Goal: Task Accomplishment & Management: Complete application form

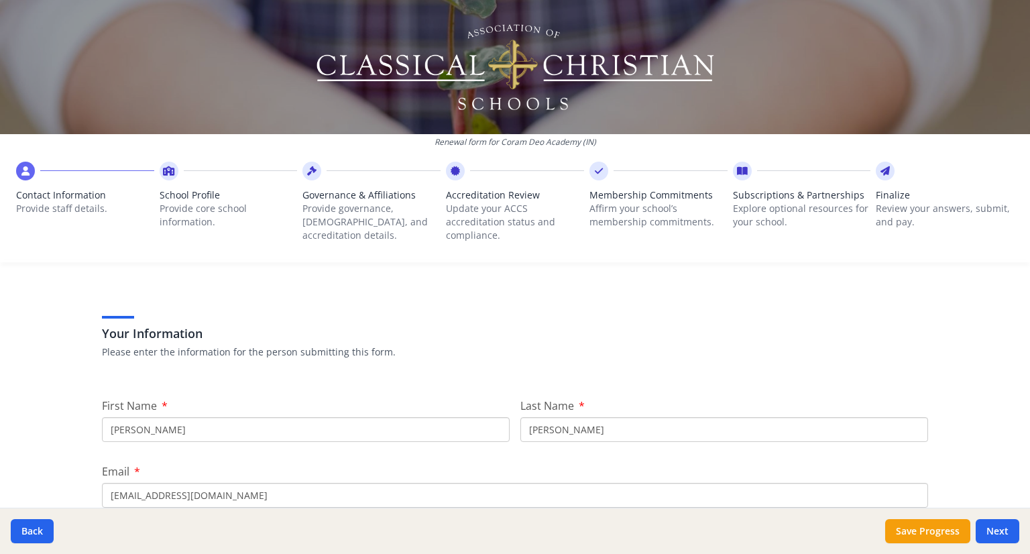
scroll to position [67, 0]
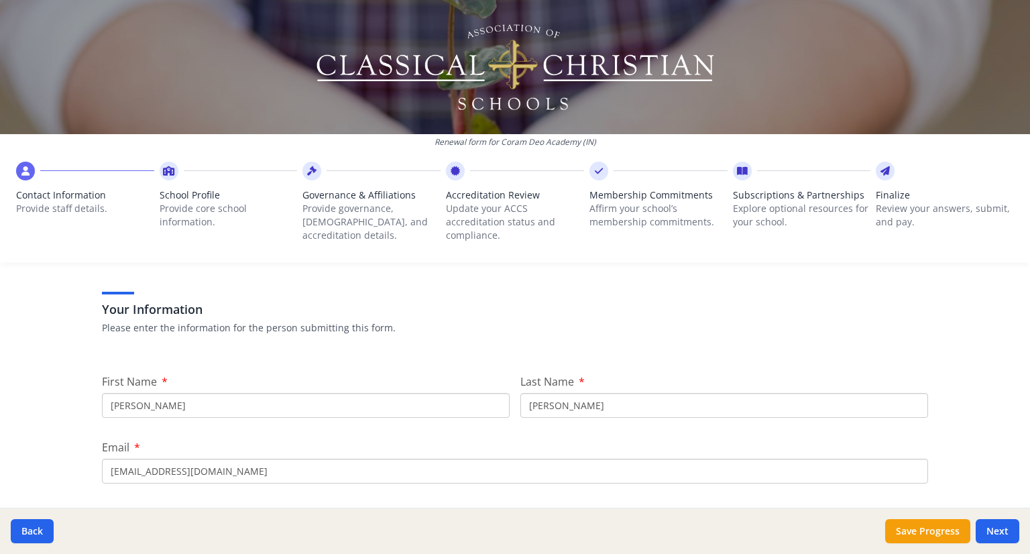
drag, startPoint x: 182, startPoint y: 400, endPoint x: 85, endPoint y: 406, distance: 97.4
type input "[PERSON_NAME]"
type input "MacKay"
type input "[EMAIL_ADDRESS][DOMAIN_NAME]"
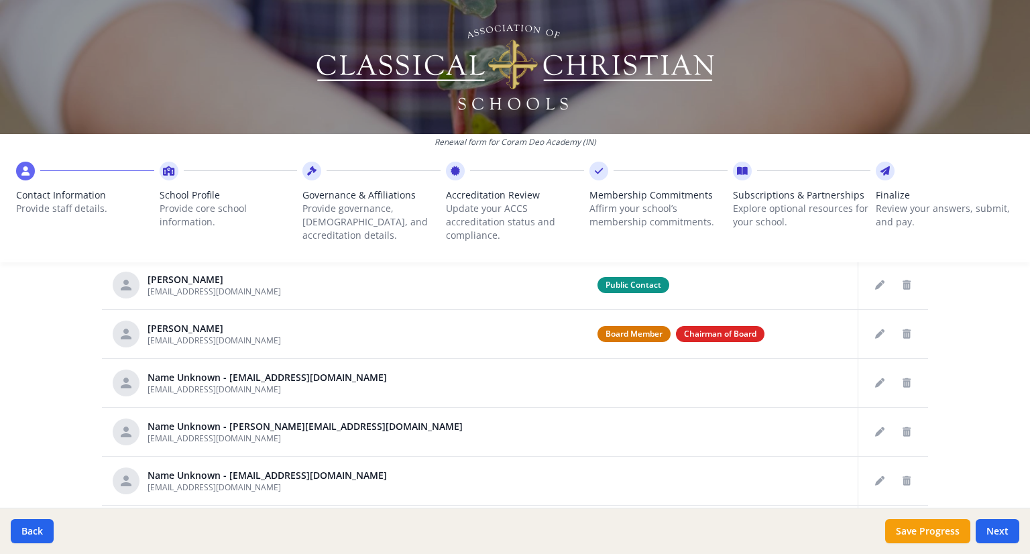
scroll to position [626, 0]
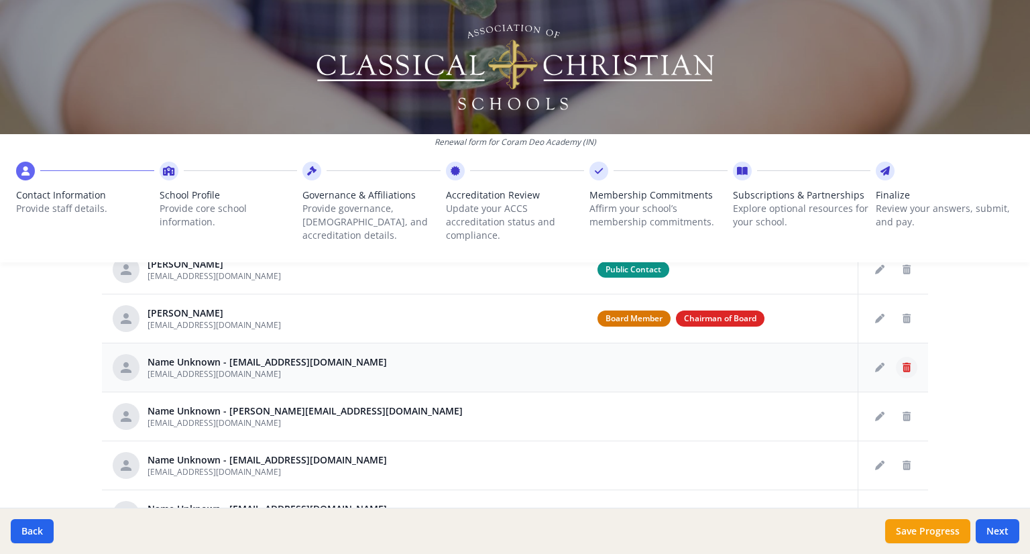
click at [896, 358] on button "Delete staff" at bounding box center [906, 367] width 21 height 21
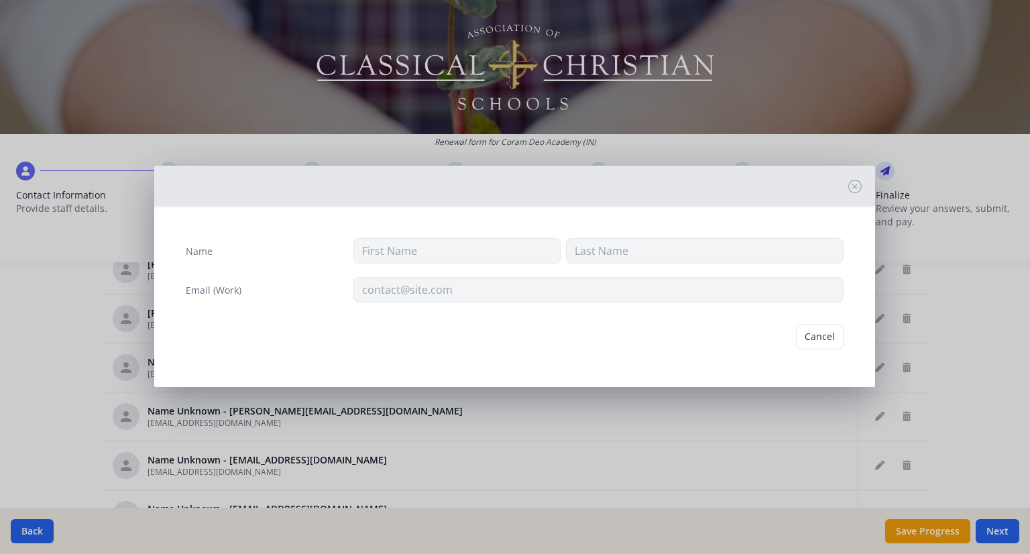
type input "[EMAIL_ADDRESS][DOMAIN_NAME]"
click at [837, 337] on button "Delete" at bounding box center [820, 336] width 46 height 25
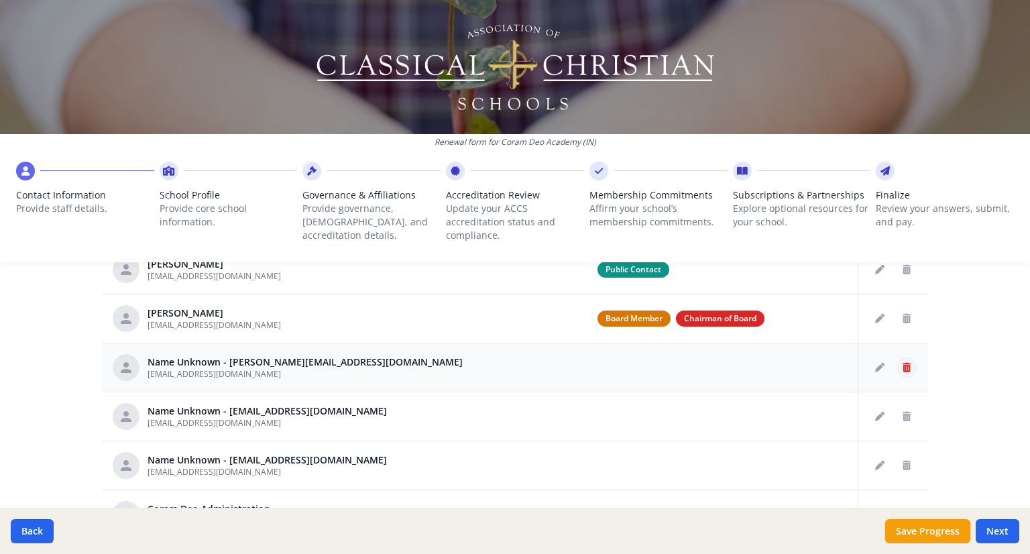
click at [903, 363] on icon "Delete staff" at bounding box center [907, 367] width 8 height 9
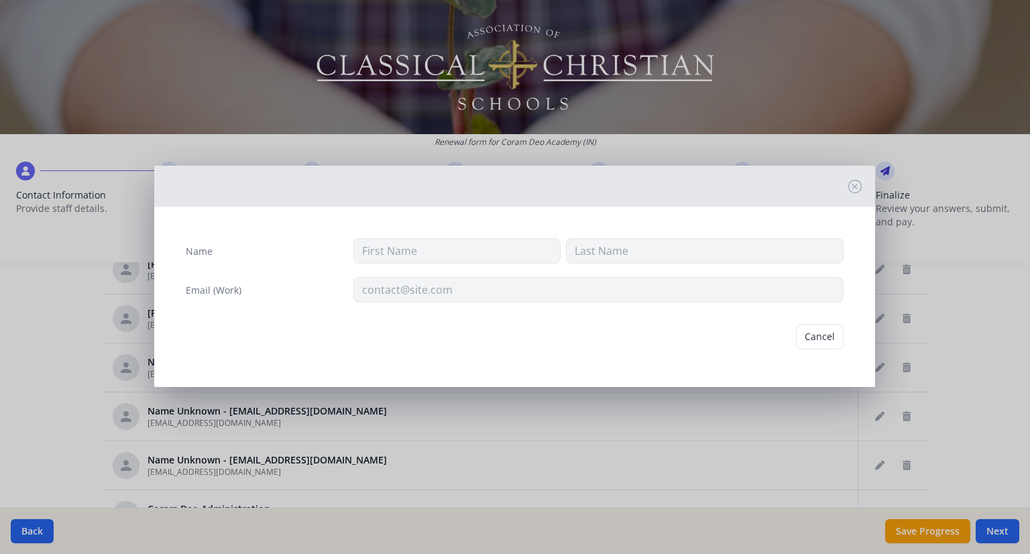
type input "[EMAIL_ADDRESS][DOMAIN_NAME]"
click at [827, 327] on button "Delete" at bounding box center [820, 336] width 46 height 25
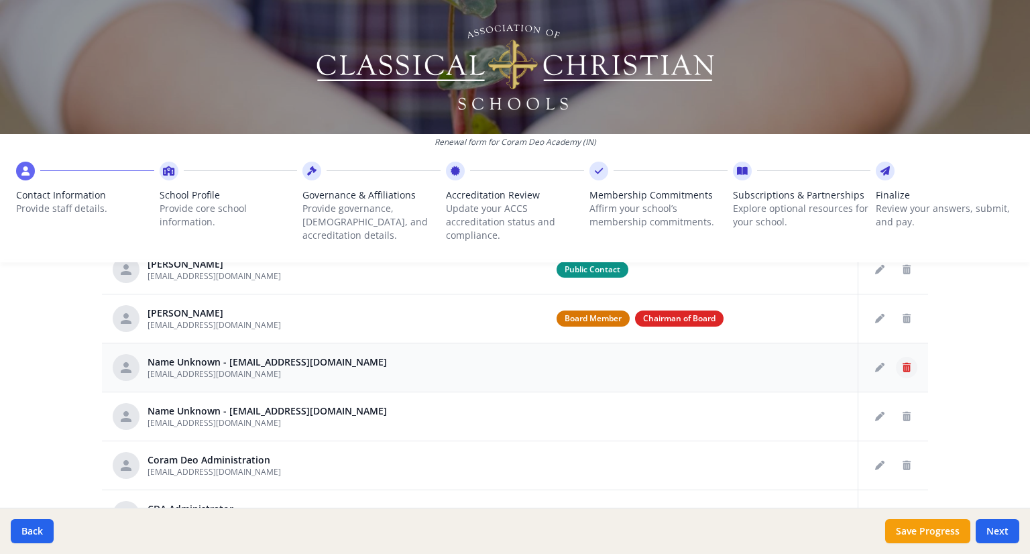
click at [903, 363] on icon "Delete staff" at bounding box center [907, 367] width 8 height 9
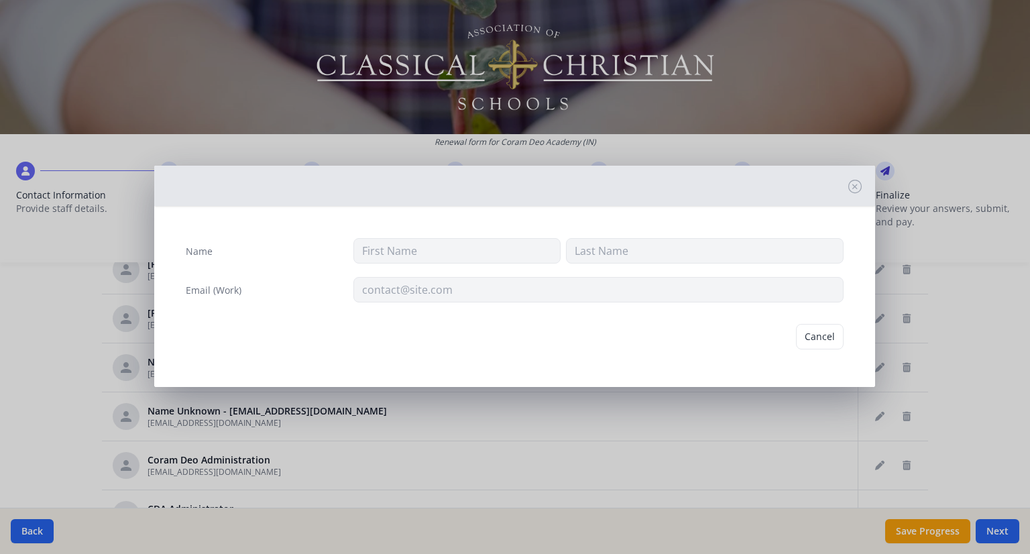
type input "[EMAIL_ADDRESS][DOMAIN_NAME]"
click at [827, 336] on button "Delete" at bounding box center [820, 336] width 46 height 25
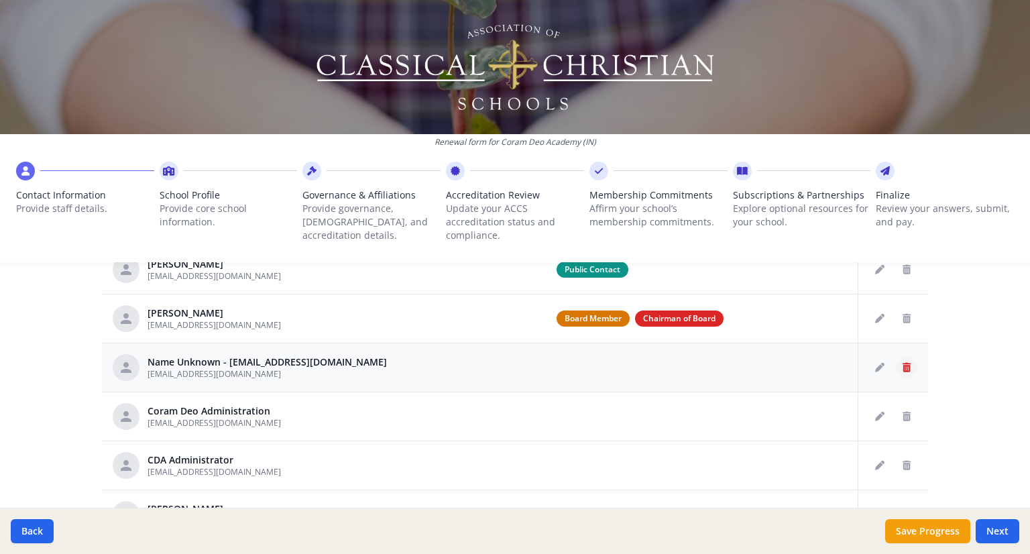
click at [903, 370] on icon "Delete staff" at bounding box center [907, 367] width 8 height 9
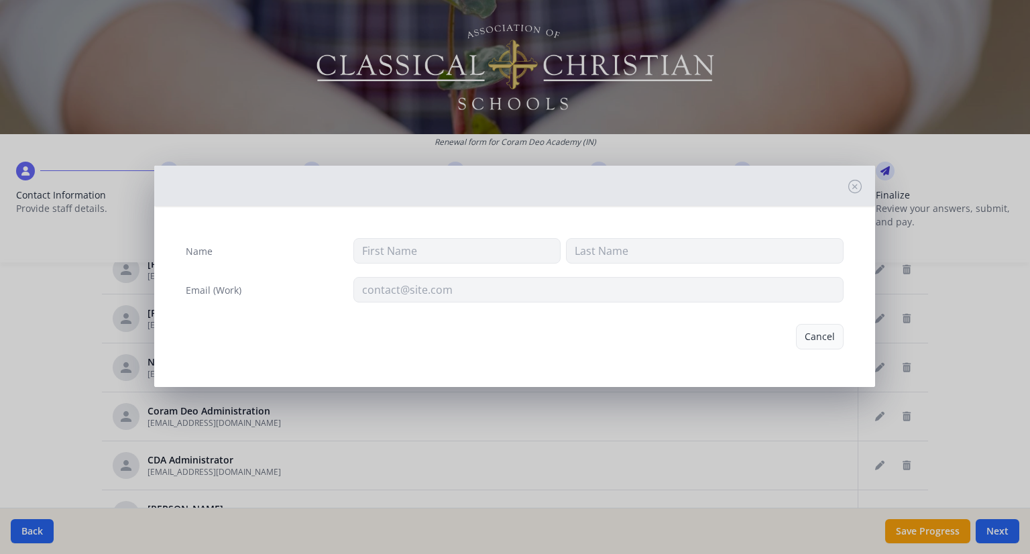
type input "[EMAIL_ADDRESS][DOMAIN_NAME]"
click at [839, 331] on button "Delete" at bounding box center [820, 336] width 46 height 25
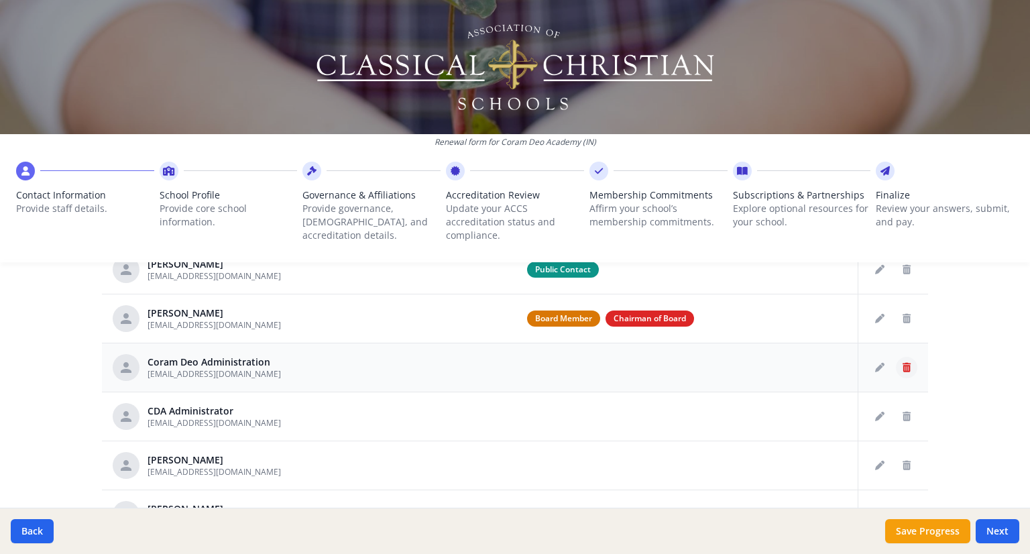
click at [903, 370] on icon "Delete staff" at bounding box center [907, 367] width 8 height 9
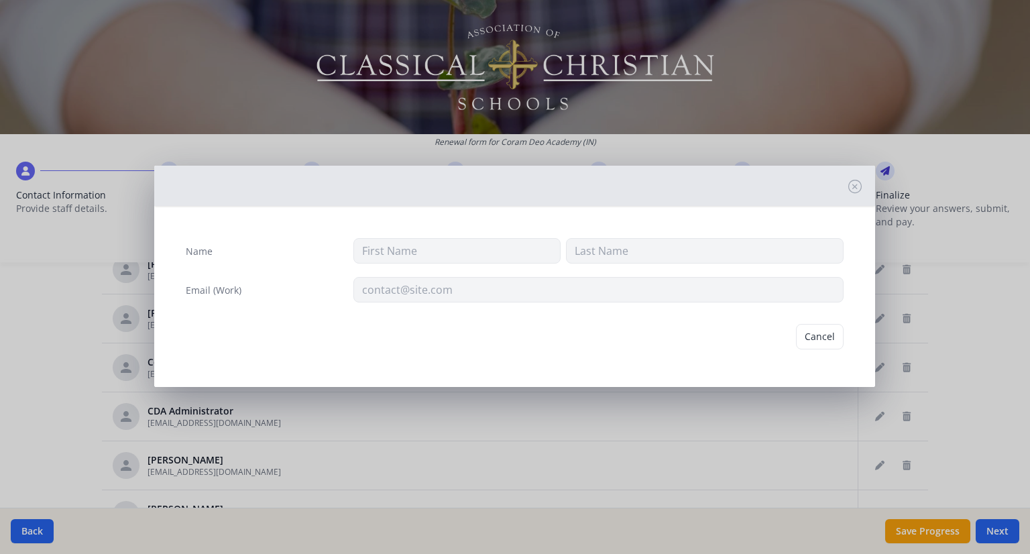
type input "Coram Deo"
type input "Administration"
type input "[EMAIL_ADDRESS][DOMAIN_NAME]"
click at [810, 333] on button "Delete" at bounding box center [820, 336] width 46 height 25
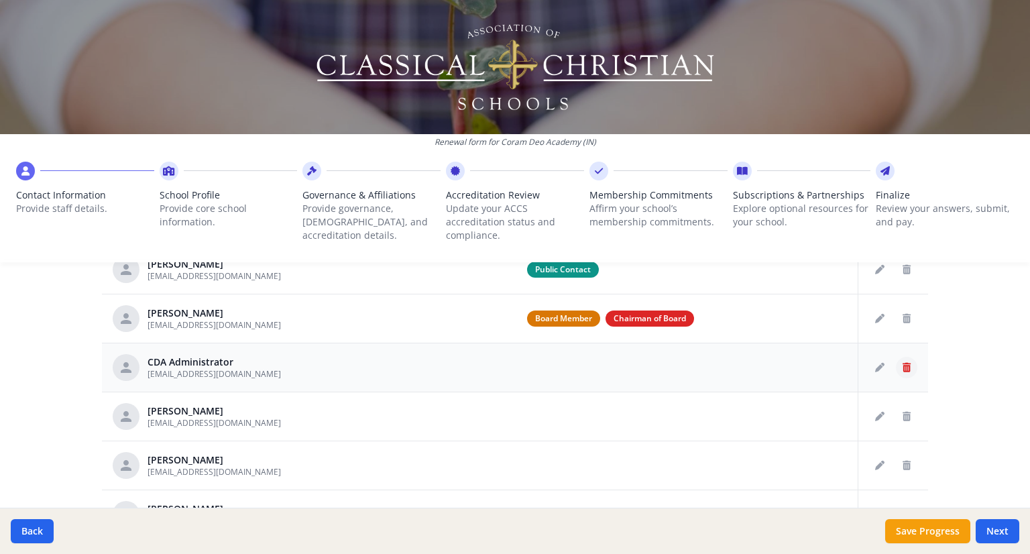
click at [896, 357] on button "Delete staff" at bounding box center [906, 367] width 21 height 21
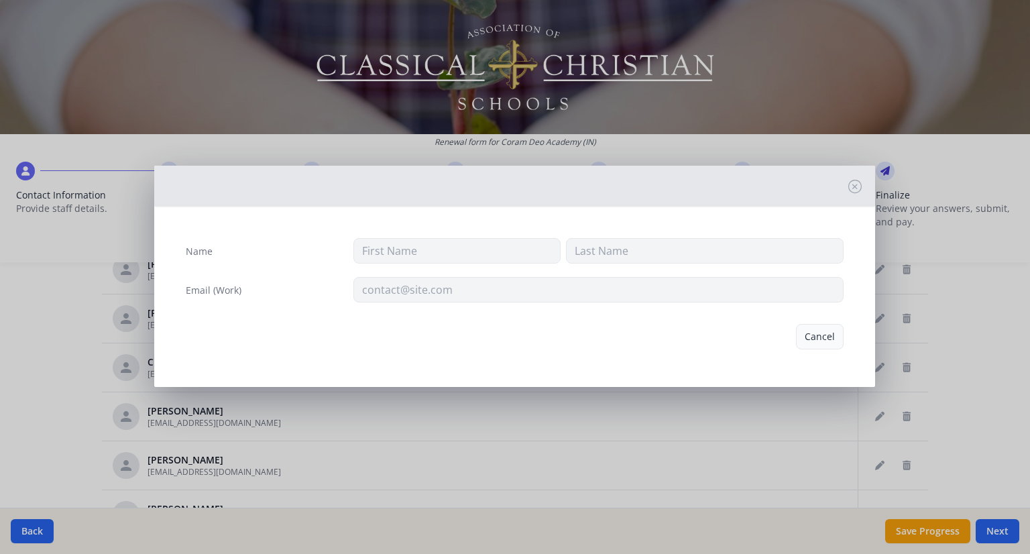
type input "CDA"
type input "Administrator"
type input "[EMAIL_ADDRESS][DOMAIN_NAME]"
click at [823, 325] on button "Delete" at bounding box center [820, 336] width 46 height 25
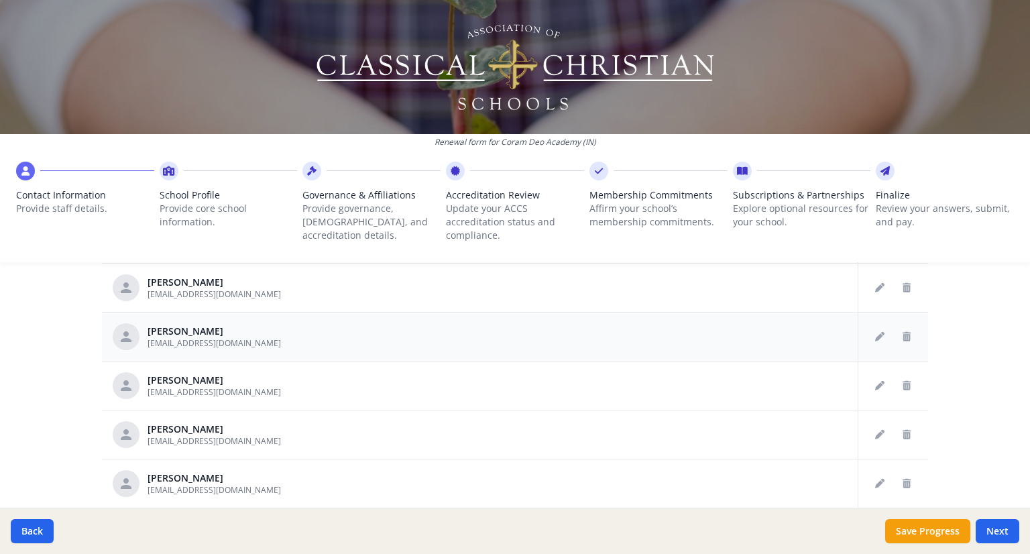
scroll to position [134, 0]
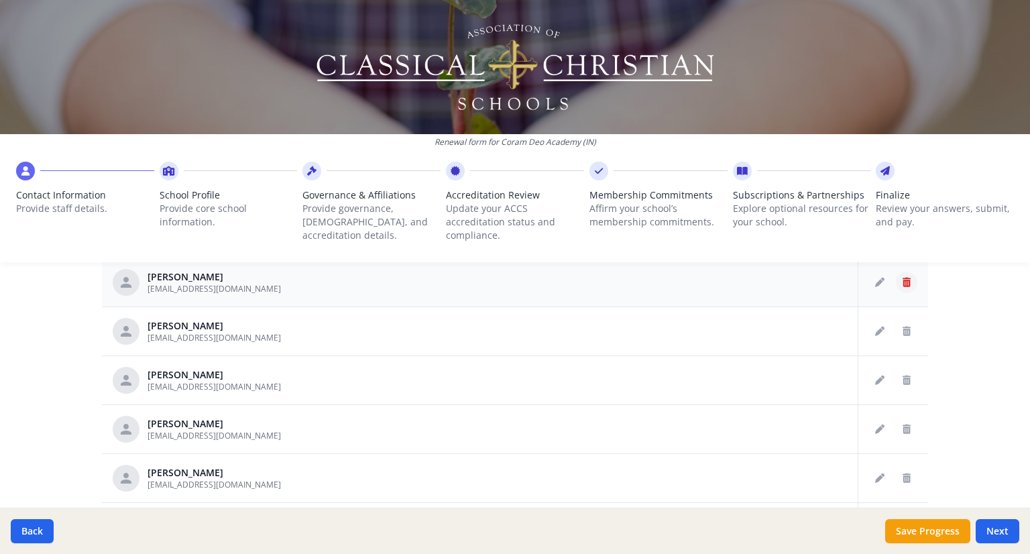
click at [903, 279] on icon "Delete staff" at bounding box center [907, 282] width 8 height 9
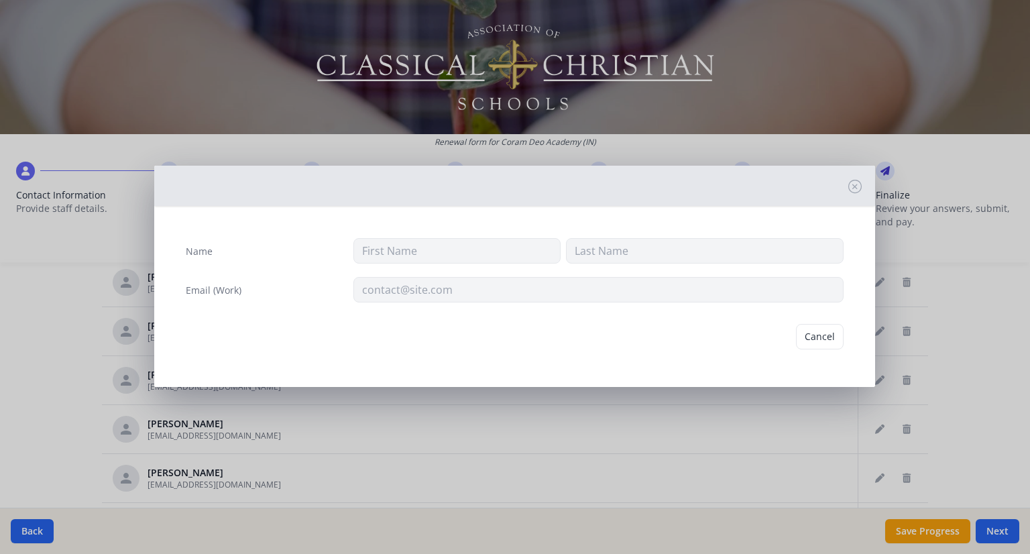
type input "[PERSON_NAME]"
type input "[EMAIL_ADDRESS][DOMAIN_NAME]"
click at [825, 325] on button "Delete" at bounding box center [820, 336] width 46 height 25
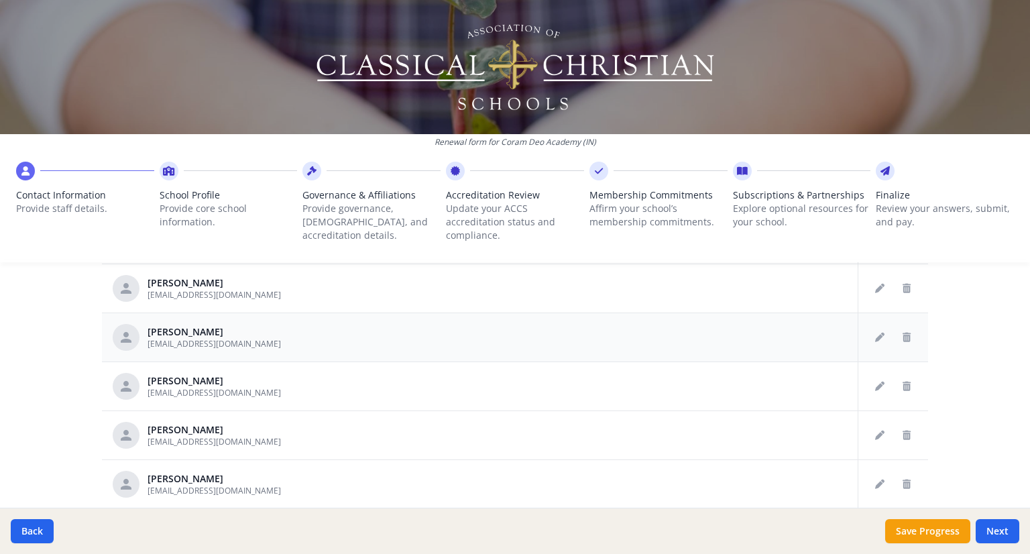
scroll to position [201, 0]
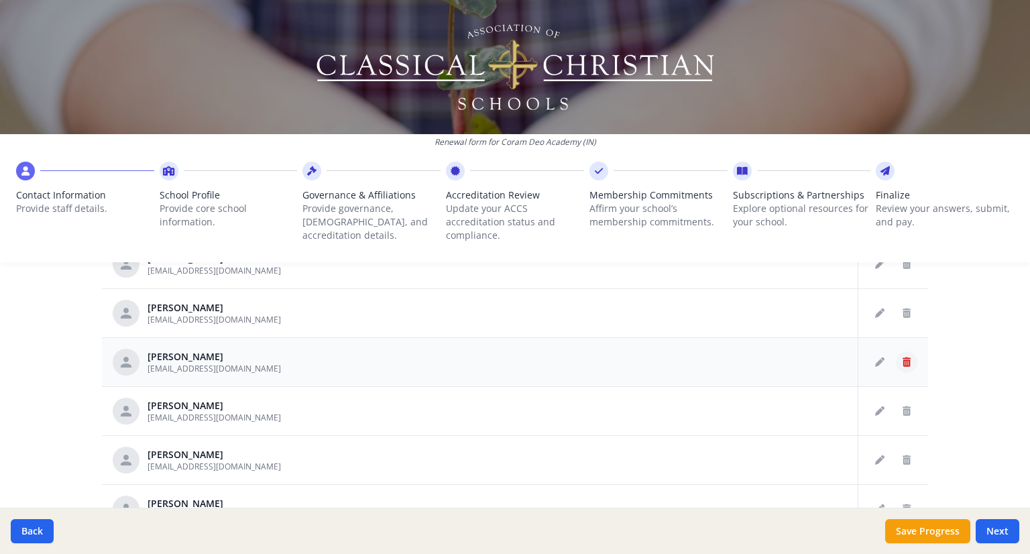
click at [896, 359] on button "Delete staff" at bounding box center [906, 361] width 21 height 21
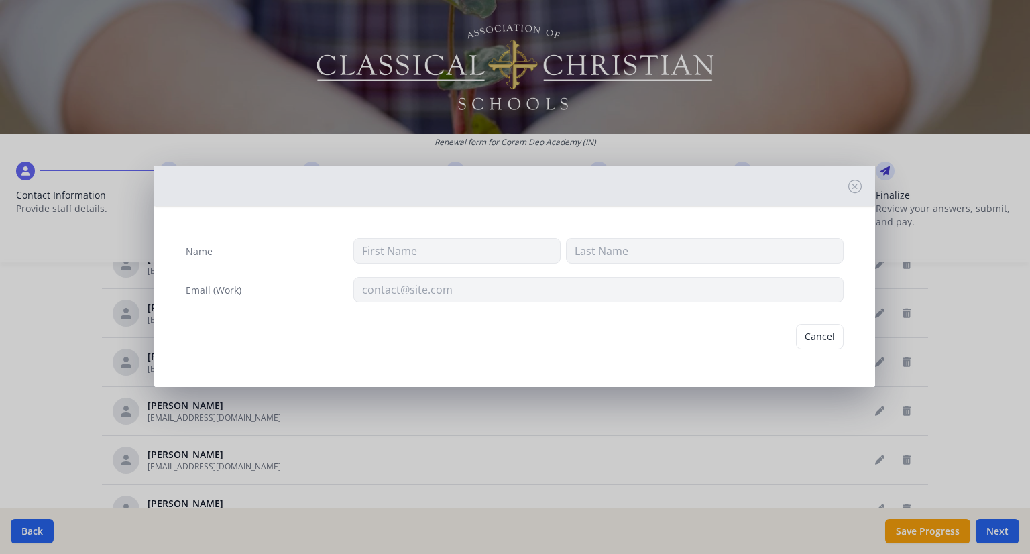
type input "[PERSON_NAME]"
type input "[EMAIL_ADDRESS][DOMAIN_NAME]"
click at [824, 328] on button "Delete" at bounding box center [820, 336] width 46 height 25
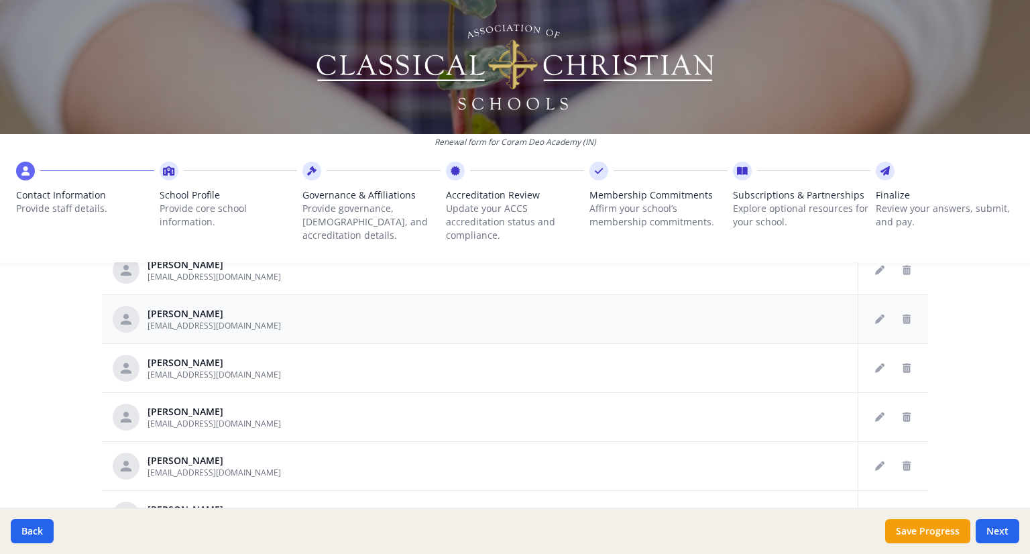
scroll to position [268, 0]
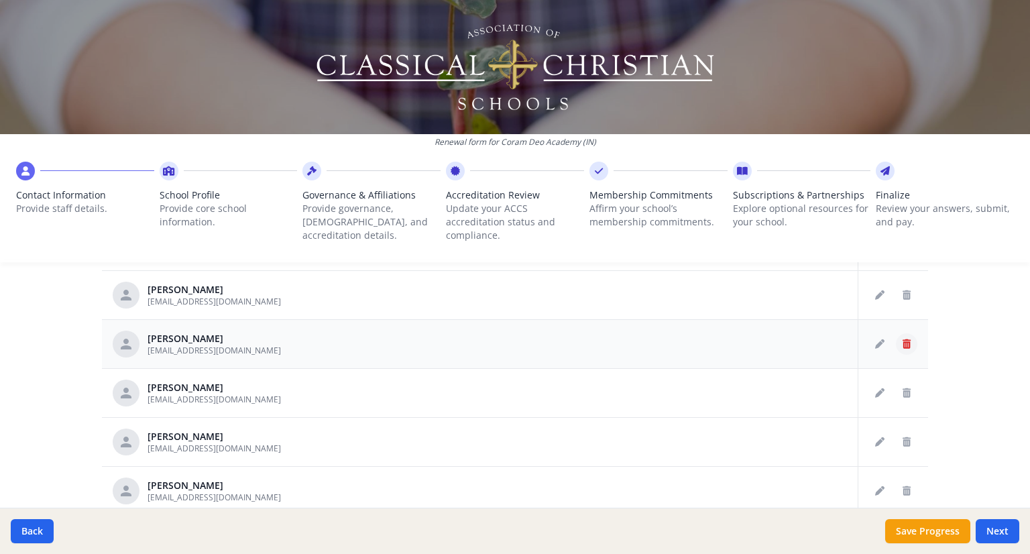
click at [896, 339] on button "Delete staff" at bounding box center [906, 343] width 21 height 21
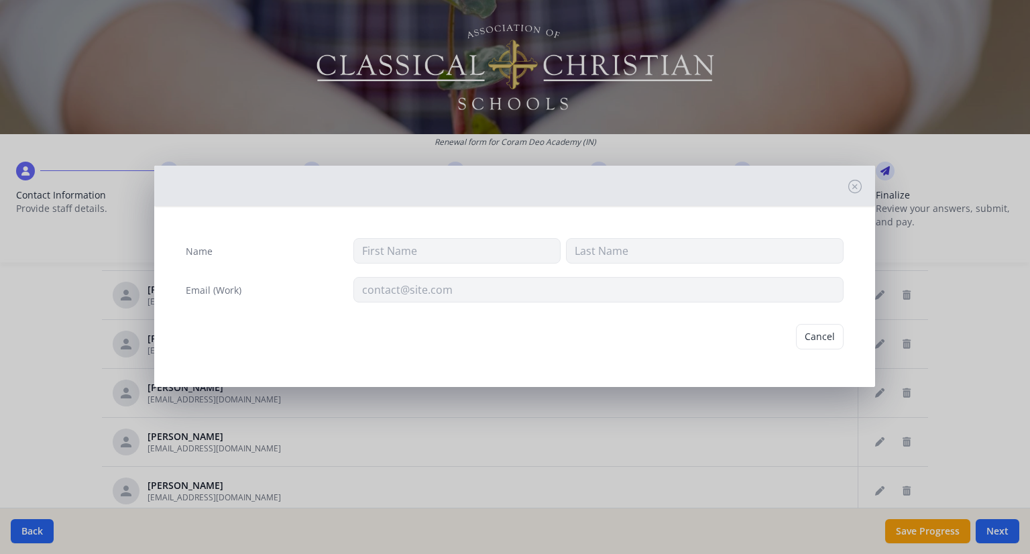
type input "Mandy"
type input "[PERSON_NAME]"
type input "[EMAIL_ADDRESS][DOMAIN_NAME]"
click at [812, 328] on button "Delete" at bounding box center [820, 336] width 46 height 25
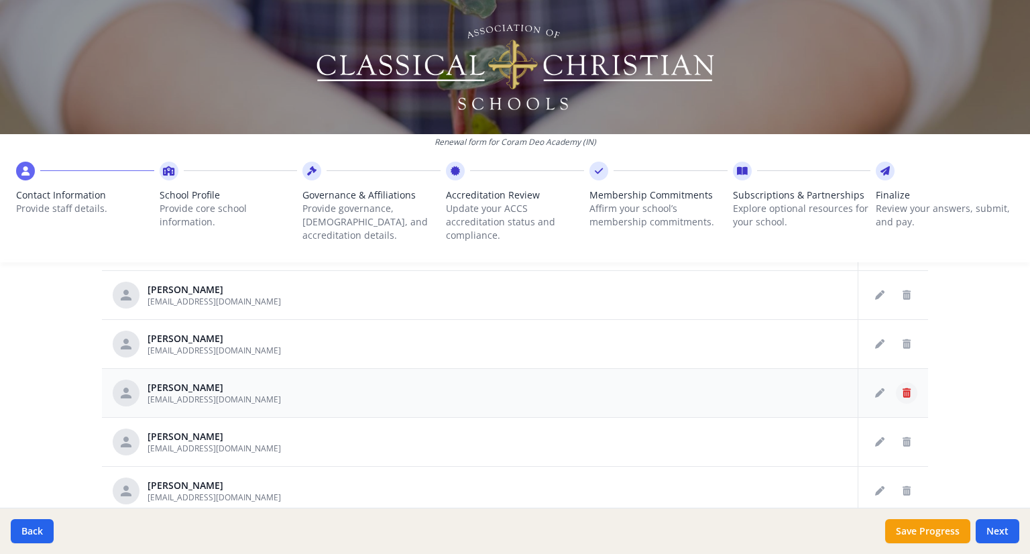
click at [896, 383] on button "Delete staff" at bounding box center [906, 392] width 21 height 21
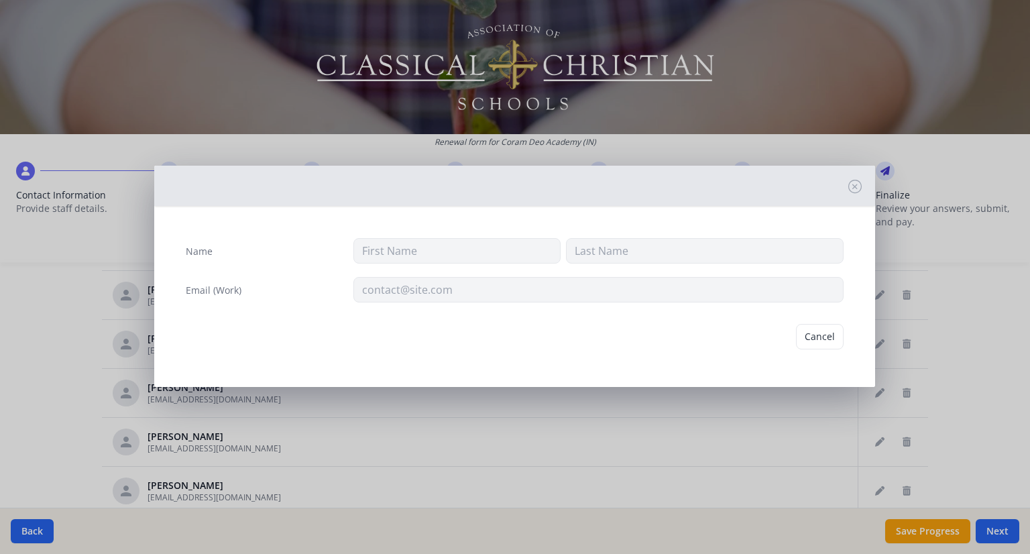
type input "[PERSON_NAME]"
type input "[EMAIL_ADDRESS][DOMAIN_NAME]"
click at [805, 333] on button "Delete" at bounding box center [820, 336] width 46 height 25
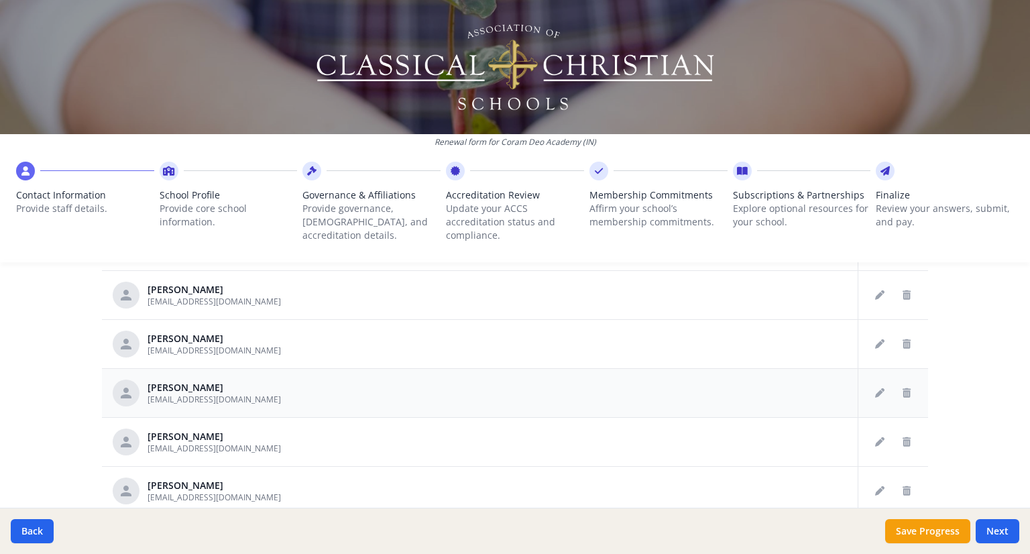
scroll to position [335, 0]
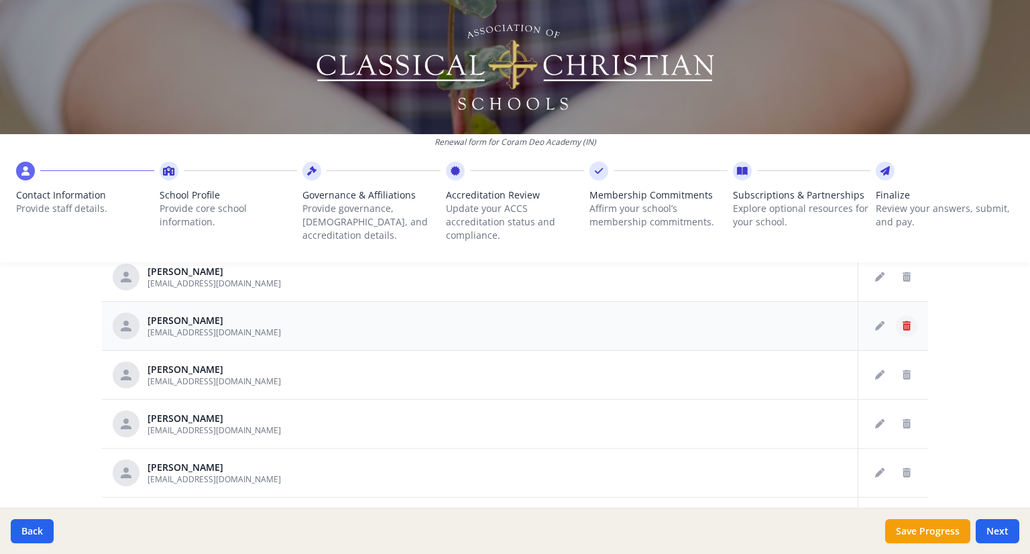
click at [899, 323] on button "Delete staff" at bounding box center [906, 325] width 21 height 21
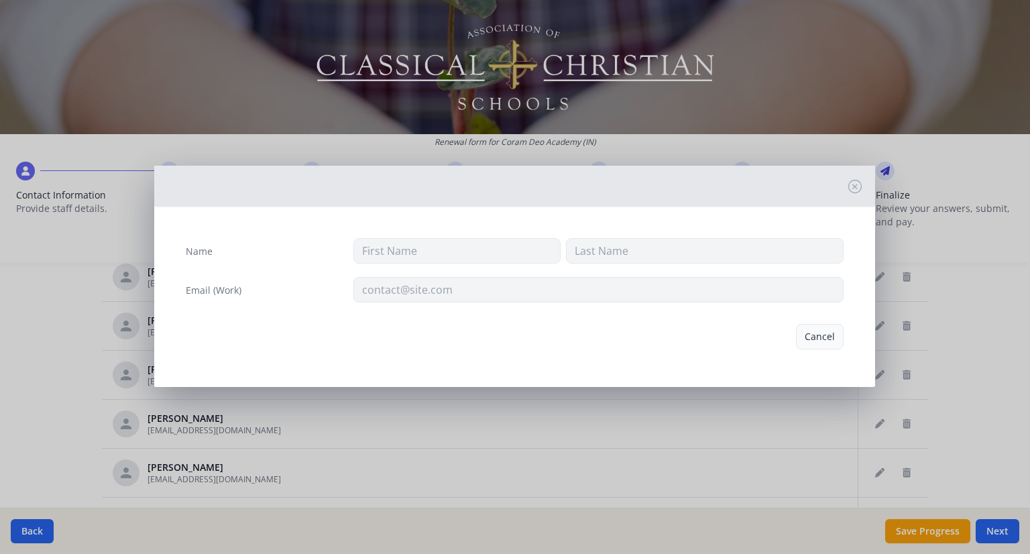
type input "[PERSON_NAME]"
type input "[EMAIL_ADDRESS][DOMAIN_NAME]"
click at [828, 324] on button "Delete" at bounding box center [820, 336] width 46 height 25
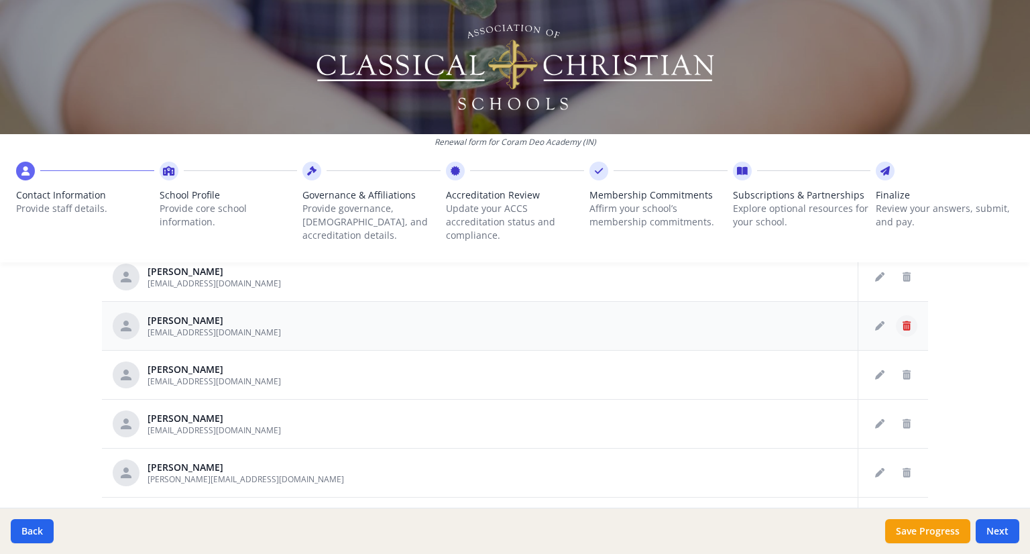
click at [903, 321] on icon "Delete staff" at bounding box center [907, 325] width 8 height 9
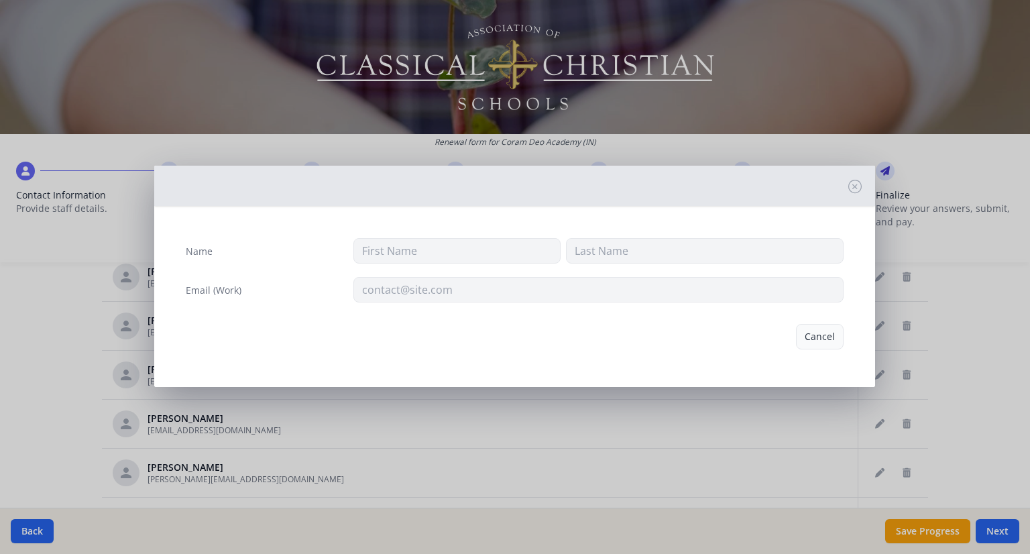
type input "[PERSON_NAME]"
type input "Lesnet"
type input "[EMAIL_ADDRESS][DOMAIN_NAME]"
click at [819, 329] on button "Delete" at bounding box center [820, 336] width 46 height 25
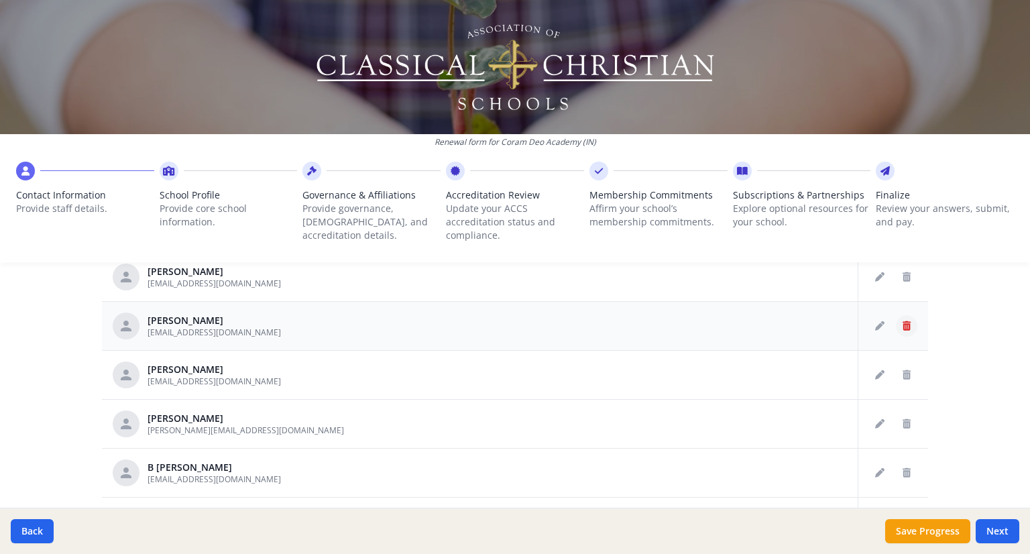
click at [903, 321] on icon "Delete staff" at bounding box center [907, 325] width 8 height 9
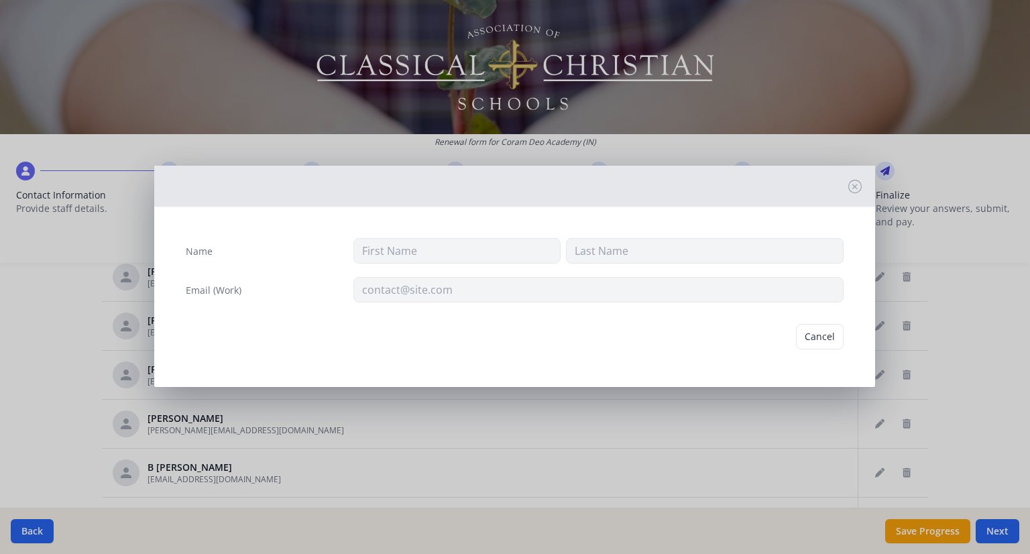
type input "[PERSON_NAME]"
type input "[EMAIL_ADDRESS][DOMAIN_NAME]"
click at [845, 331] on div "Cancel [GEOGRAPHIC_DATA]" at bounding box center [514, 336] width 679 height 47
click at [823, 333] on button "Delete" at bounding box center [820, 336] width 46 height 25
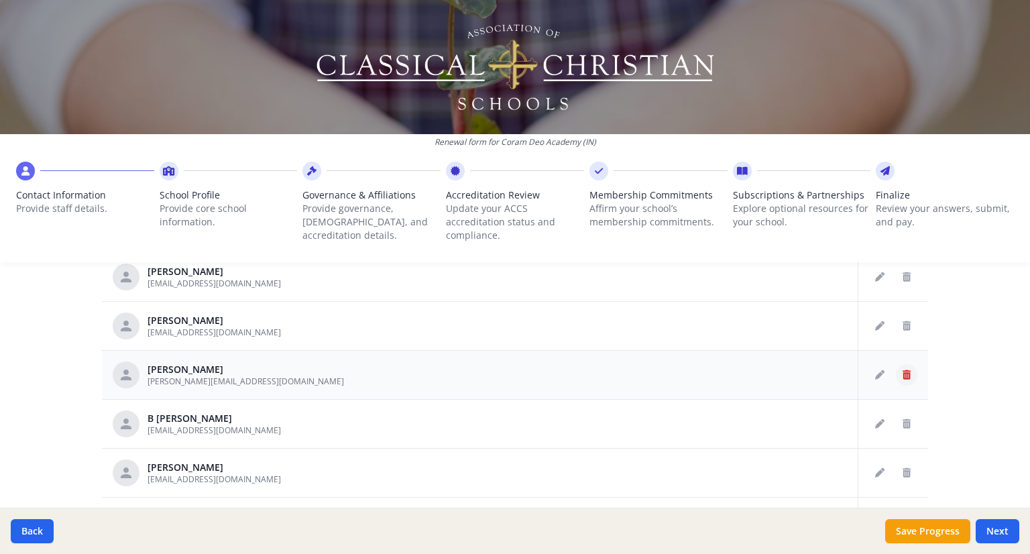
click at [896, 369] on button "Delete staff" at bounding box center [906, 374] width 21 height 21
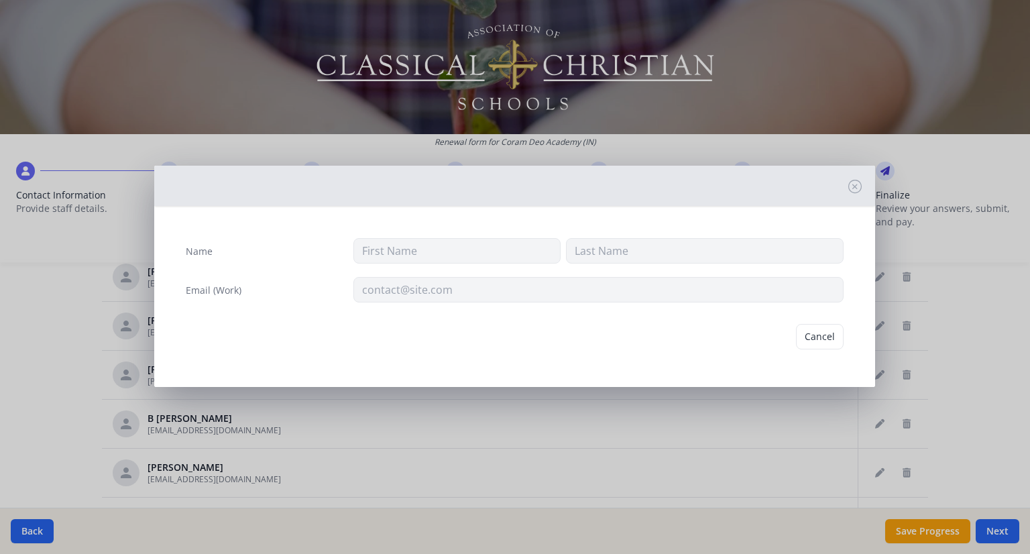
type input "[PERSON_NAME]"
type input "[PERSON_NAME][EMAIL_ADDRESS][DOMAIN_NAME]"
click at [818, 337] on button "Delete" at bounding box center [820, 336] width 46 height 25
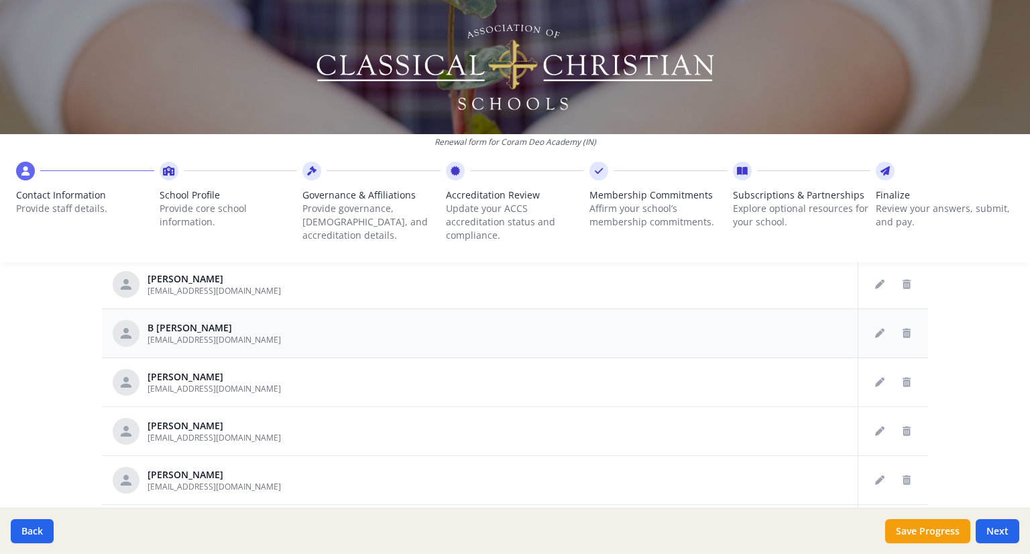
scroll to position [693, 0]
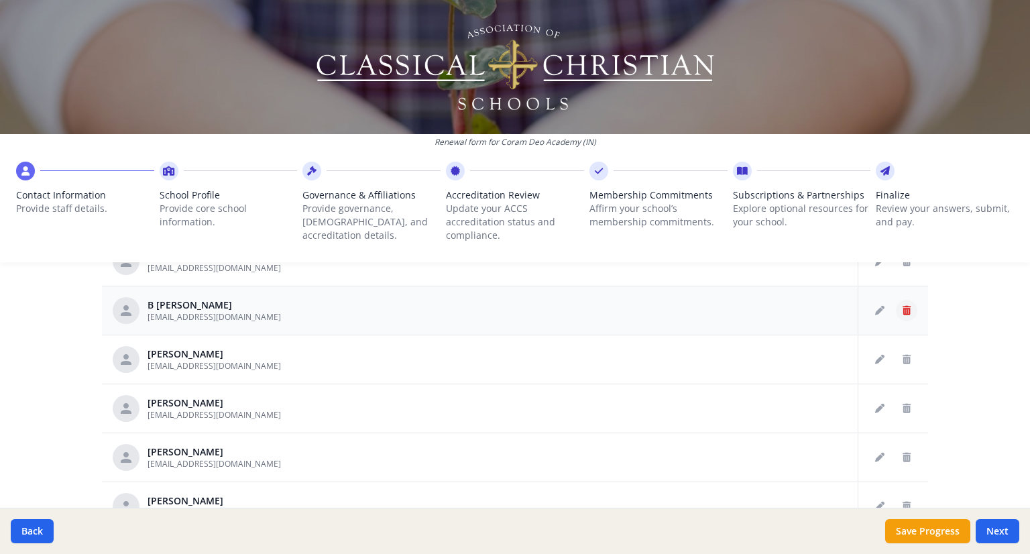
click at [903, 306] on icon "Delete staff" at bounding box center [907, 310] width 8 height 9
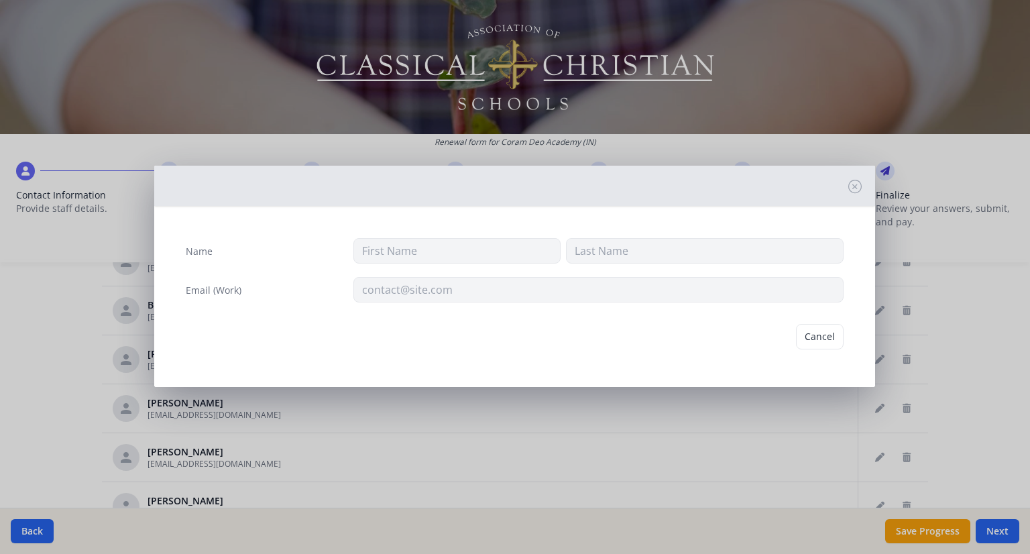
type input "B"
type input "[PERSON_NAME]"
type input "[EMAIL_ADDRESS][DOMAIN_NAME]"
click at [812, 333] on button "Delete" at bounding box center [820, 336] width 46 height 25
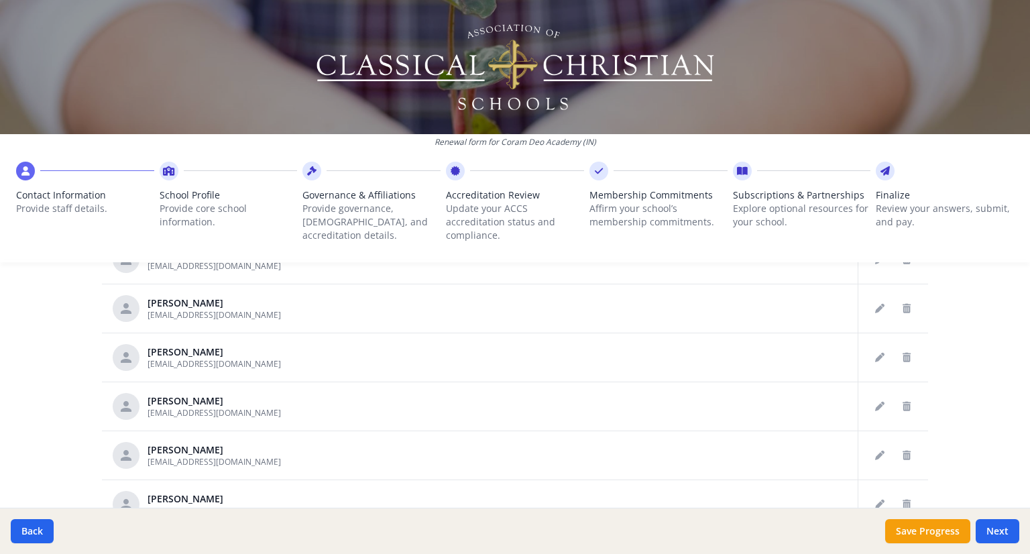
scroll to position [284, 0]
click at [896, 349] on button "Delete staff" at bounding box center [906, 359] width 21 height 21
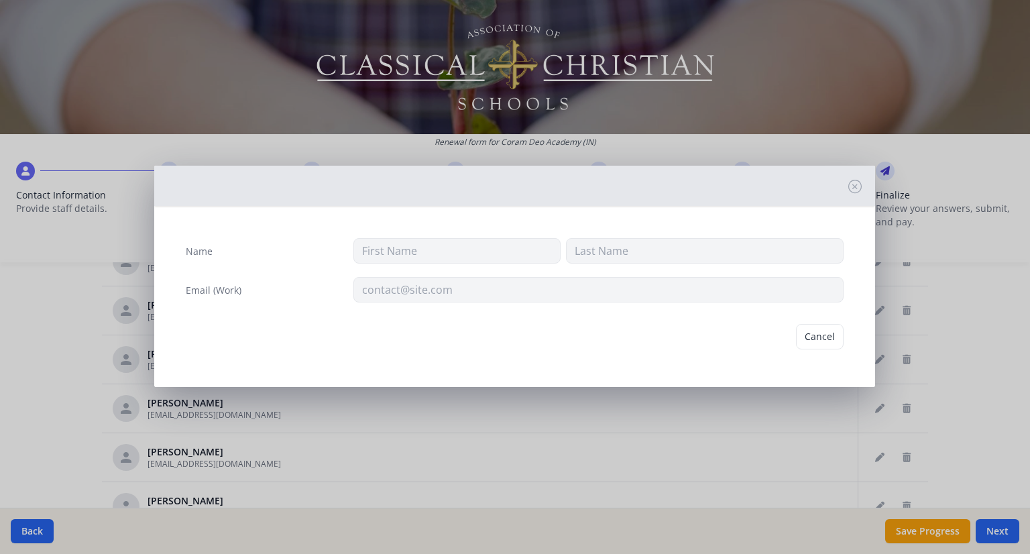
type input "[PERSON_NAME]"
type input "[EMAIL_ADDRESS][DOMAIN_NAME]"
click at [834, 336] on button "Delete" at bounding box center [820, 336] width 46 height 25
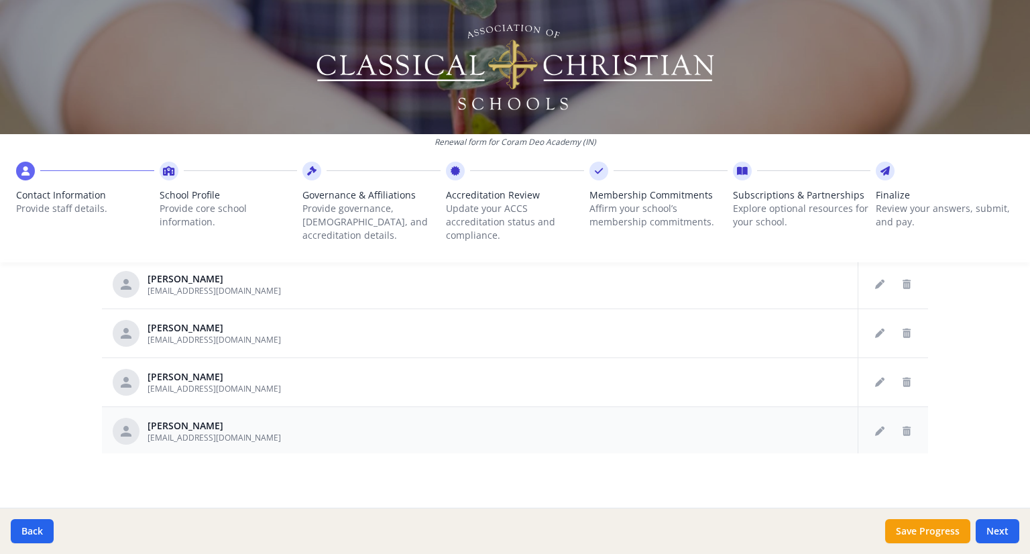
scroll to position [770, 0]
click at [896, 421] on button "Delete staff" at bounding box center [906, 428] width 21 height 21
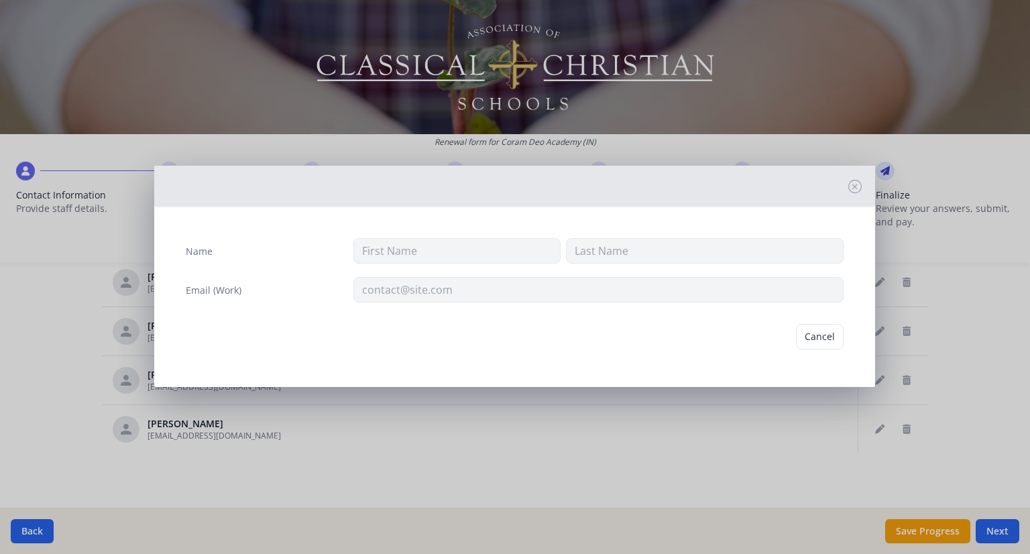
type input "[PERSON_NAME]"
type input "[EMAIL_ADDRESS][DOMAIN_NAME]"
click at [830, 337] on button "Delete" at bounding box center [820, 336] width 46 height 25
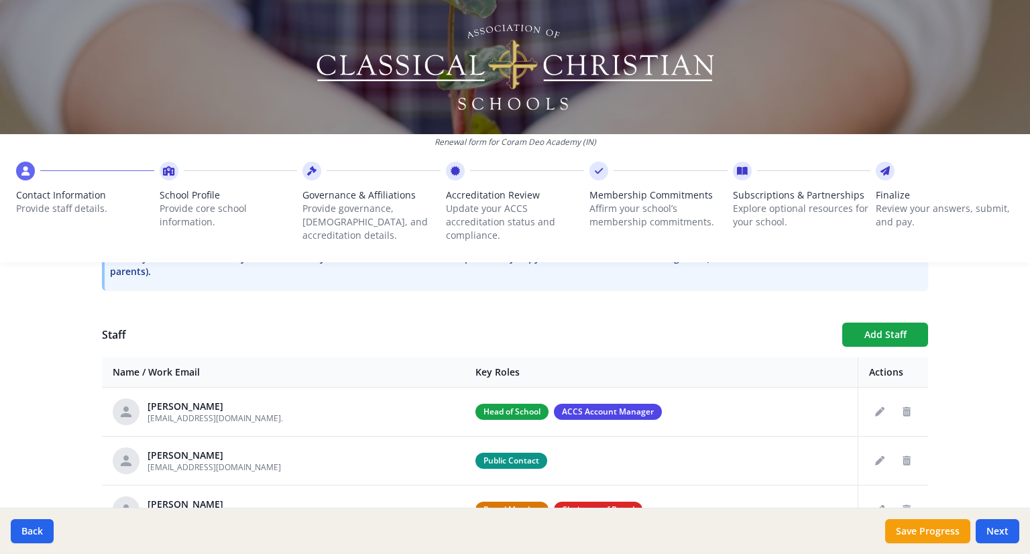
scroll to position [368, 0]
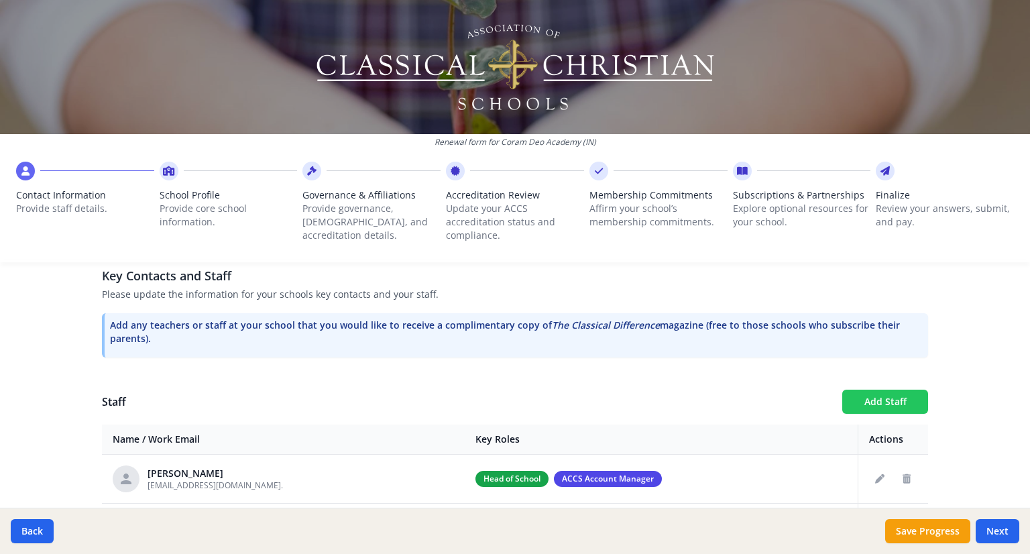
click at [881, 394] on button "Add Staff" at bounding box center [885, 402] width 86 height 24
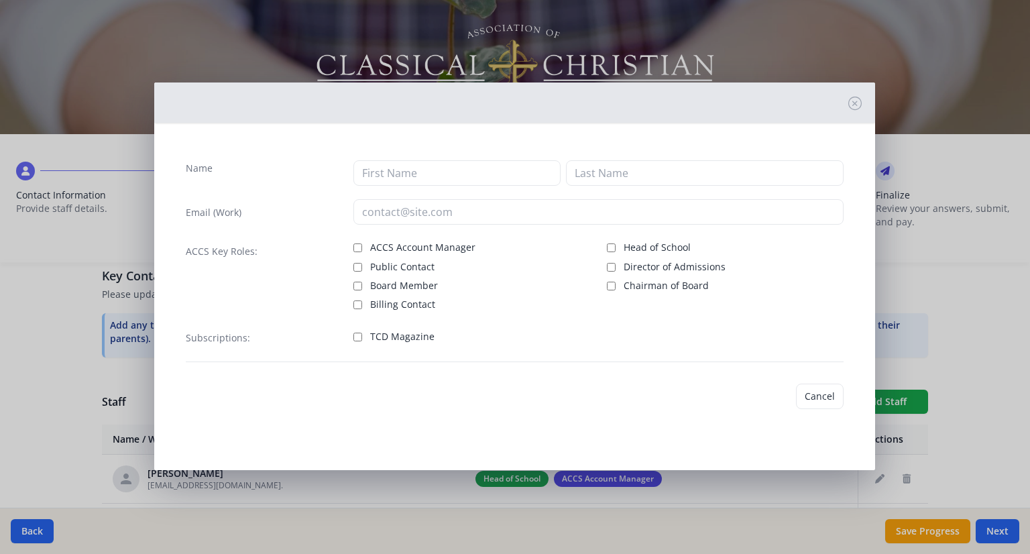
checkbox input "false"
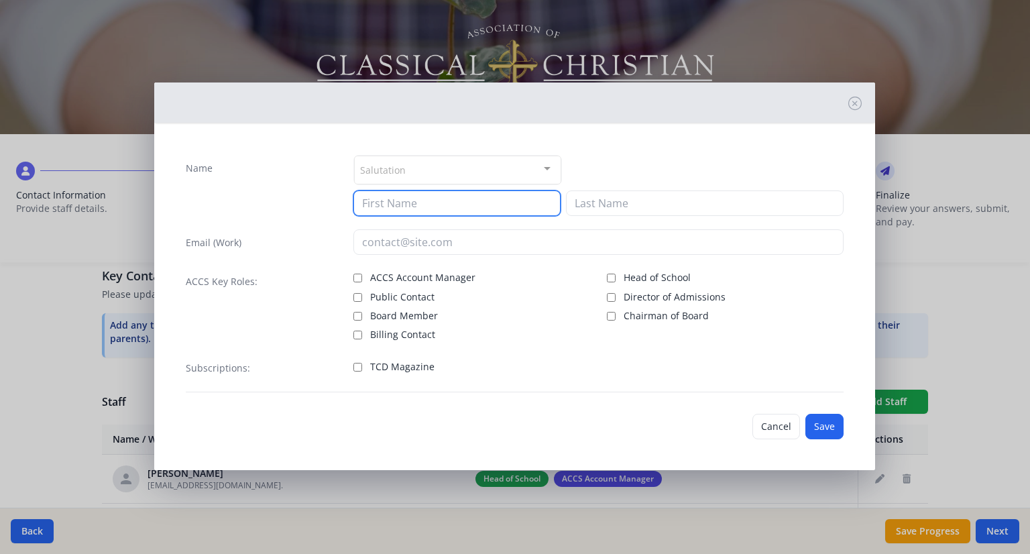
click at [408, 206] on input at bounding box center [456, 202] width 207 height 25
type input "Tori"
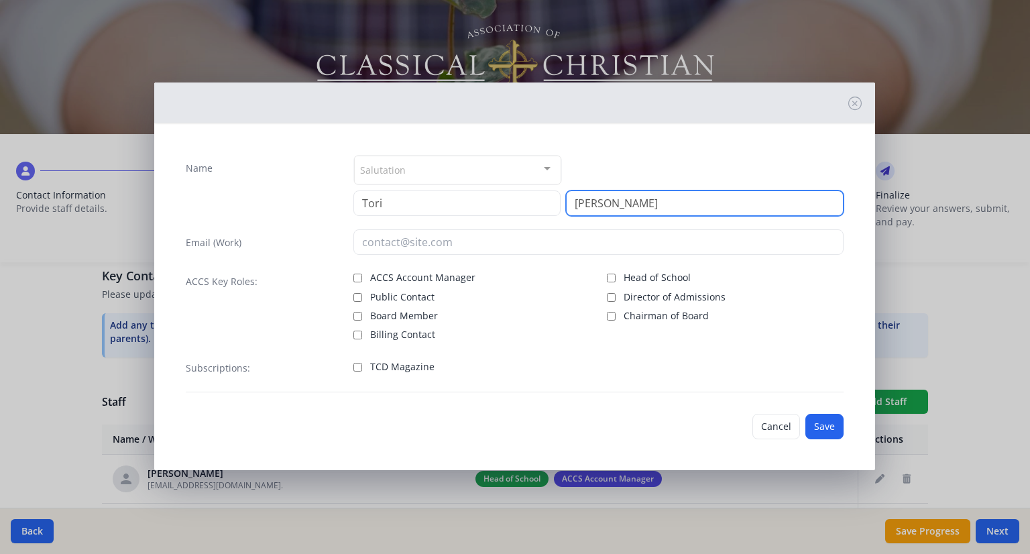
type input "[PERSON_NAME]"
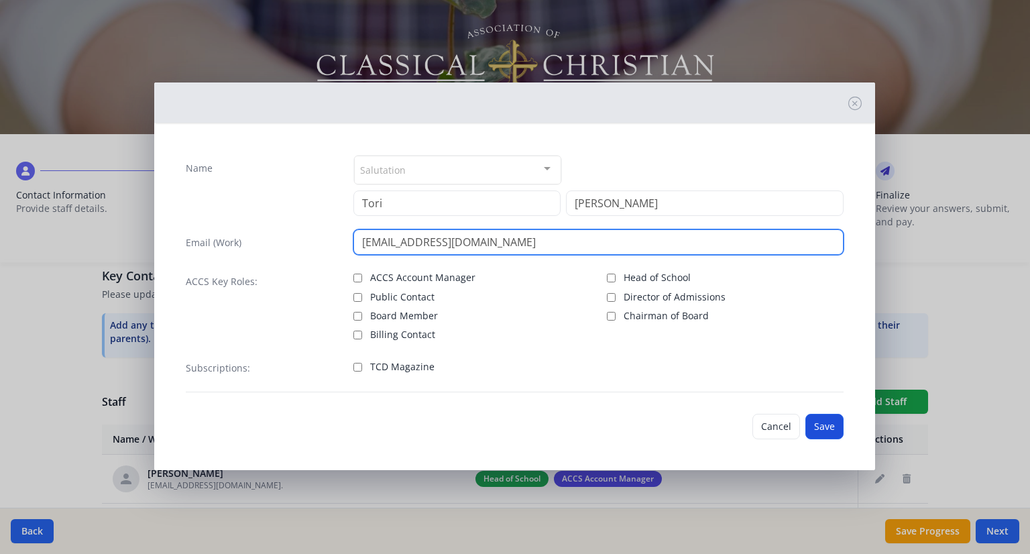
type input "[EMAIL_ADDRESS][DOMAIN_NAME]"
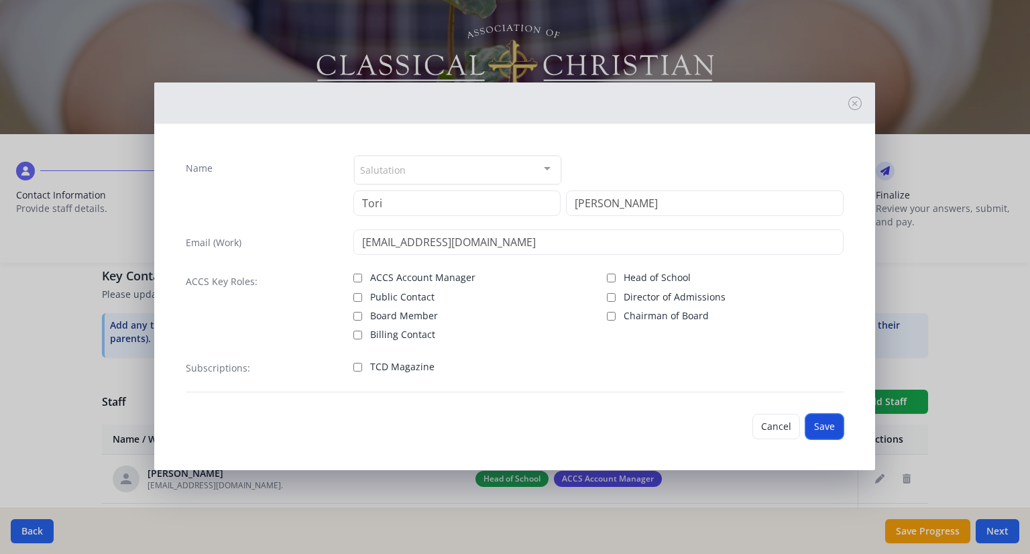
click at [836, 422] on button "Save" at bounding box center [824, 426] width 38 height 25
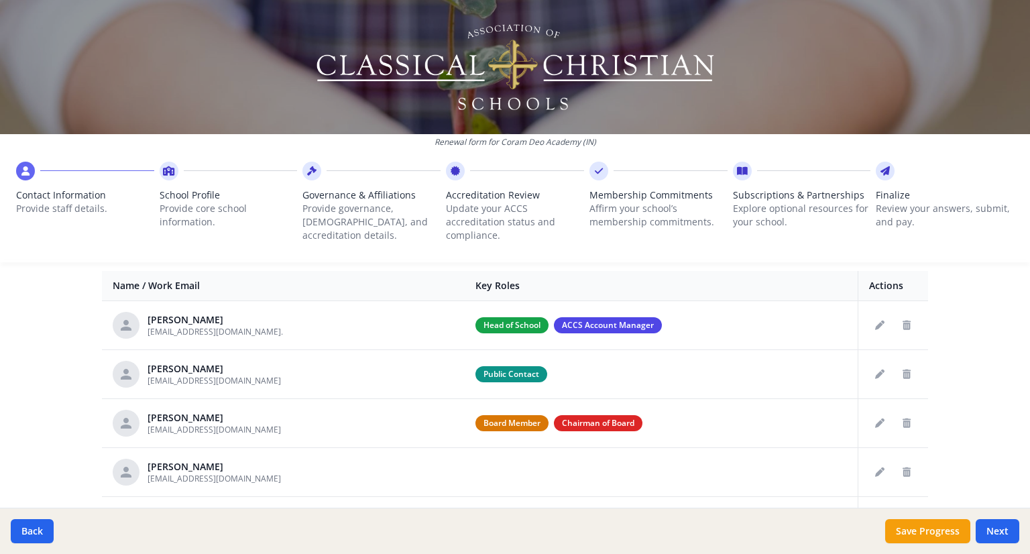
scroll to position [435, 0]
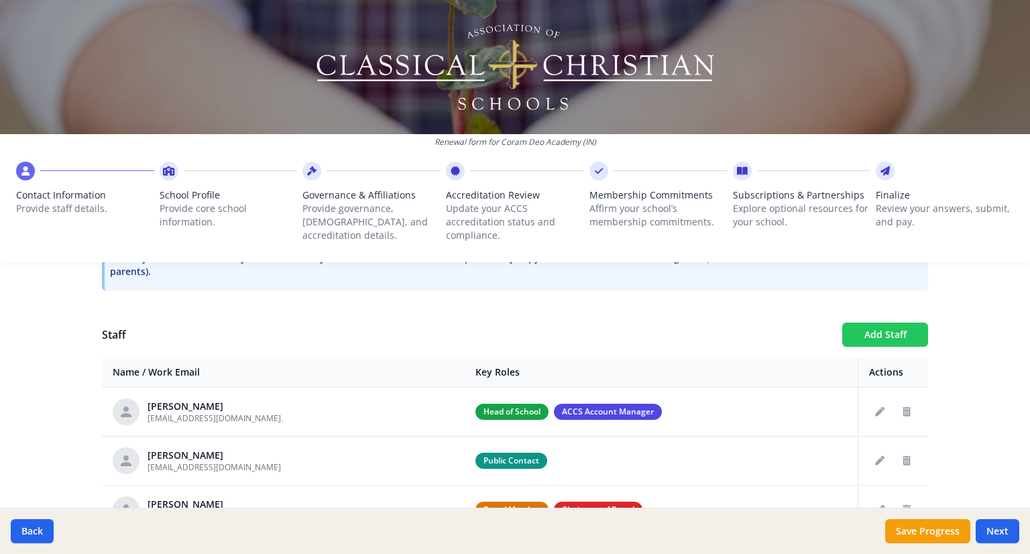
click at [876, 335] on button "Add Staff" at bounding box center [885, 335] width 86 height 24
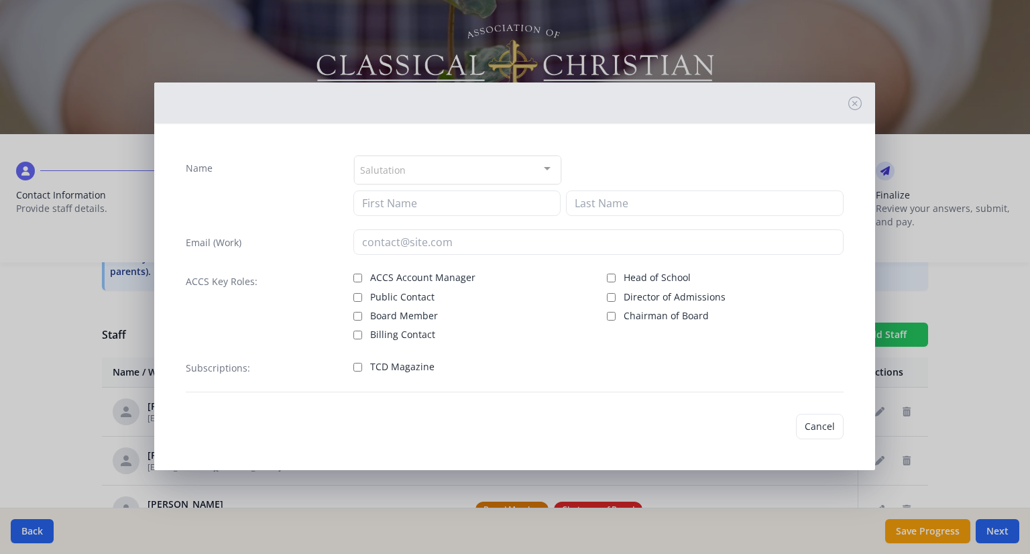
checkbox input "false"
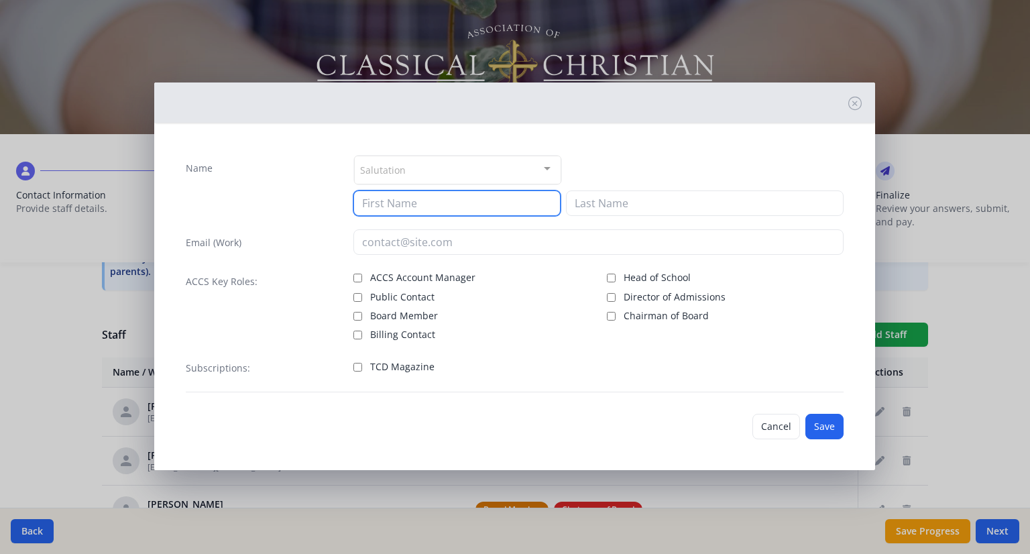
click at [414, 207] on input at bounding box center [456, 202] width 207 height 25
type input "[PERSON_NAME]"
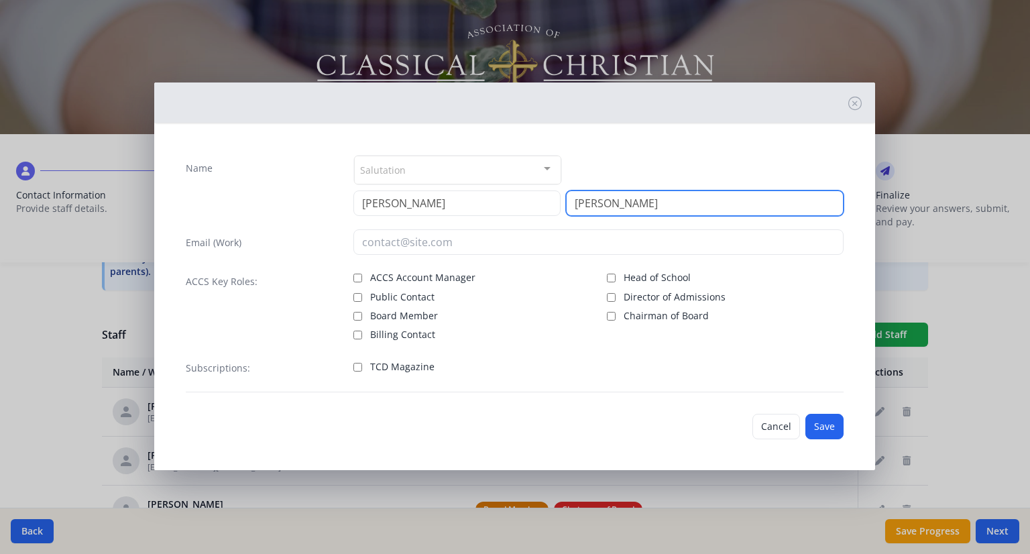
type input "[PERSON_NAME]"
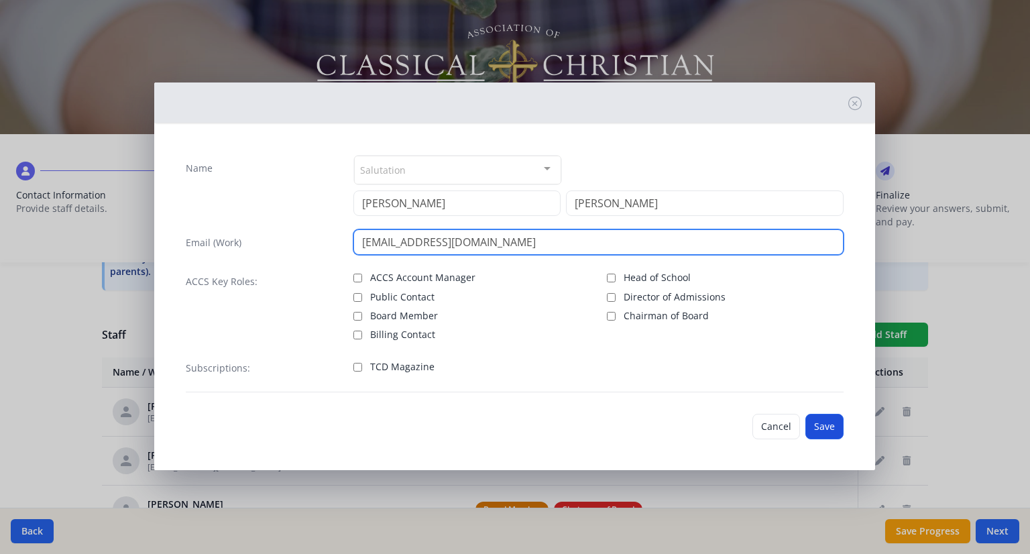
type input "[EMAIL_ADDRESS][DOMAIN_NAME]"
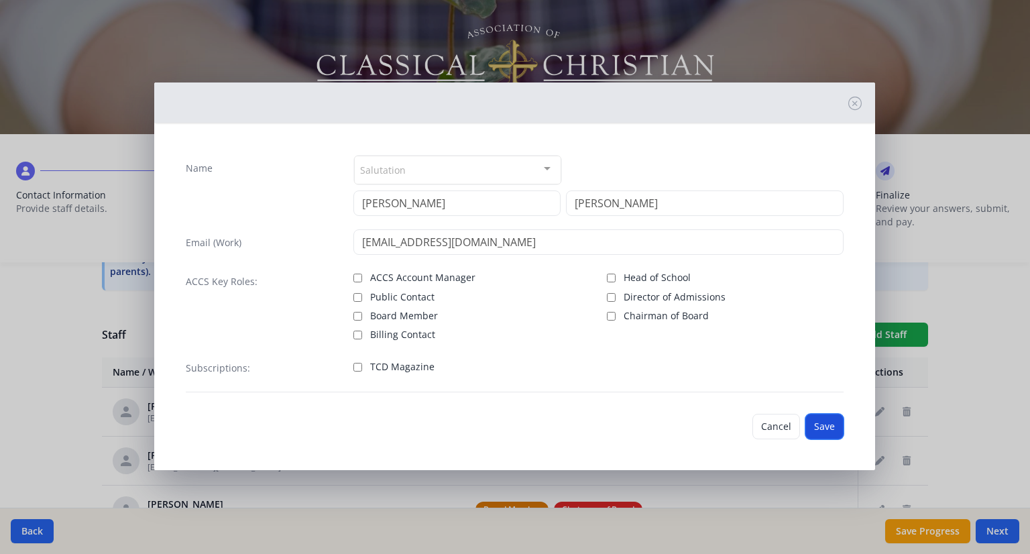
click at [828, 422] on button "Save" at bounding box center [824, 426] width 38 height 25
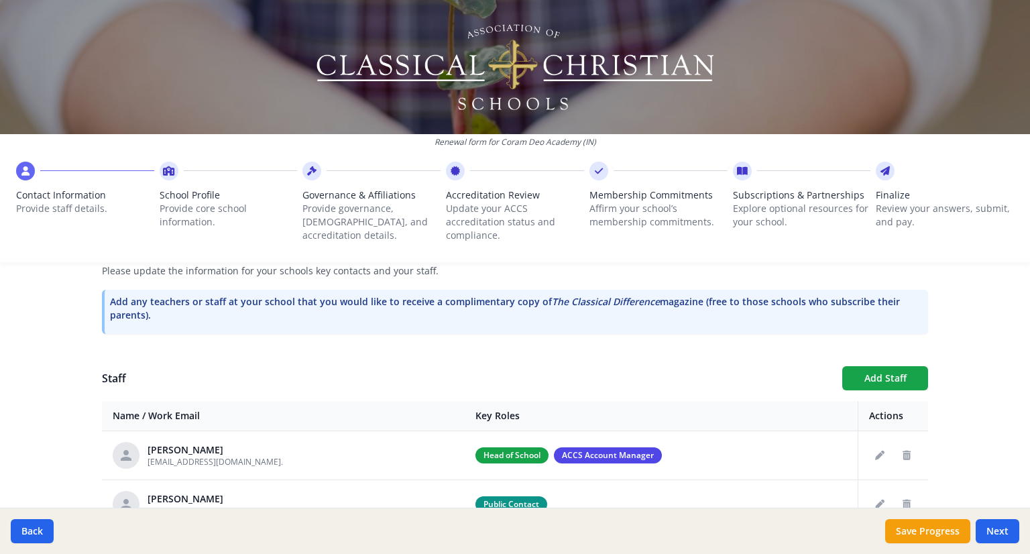
scroll to position [368, 0]
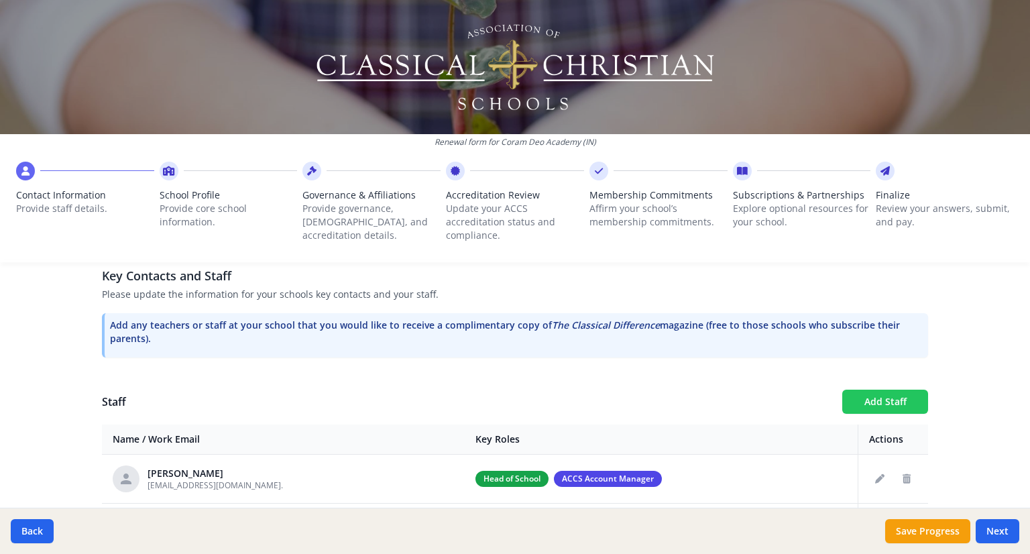
click at [901, 398] on button "Add Staff" at bounding box center [885, 402] width 86 height 24
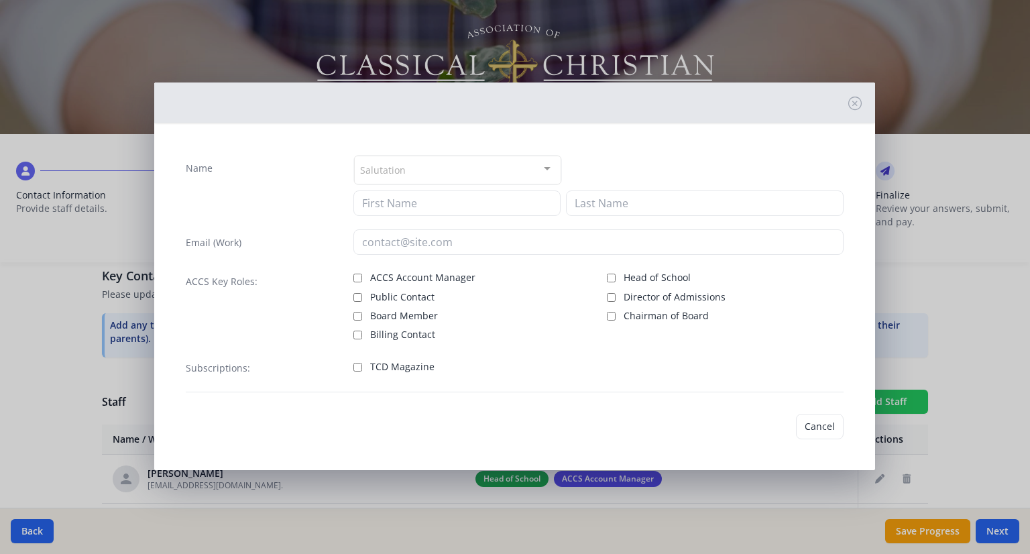
checkbox input "false"
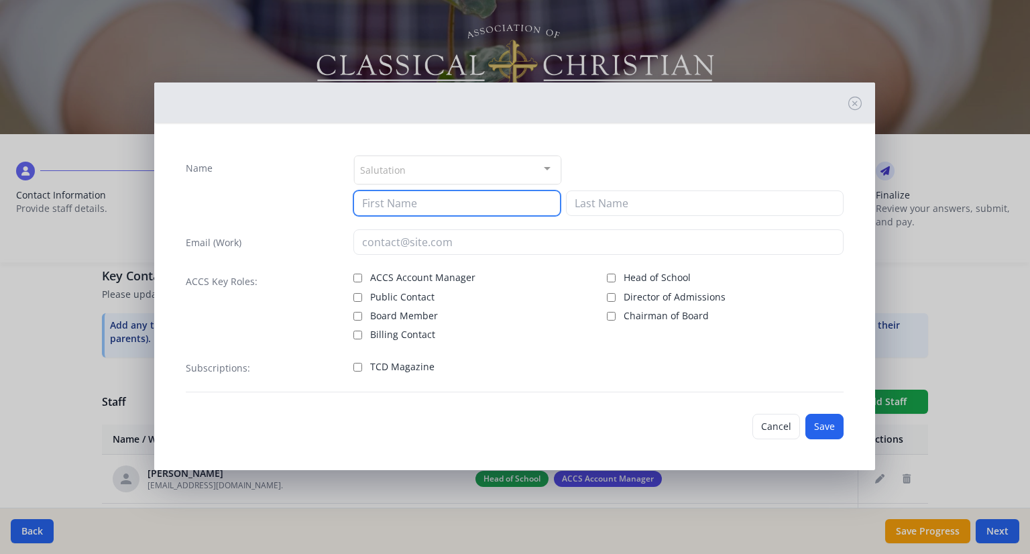
click at [392, 207] on input at bounding box center [456, 202] width 207 height 25
type input "[PERSON_NAME]"
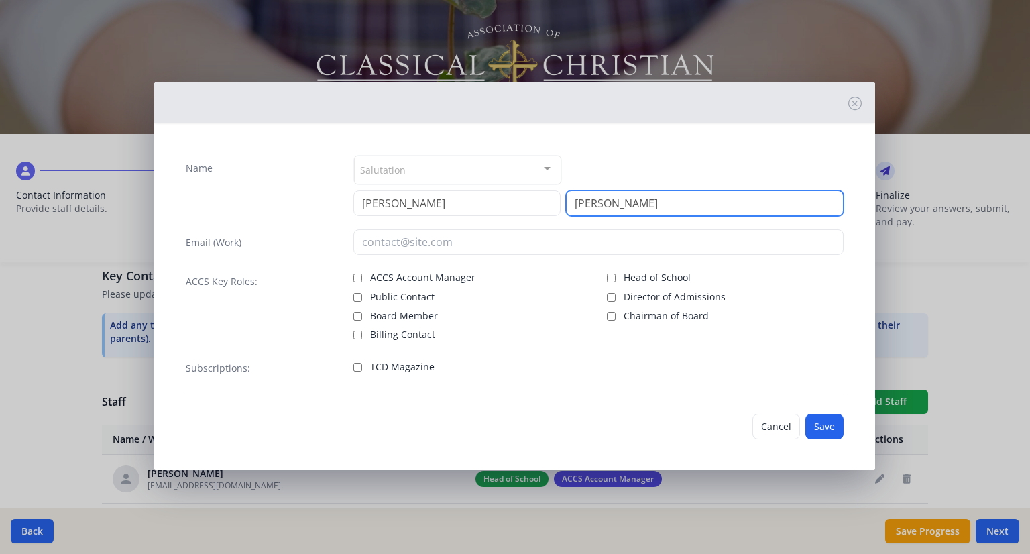
type input "[PERSON_NAME]"
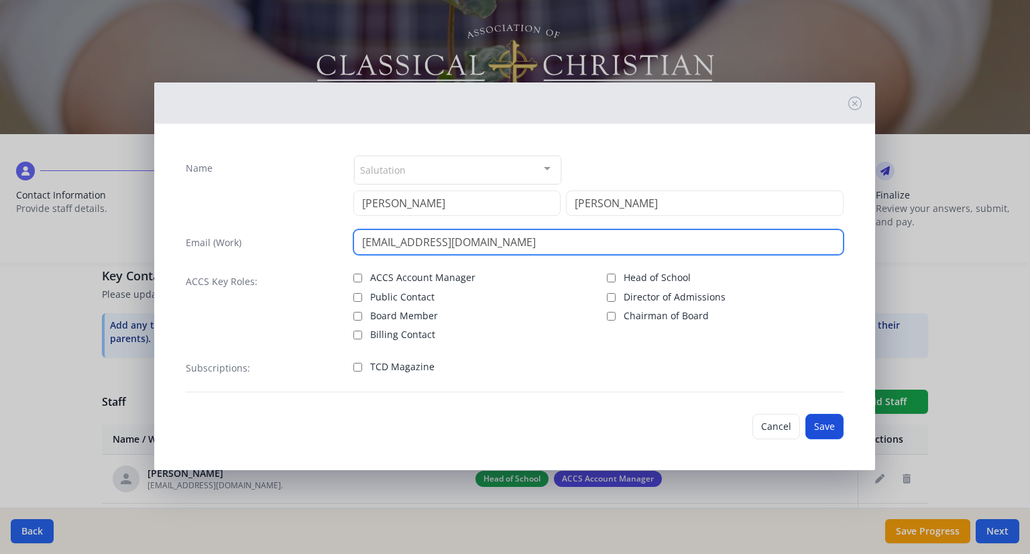
type input "[EMAIL_ADDRESS][DOMAIN_NAME]"
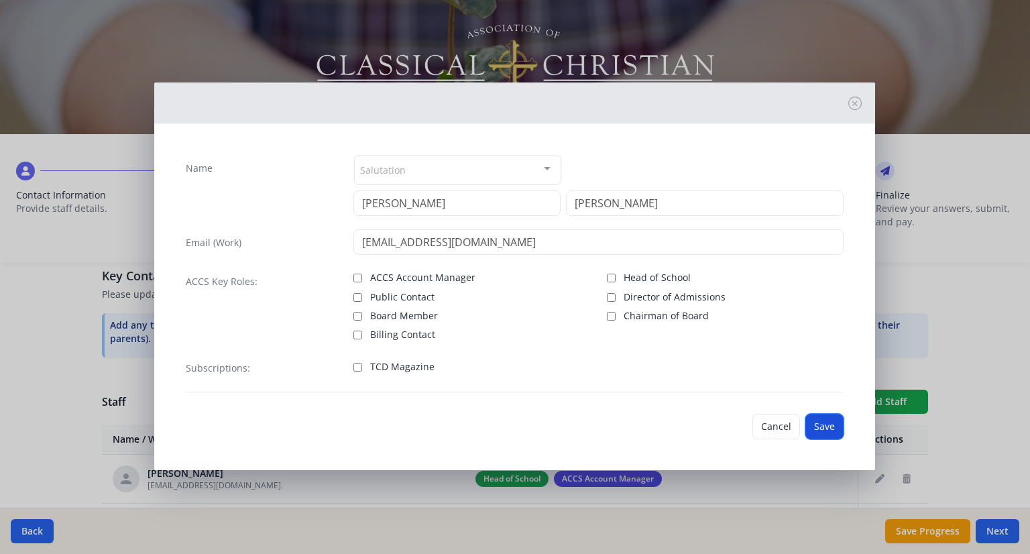
click at [838, 422] on button "Save" at bounding box center [824, 426] width 38 height 25
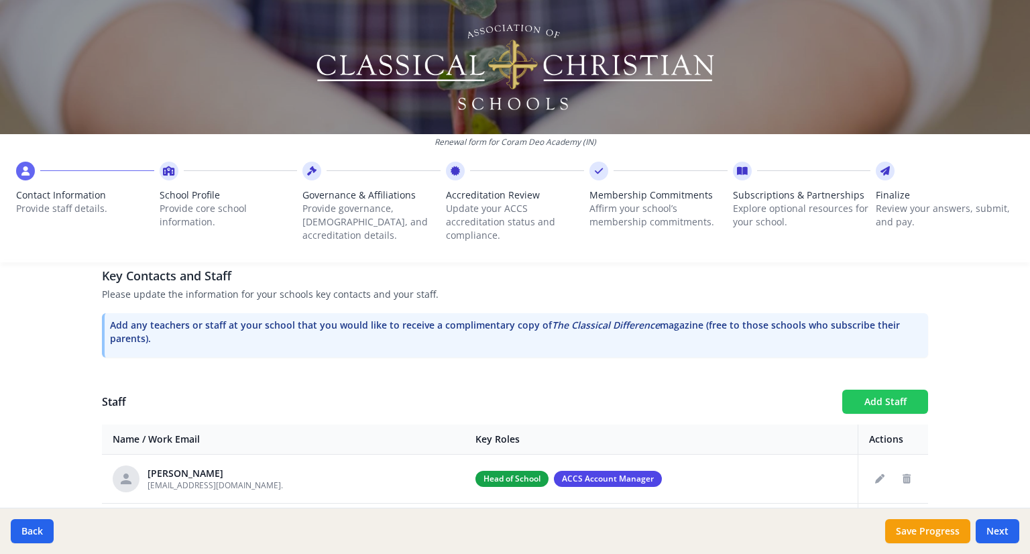
click at [862, 402] on button "Add Staff" at bounding box center [885, 402] width 86 height 24
checkbox input "false"
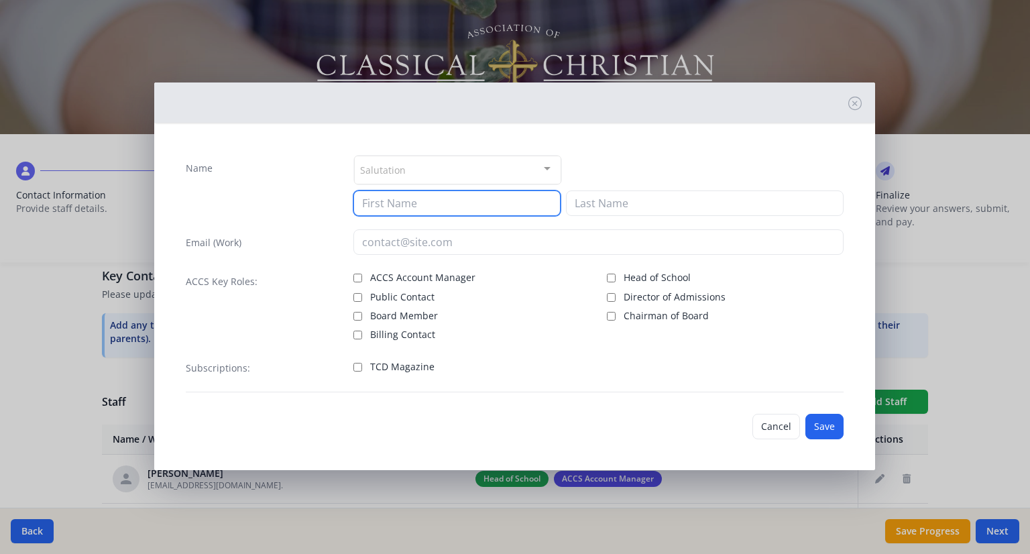
click at [390, 205] on input at bounding box center [456, 202] width 207 height 25
type input "[PERSON_NAME]"
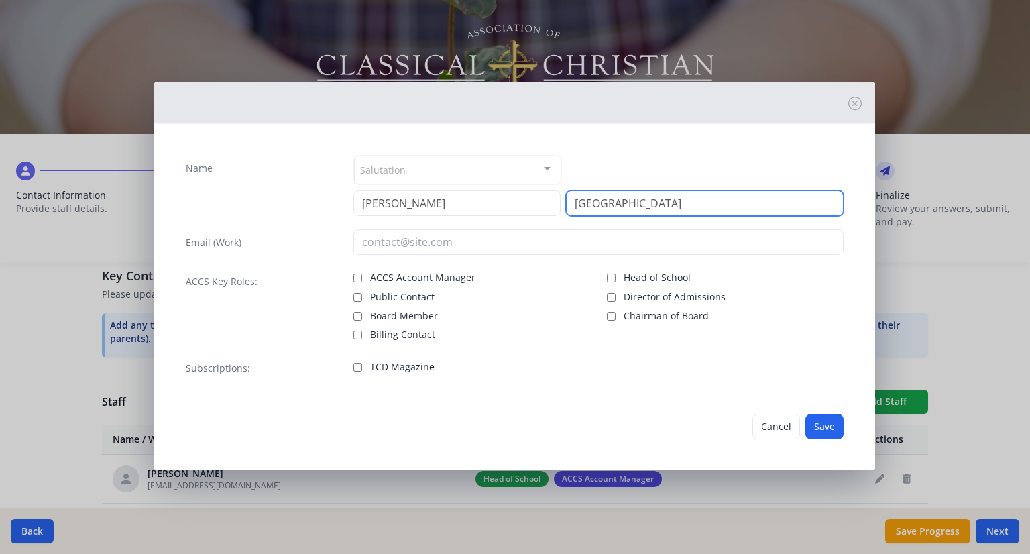
type input "[GEOGRAPHIC_DATA]"
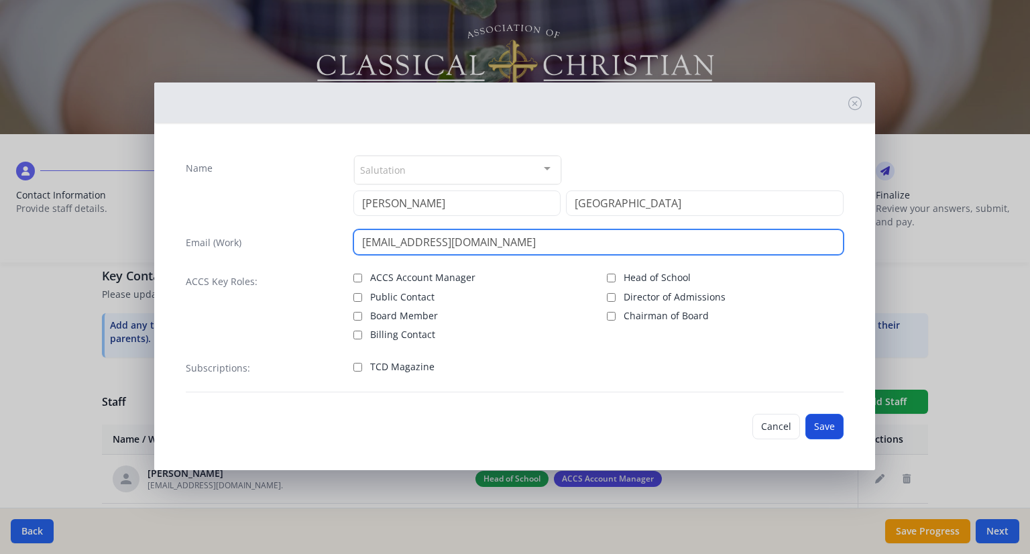
type input "[EMAIL_ADDRESS][DOMAIN_NAME]"
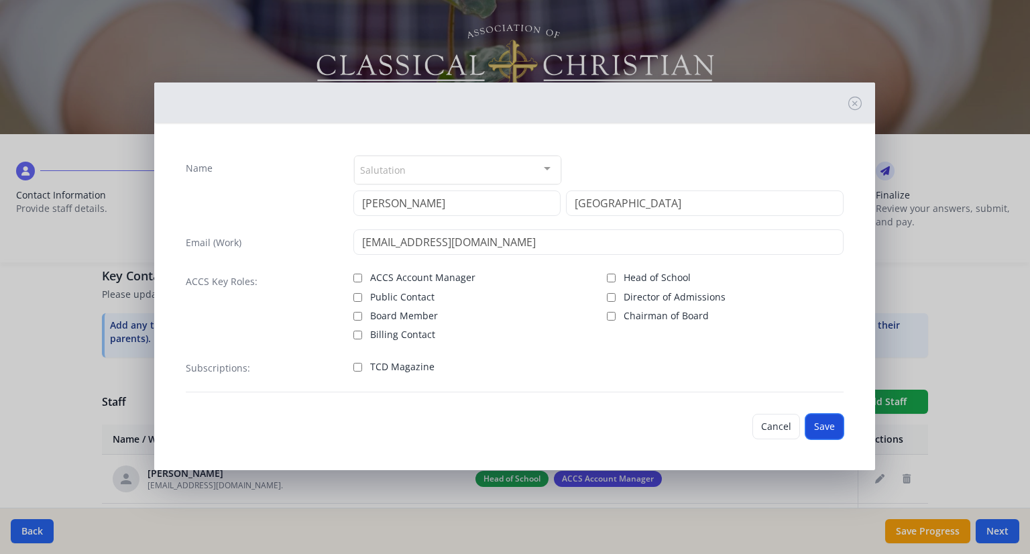
click at [830, 429] on button "Save" at bounding box center [824, 426] width 38 height 25
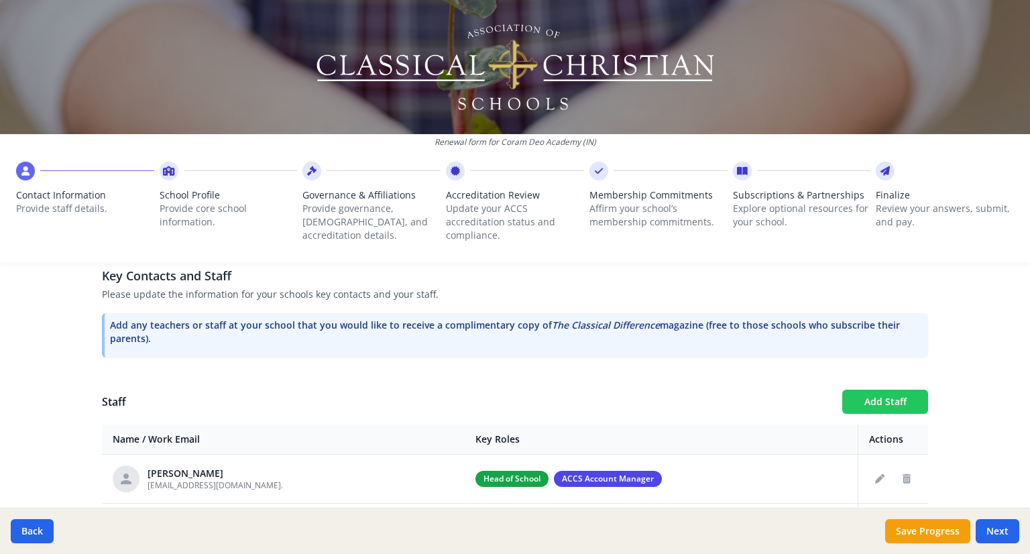
click at [895, 405] on button "Add Staff" at bounding box center [885, 402] width 86 height 24
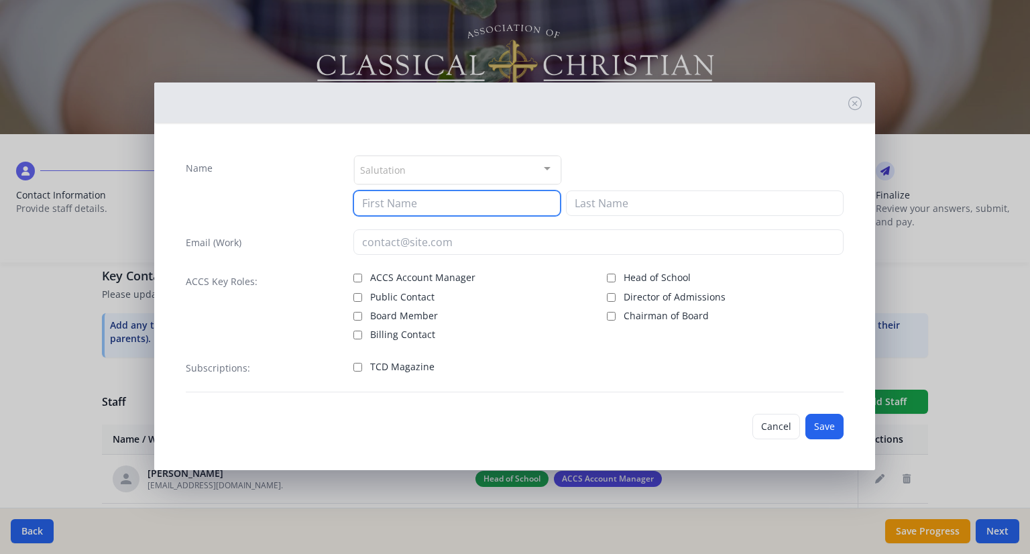
click at [398, 205] on input at bounding box center [456, 202] width 207 height 25
type input "[PERSON_NAME]"
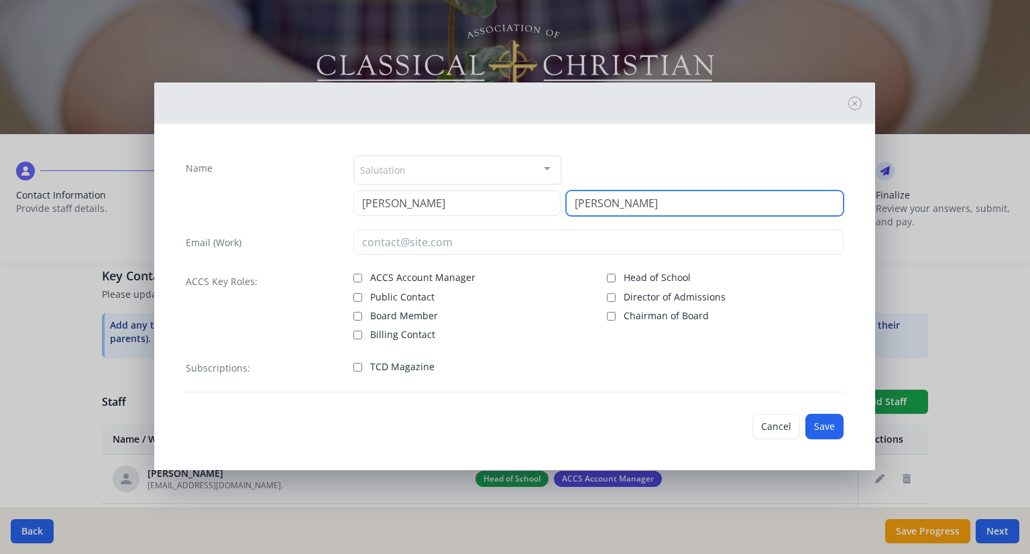
type input "[PERSON_NAME]"
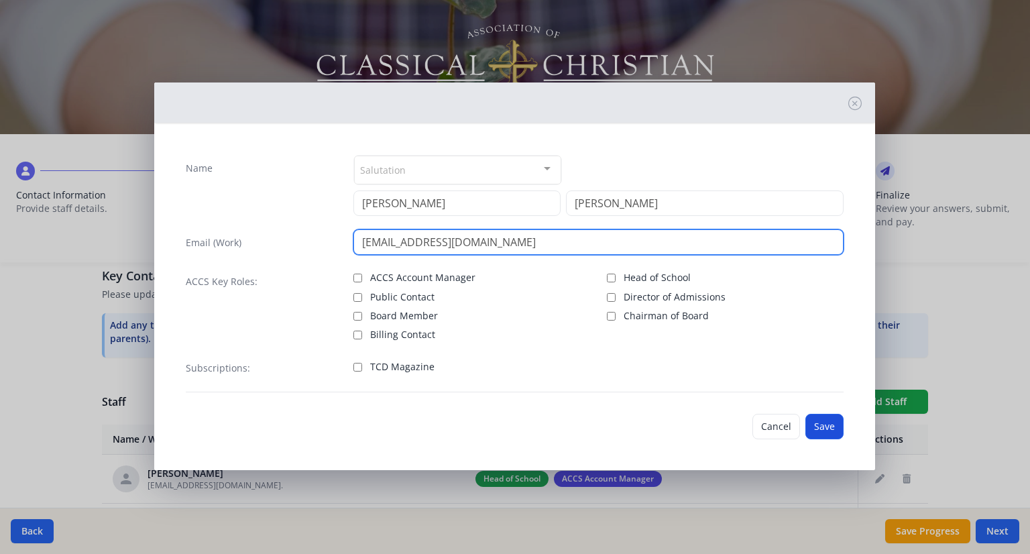
type input "[EMAIL_ADDRESS][DOMAIN_NAME]"
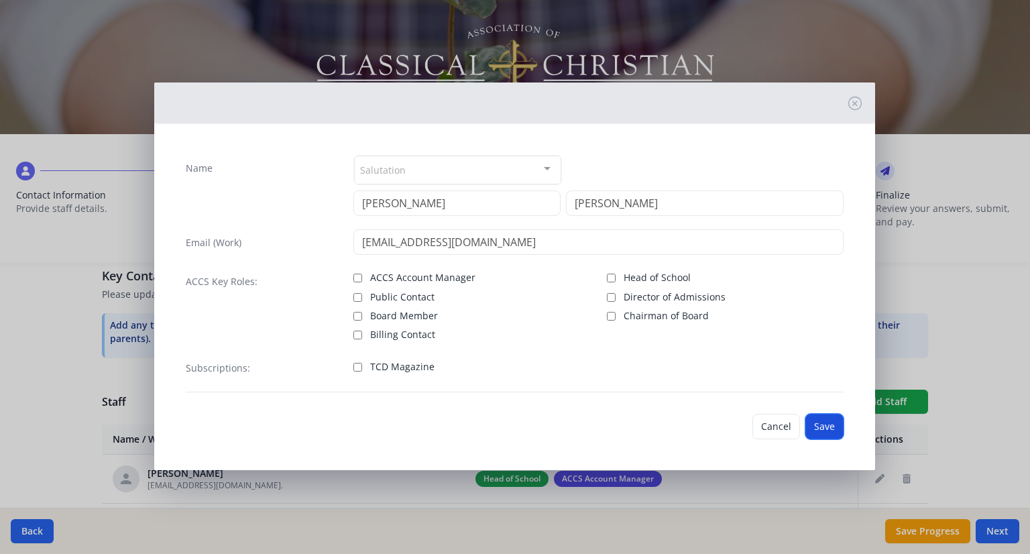
click at [834, 422] on button "Save" at bounding box center [824, 426] width 38 height 25
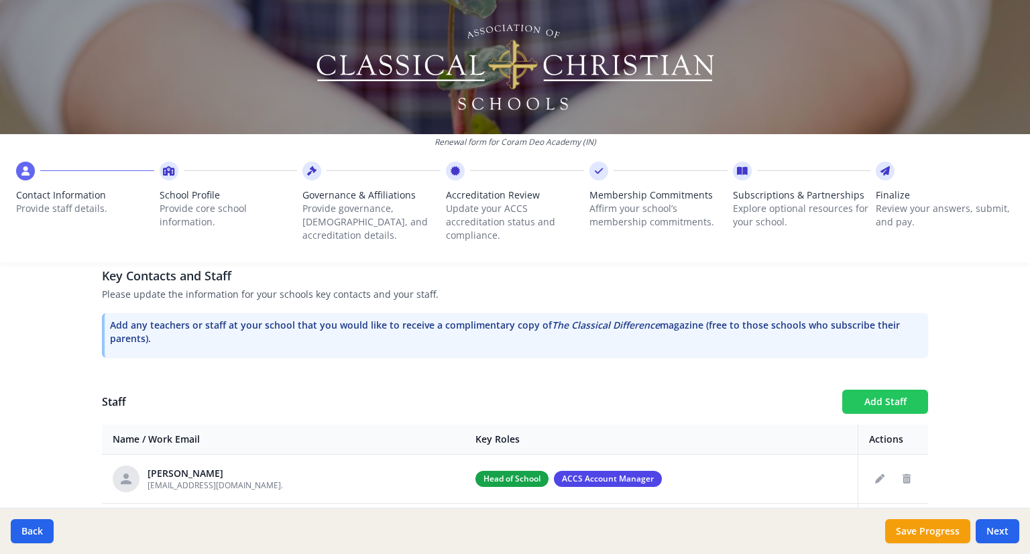
click at [867, 400] on button "Add Staff" at bounding box center [885, 402] width 86 height 24
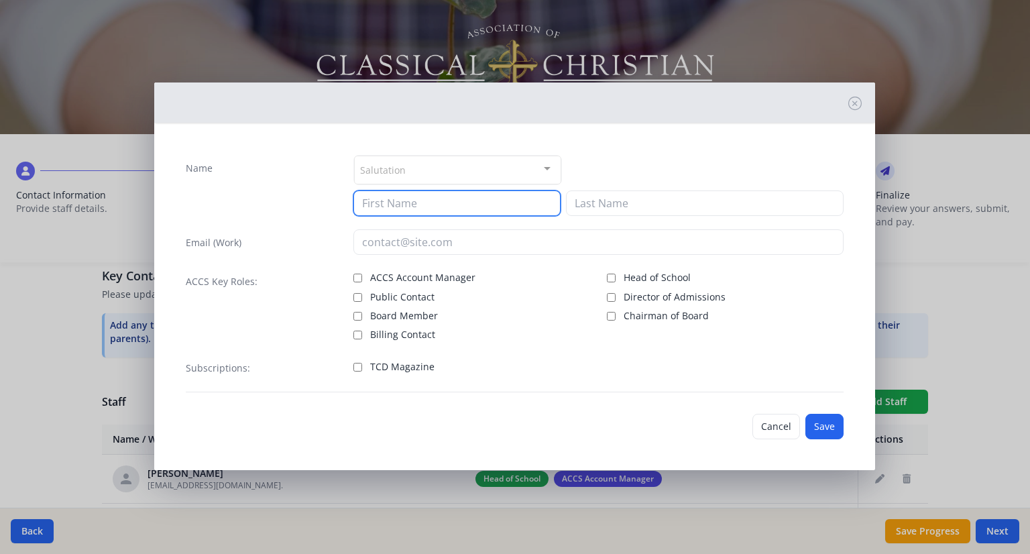
click at [506, 200] on input at bounding box center [456, 202] width 207 height 25
type input "Abby"
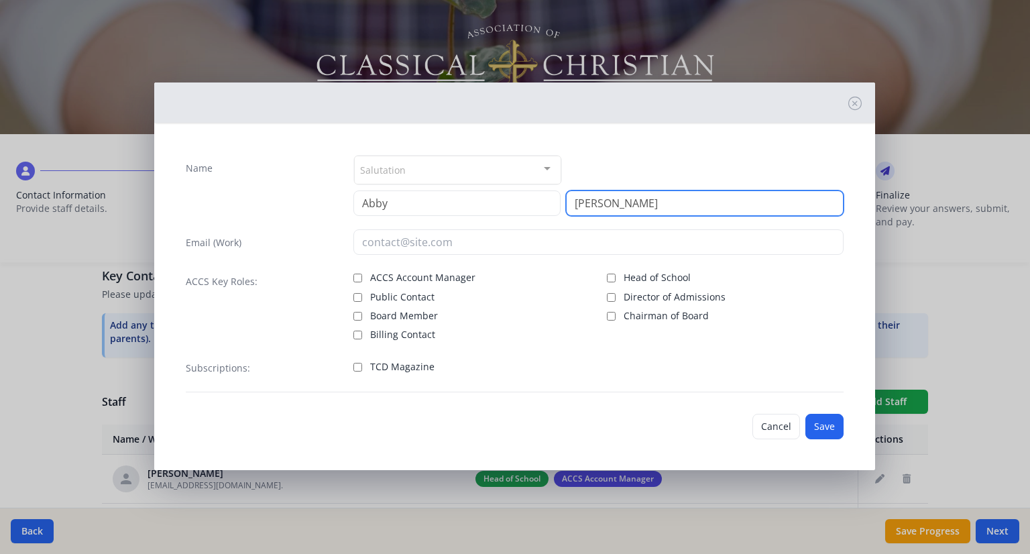
type input "[PERSON_NAME]"
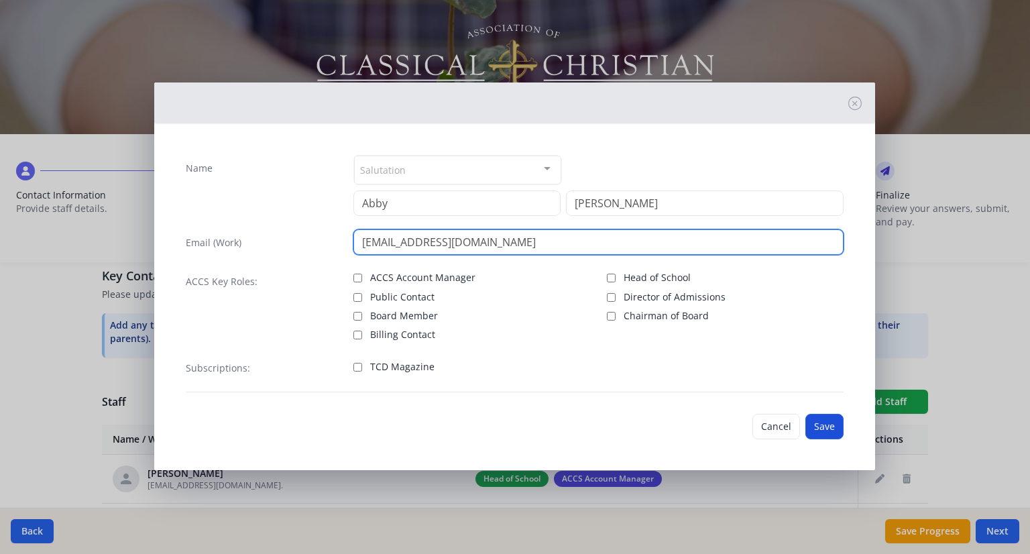
type input "[EMAIL_ADDRESS][DOMAIN_NAME]"
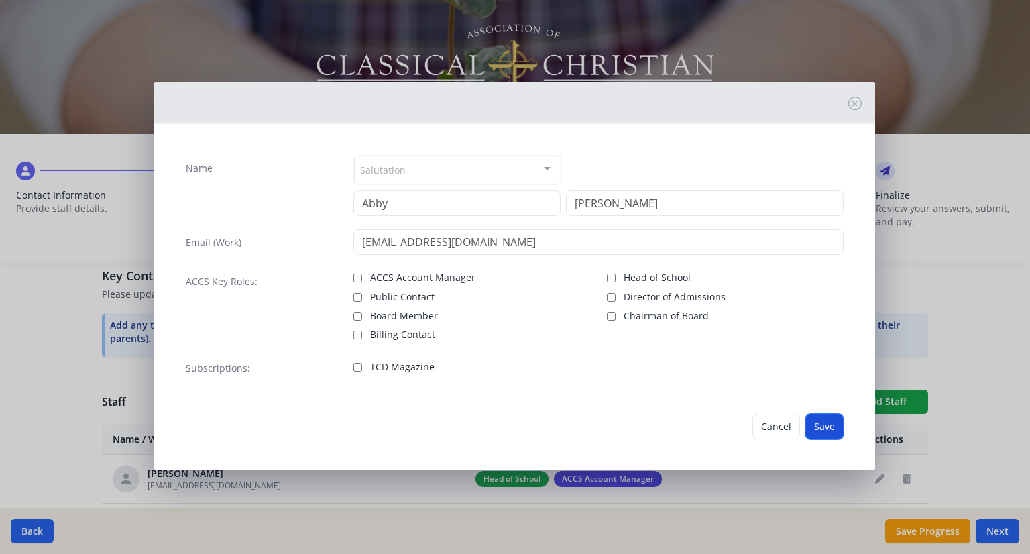
click at [834, 419] on button "Save" at bounding box center [824, 426] width 38 height 25
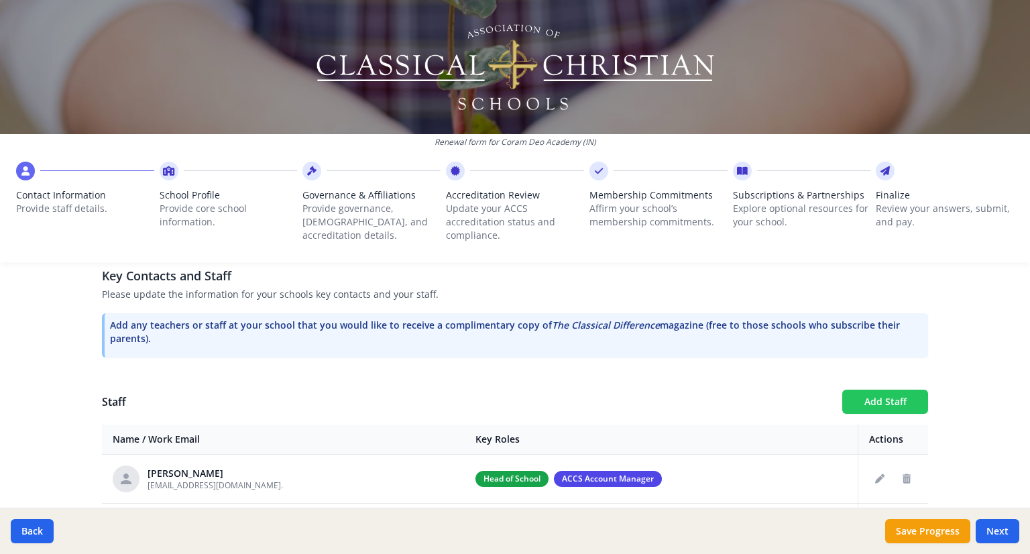
click at [854, 394] on button "Add Staff" at bounding box center [885, 402] width 86 height 24
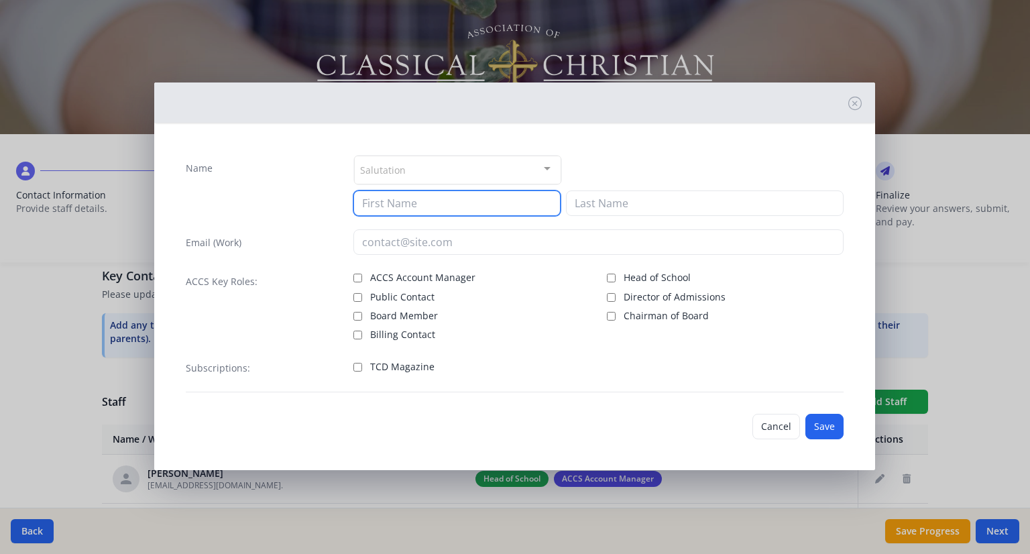
click at [405, 200] on input at bounding box center [456, 202] width 207 height 25
type input "[PERSON_NAME]"
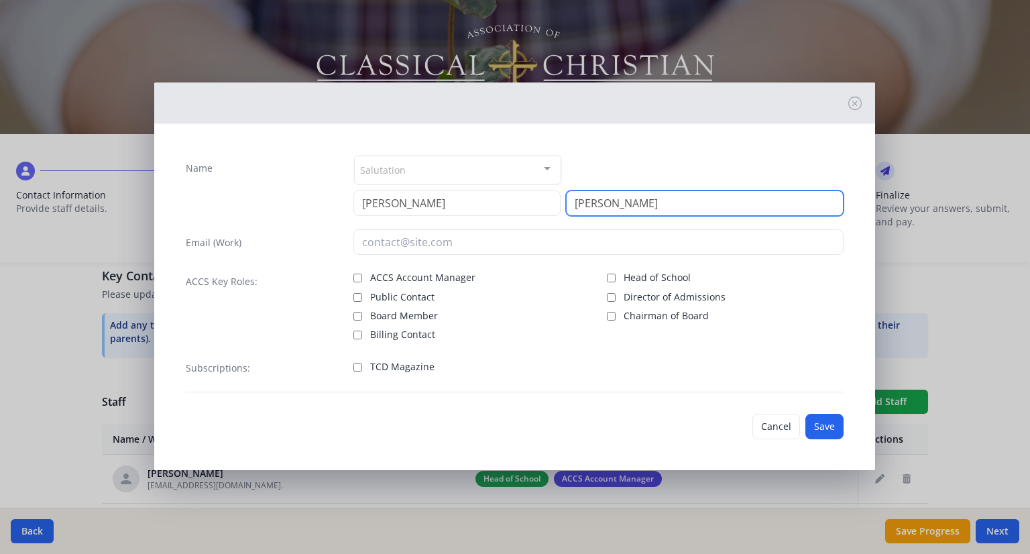
type input "[PERSON_NAME]"
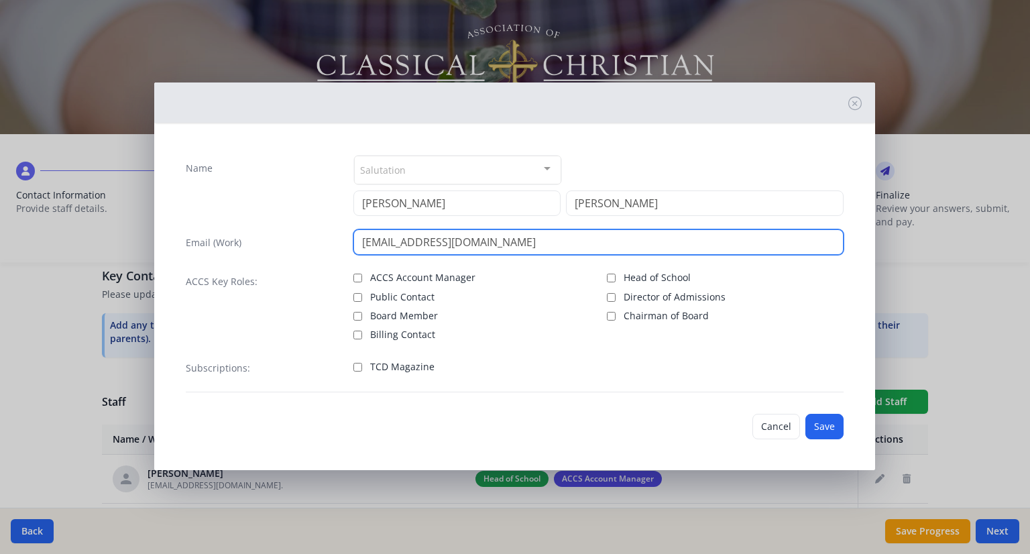
click at [379, 239] on input "[EMAIL_ADDRESS][DOMAIN_NAME]" at bounding box center [598, 241] width 490 height 25
type input "[EMAIL_ADDRESS][DOMAIN_NAME]"
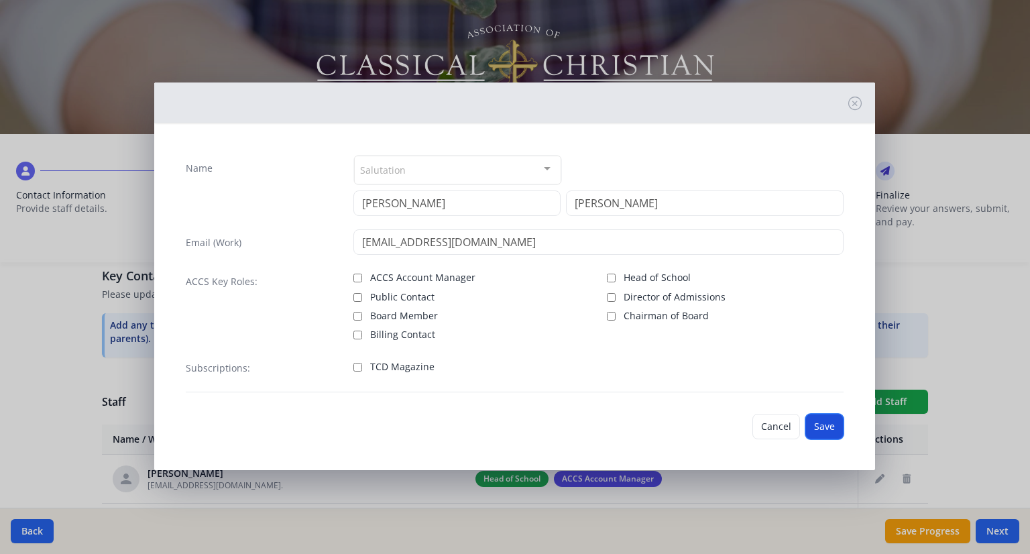
click at [833, 425] on button "Save" at bounding box center [824, 426] width 38 height 25
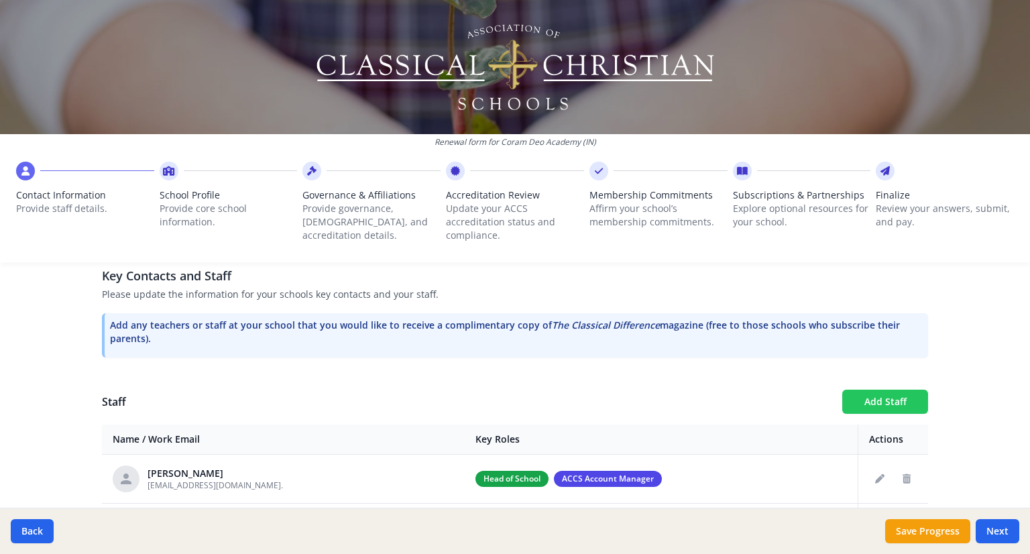
click at [869, 399] on button "Add Staff" at bounding box center [885, 402] width 86 height 24
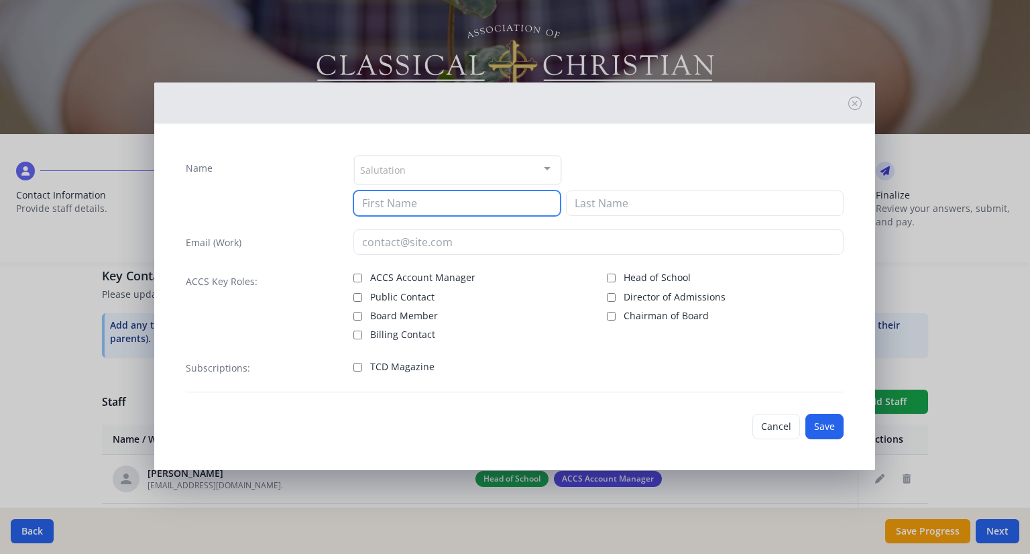
click at [406, 204] on input at bounding box center [456, 202] width 207 height 25
type input "[PERSON_NAME]"
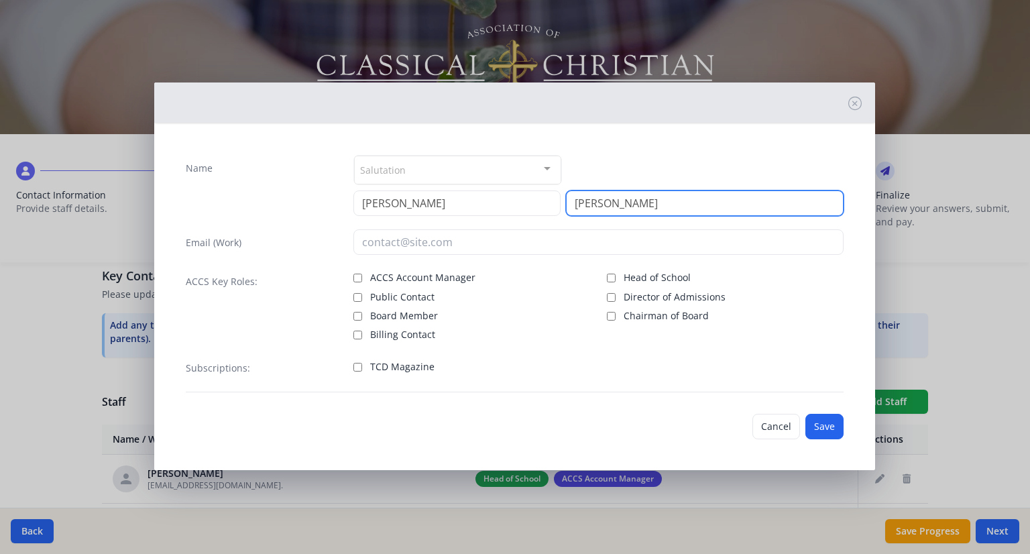
type input "[PERSON_NAME]"
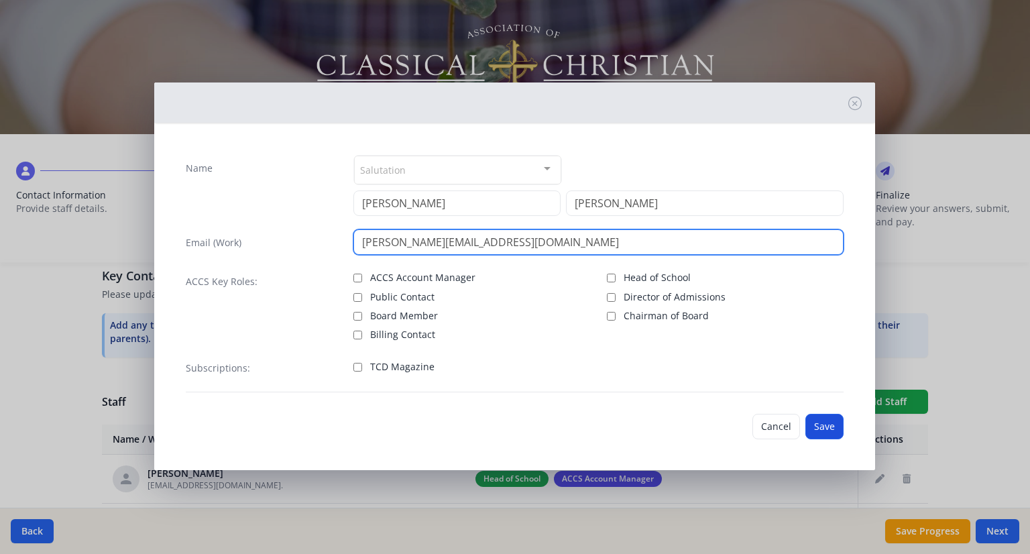
type input "[PERSON_NAME][EMAIL_ADDRESS][DOMAIN_NAME]"
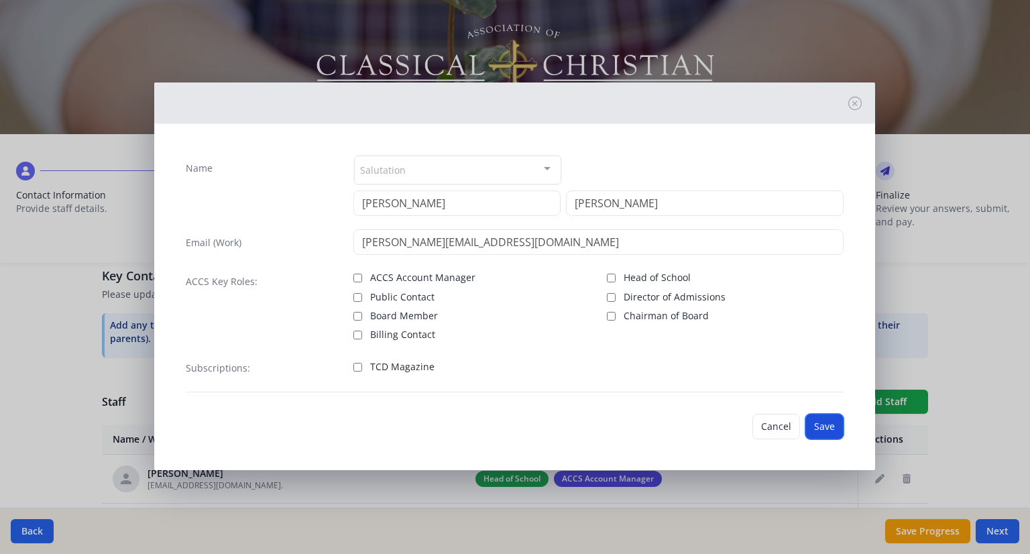
click at [841, 425] on button "Save" at bounding box center [824, 426] width 38 height 25
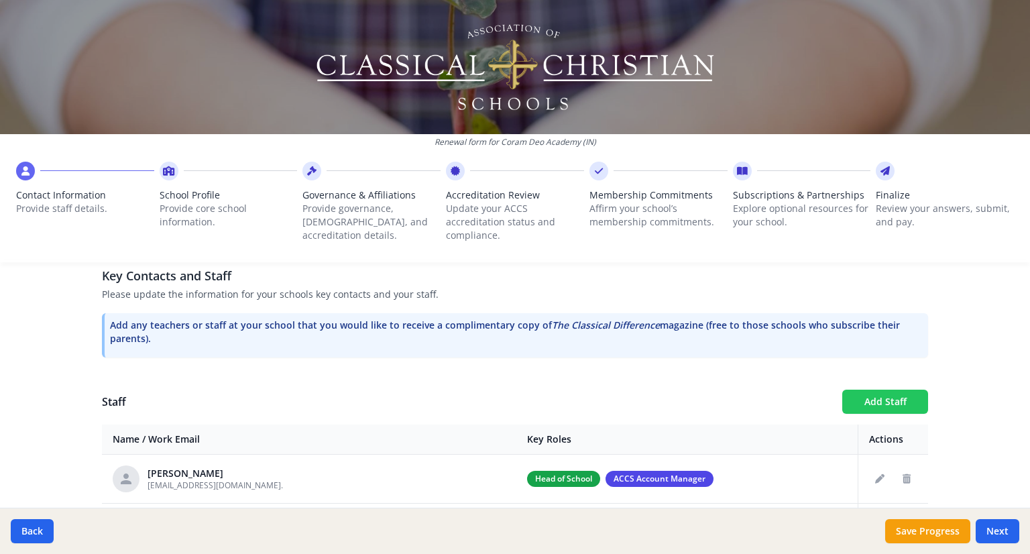
click at [899, 392] on button "Add Staff" at bounding box center [885, 402] width 86 height 24
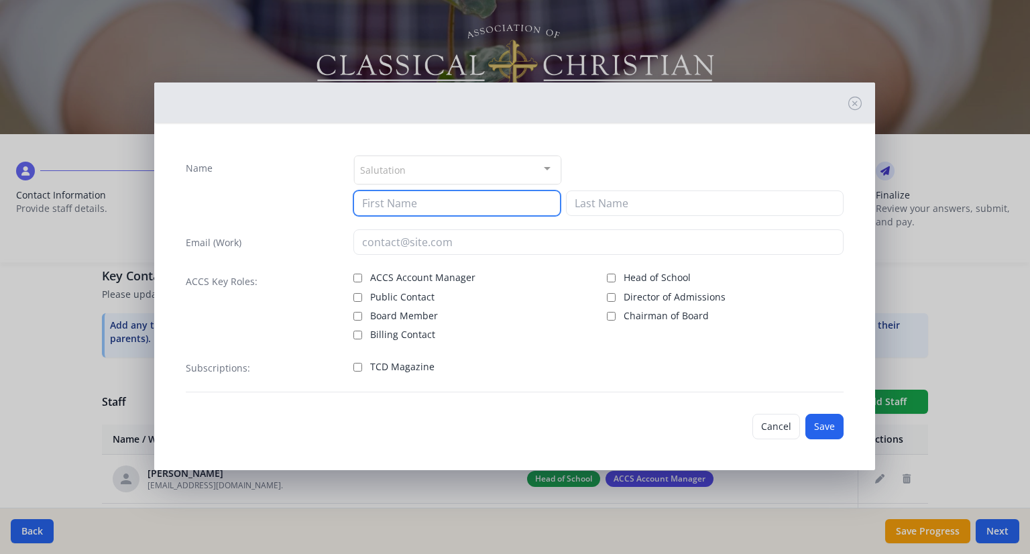
click at [381, 207] on input at bounding box center [456, 202] width 207 height 25
type input "[PERSON_NAME]"
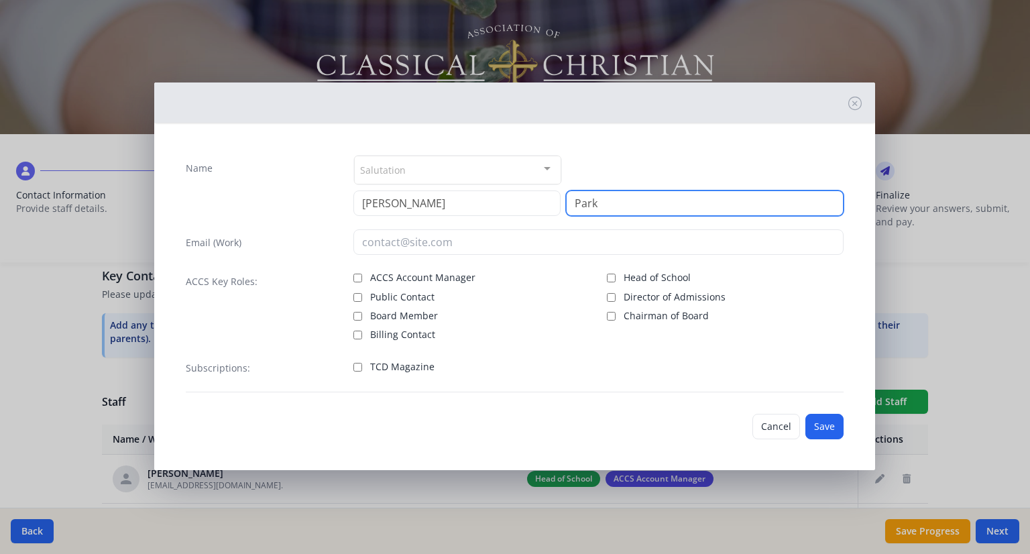
type input "Park"
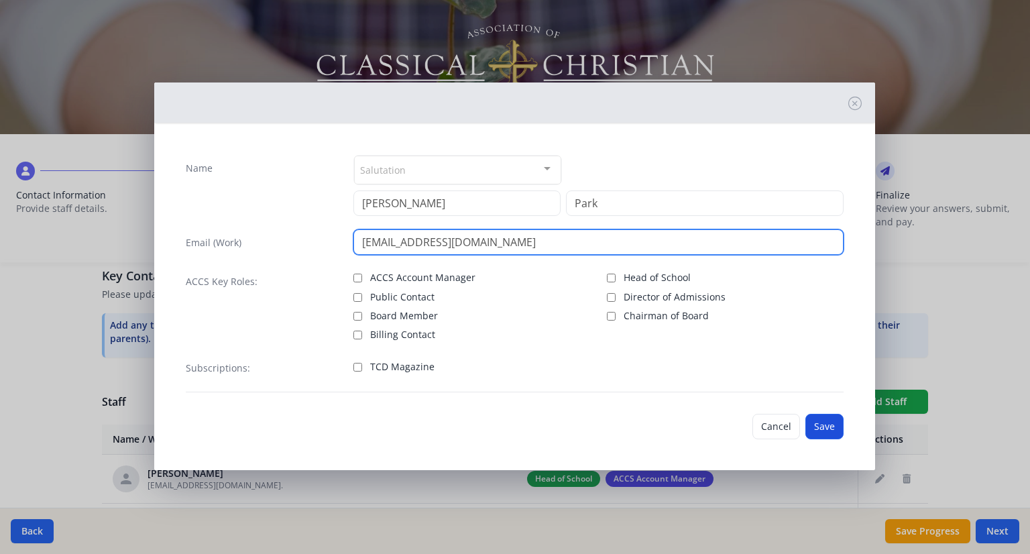
type input "[EMAIL_ADDRESS][DOMAIN_NAME]"
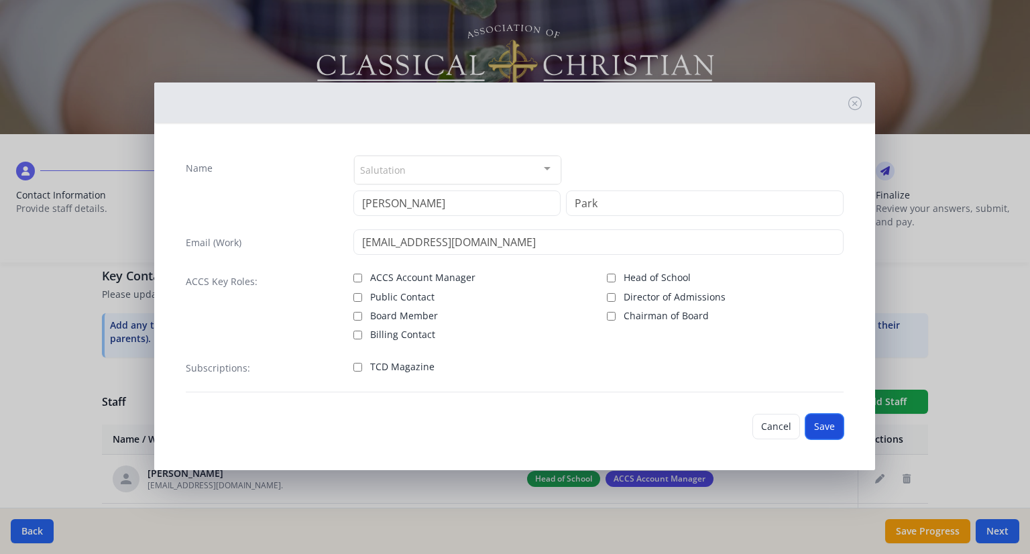
click at [824, 426] on button "Save" at bounding box center [824, 426] width 38 height 25
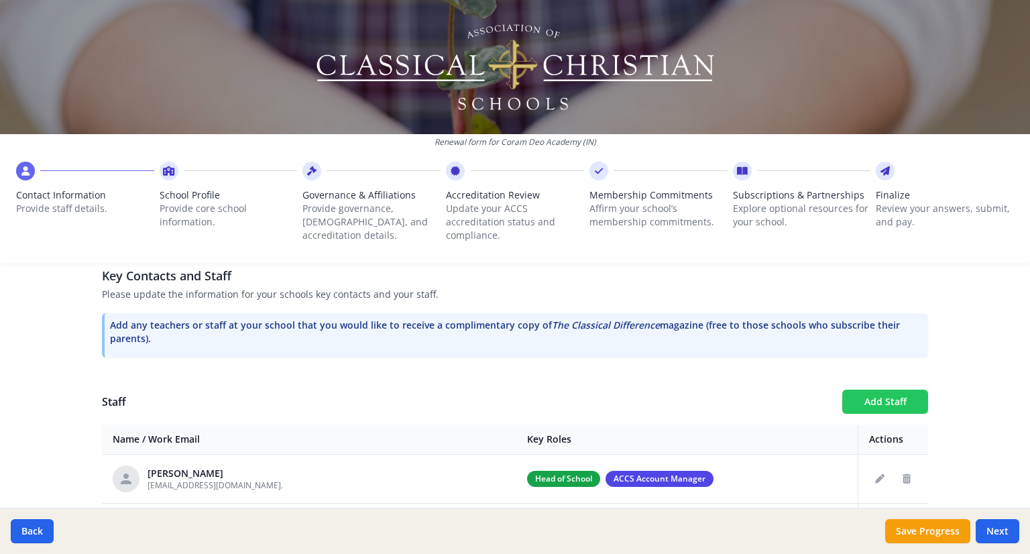
click at [887, 392] on button "Add Staff" at bounding box center [885, 402] width 86 height 24
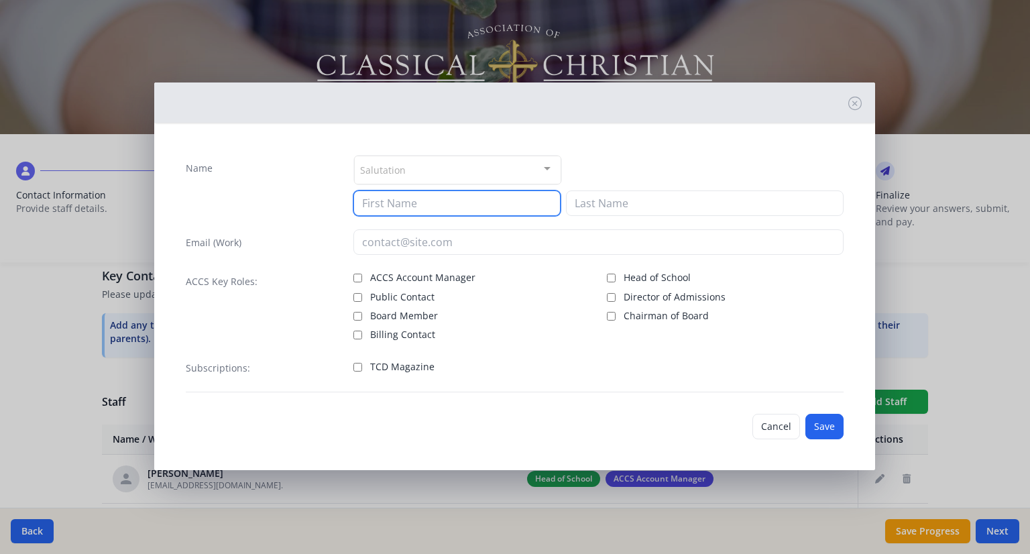
click at [421, 201] on input at bounding box center [456, 202] width 207 height 25
type input "[PERSON_NAME]"
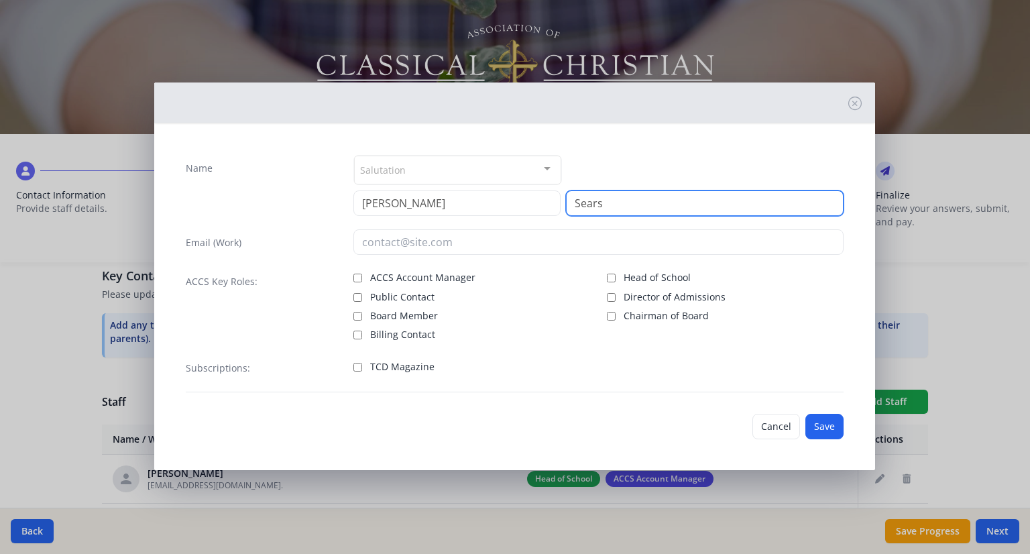
type input "Sears"
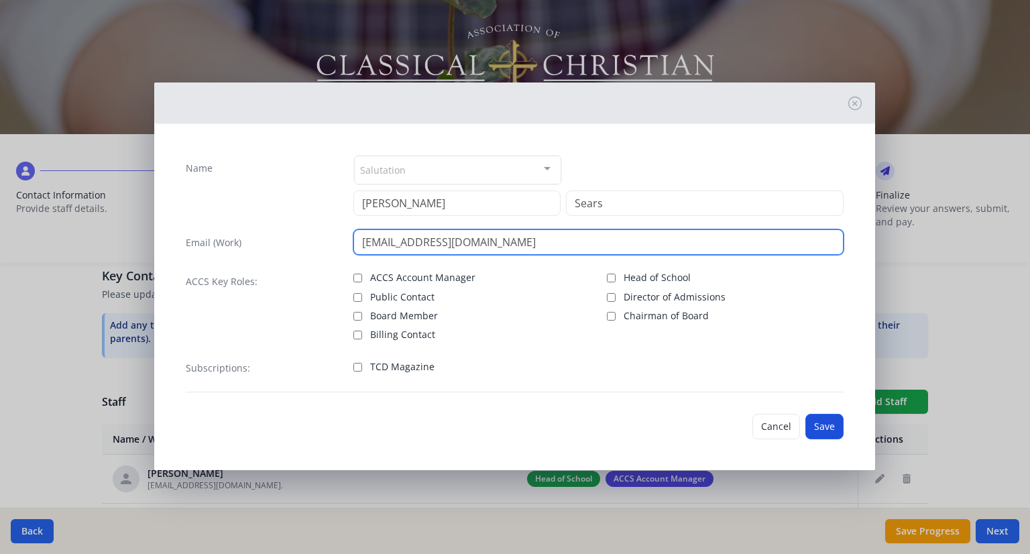
type input "[EMAIL_ADDRESS][DOMAIN_NAME]"
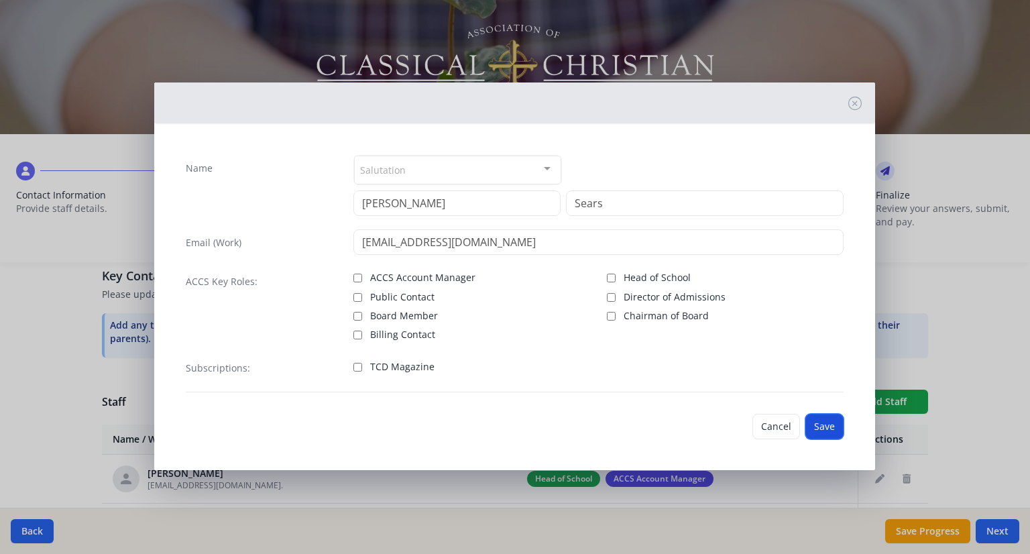
click at [821, 425] on button "Save" at bounding box center [824, 426] width 38 height 25
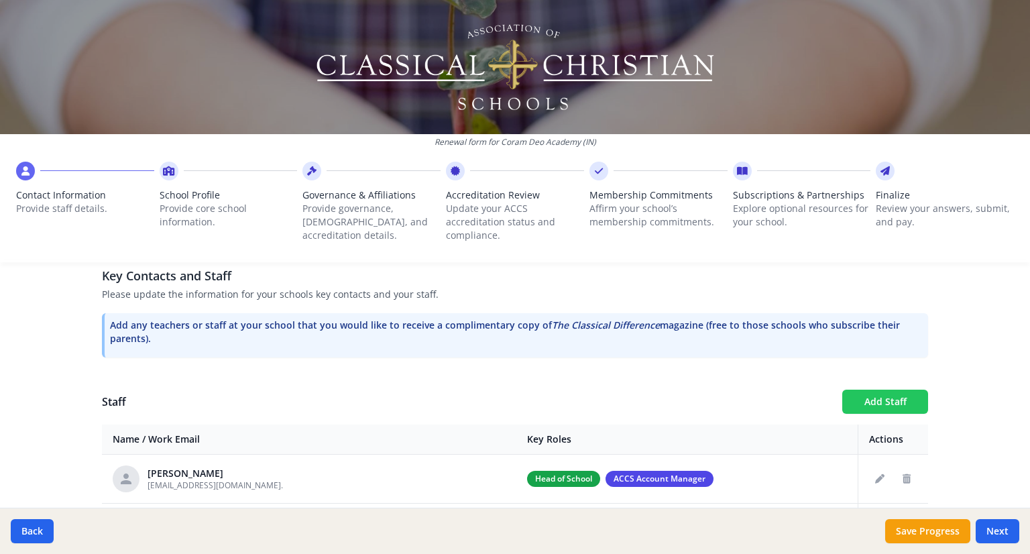
click at [903, 401] on button "Add Staff" at bounding box center [885, 402] width 86 height 24
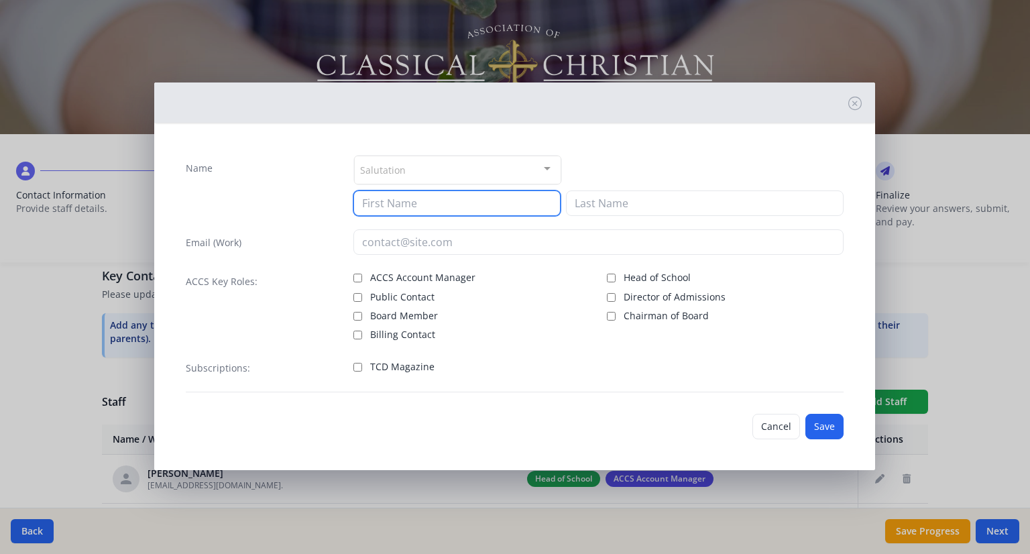
click at [397, 205] on input at bounding box center [456, 202] width 207 height 25
type input "[PERSON_NAME]"
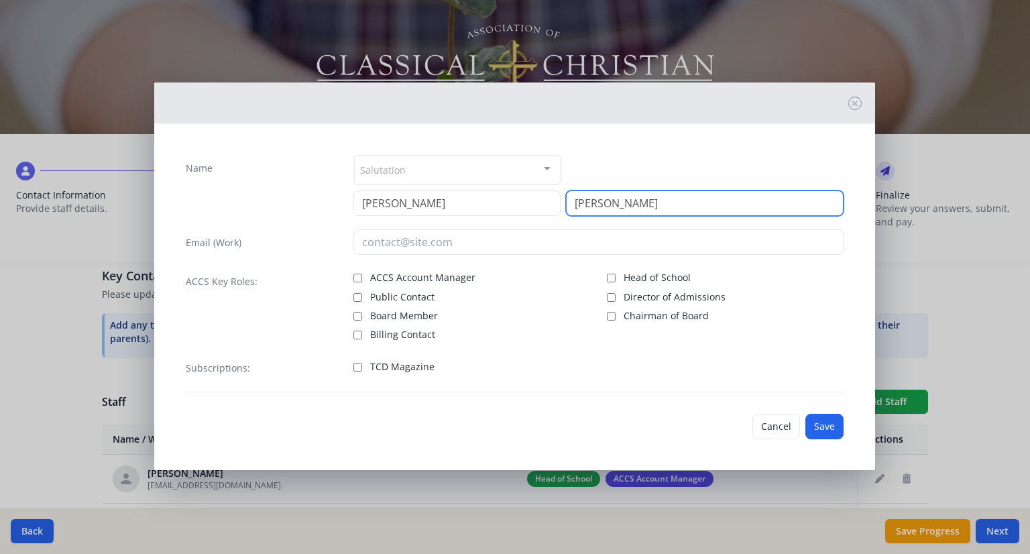
type input "[PERSON_NAME]"
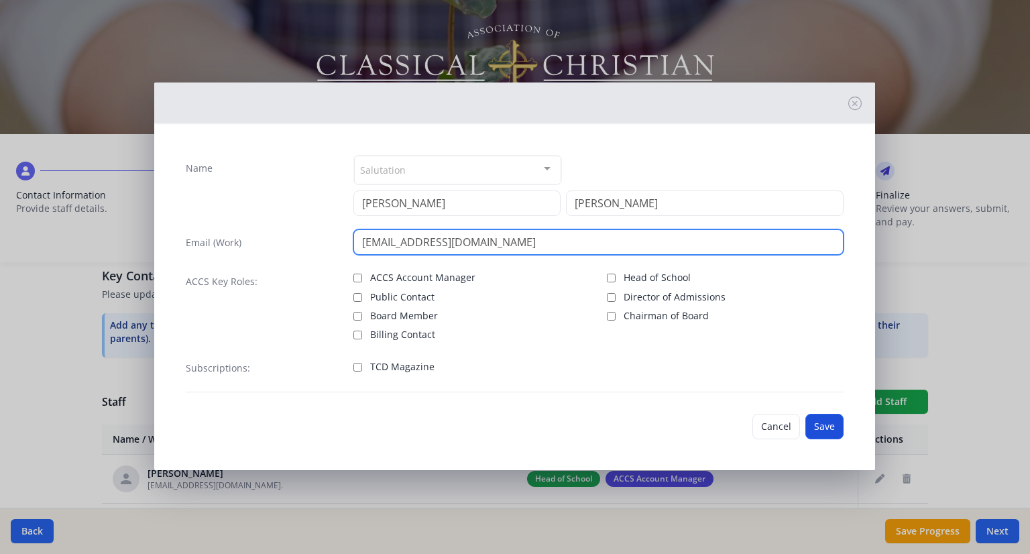
type input "[EMAIL_ADDRESS][DOMAIN_NAME]"
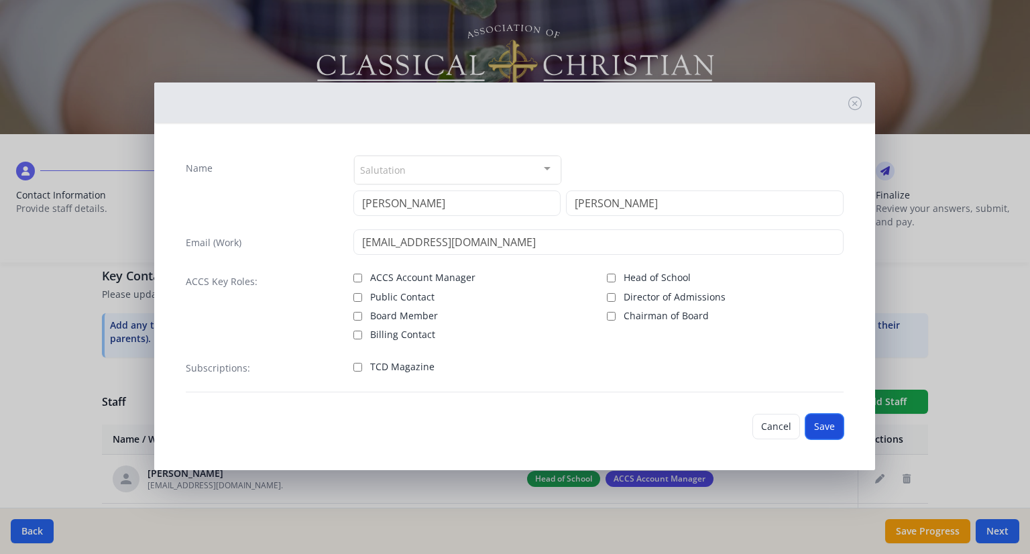
click at [817, 428] on button "Save" at bounding box center [824, 426] width 38 height 25
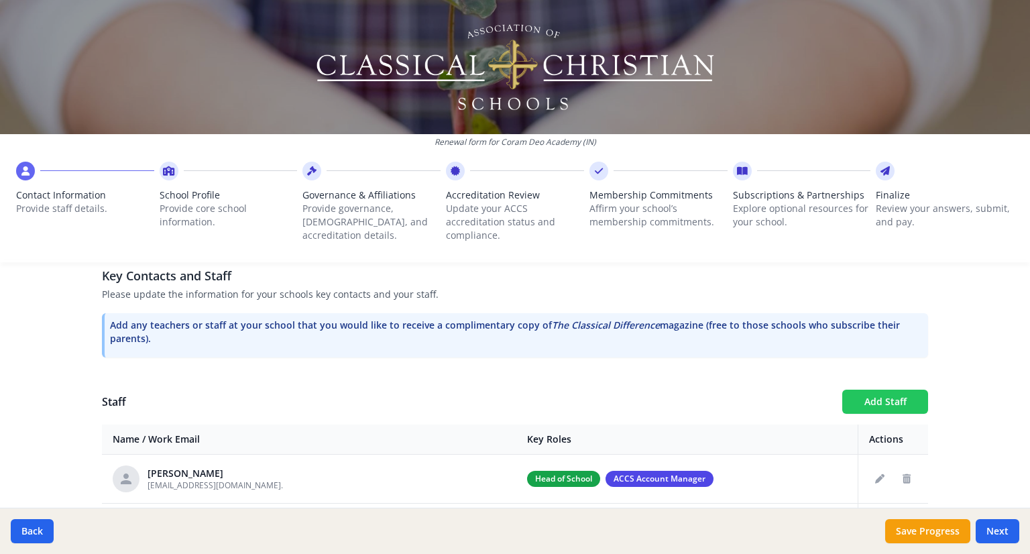
click at [881, 392] on button "Add Staff" at bounding box center [885, 402] width 86 height 24
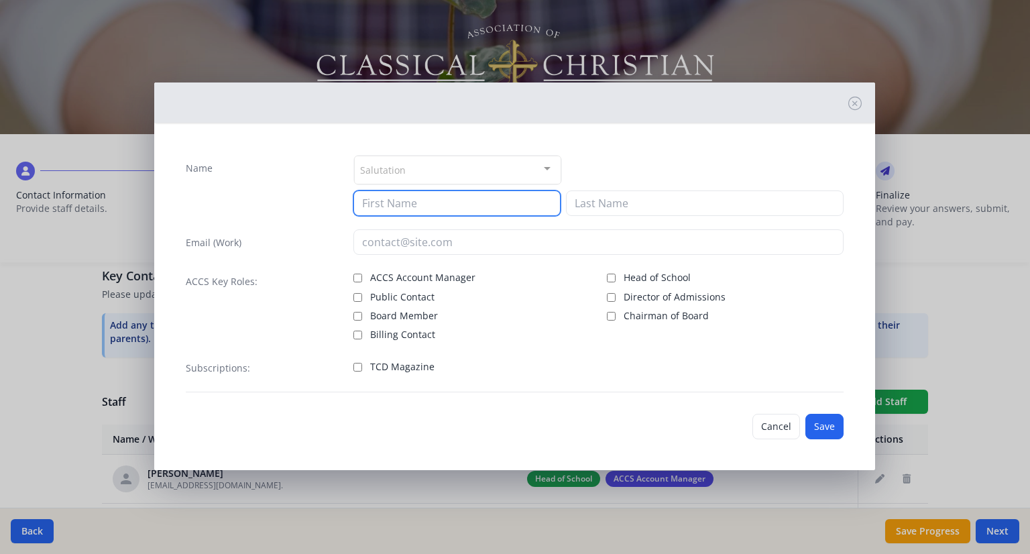
click at [398, 203] on input at bounding box center [456, 202] width 207 height 25
type input "[PERSON_NAME]"
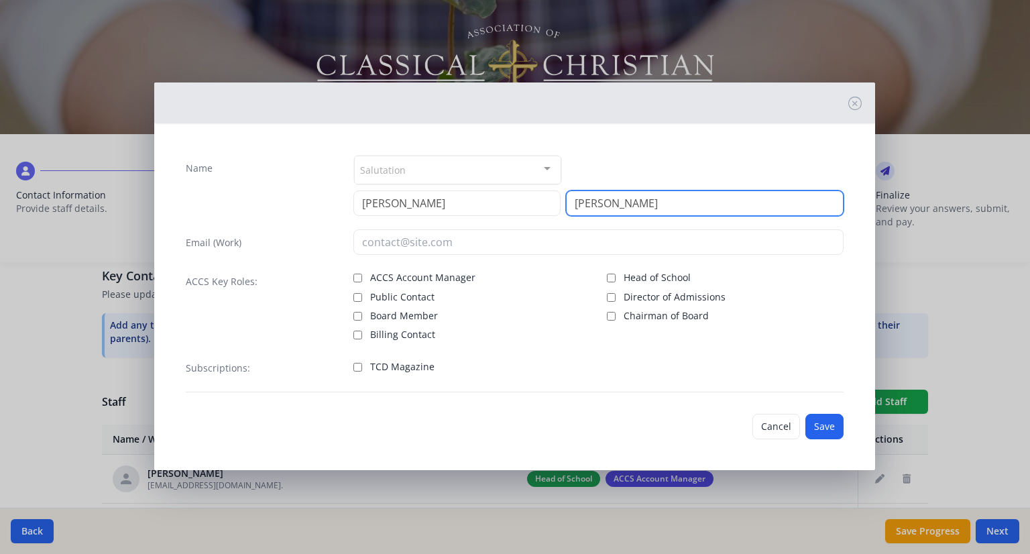
type input "[PERSON_NAME]"
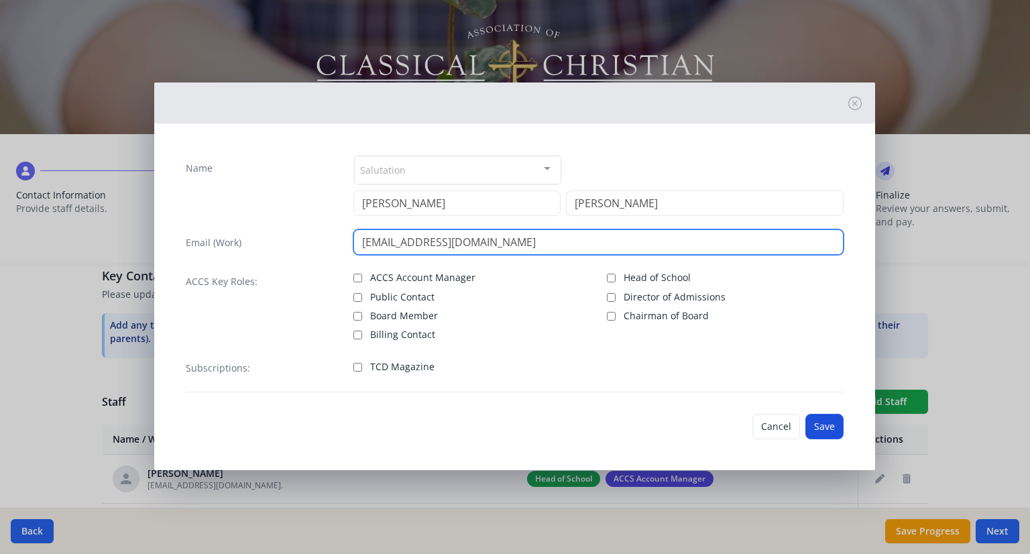
type input "[EMAIL_ADDRESS][DOMAIN_NAME]"
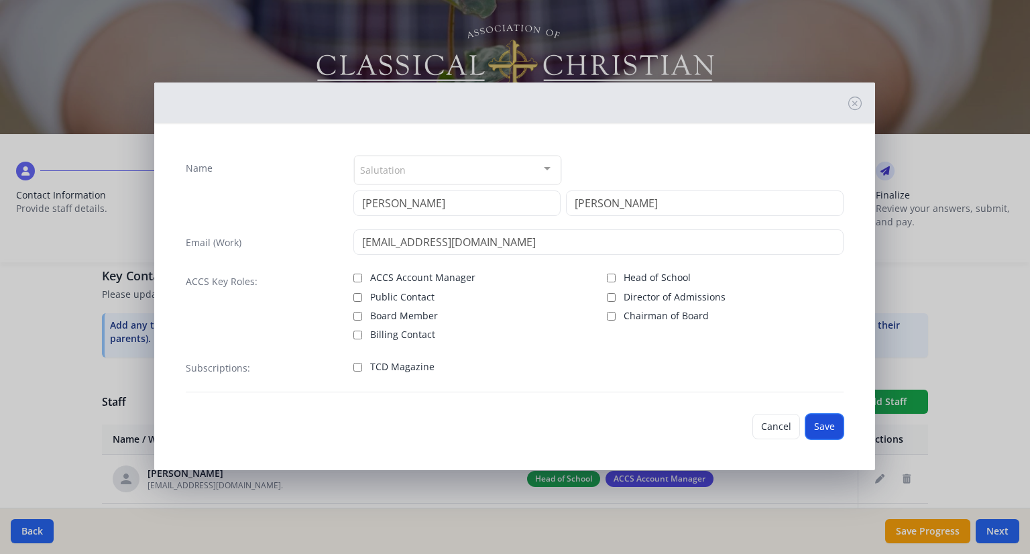
click at [838, 418] on button "Save" at bounding box center [824, 426] width 38 height 25
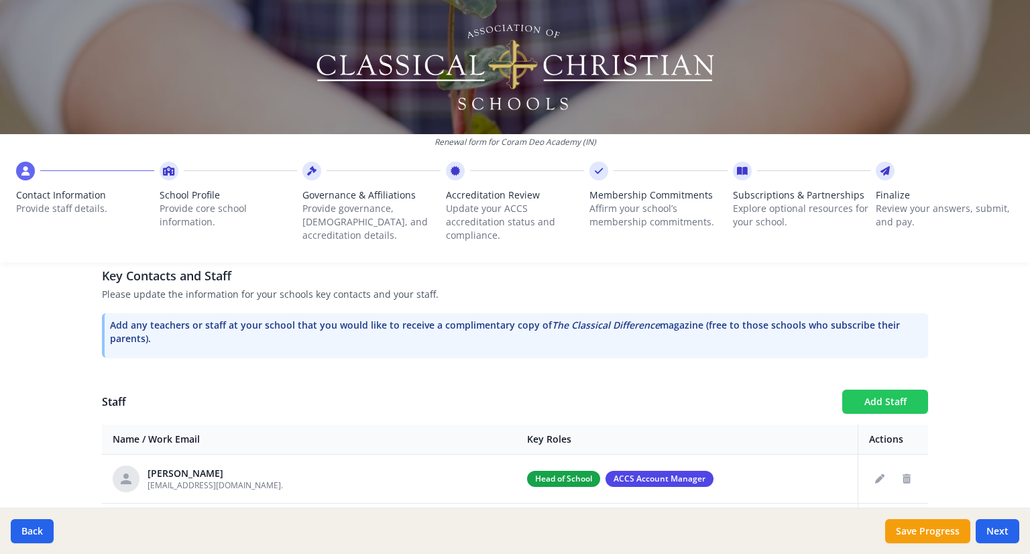
click at [891, 394] on button "Add Staff" at bounding box center [885, 402] width 86 height 24
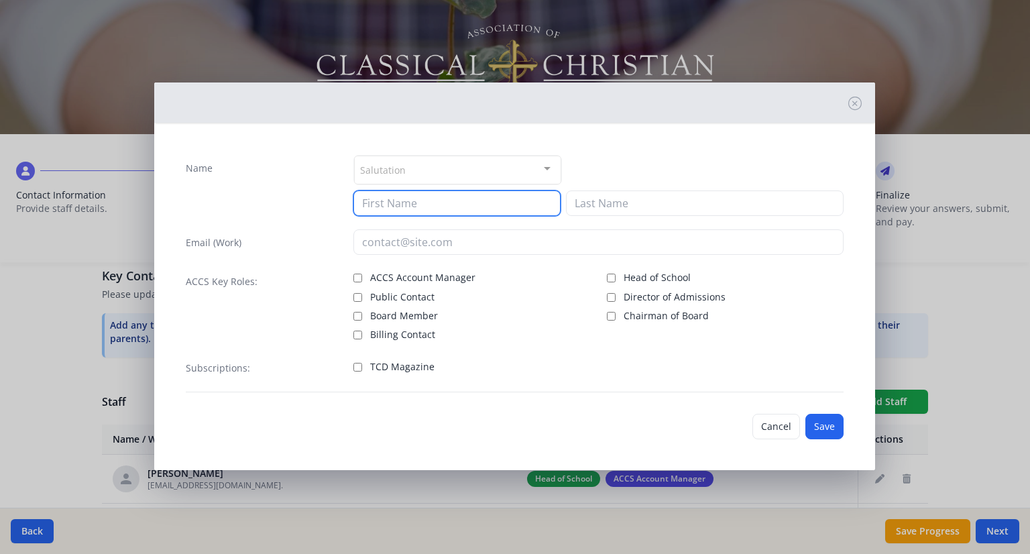
click at [384, 200] on input at bounding box center [456, 202] width 207 height 25
type input "[PERSON_NAME]"
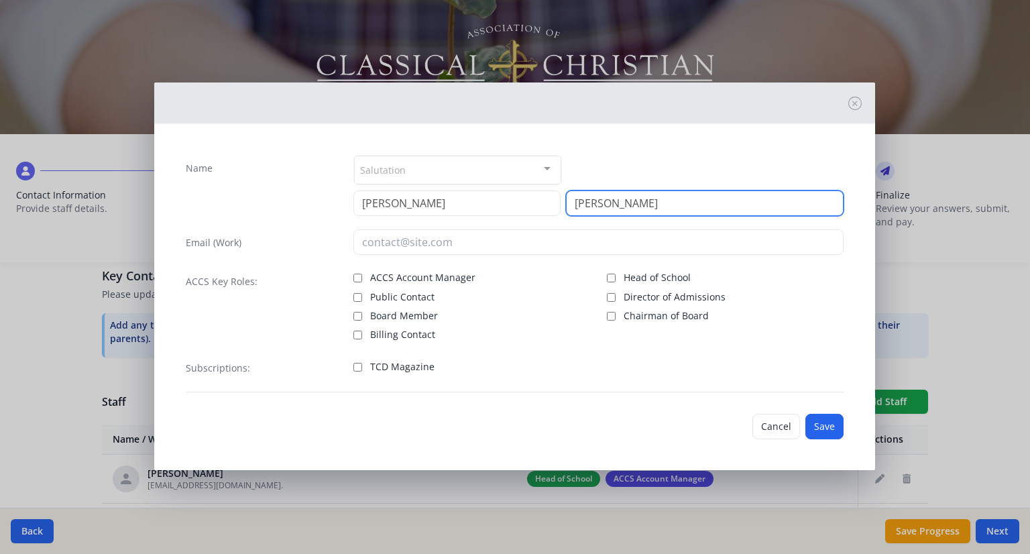
type input "[PERSON_NAME]"
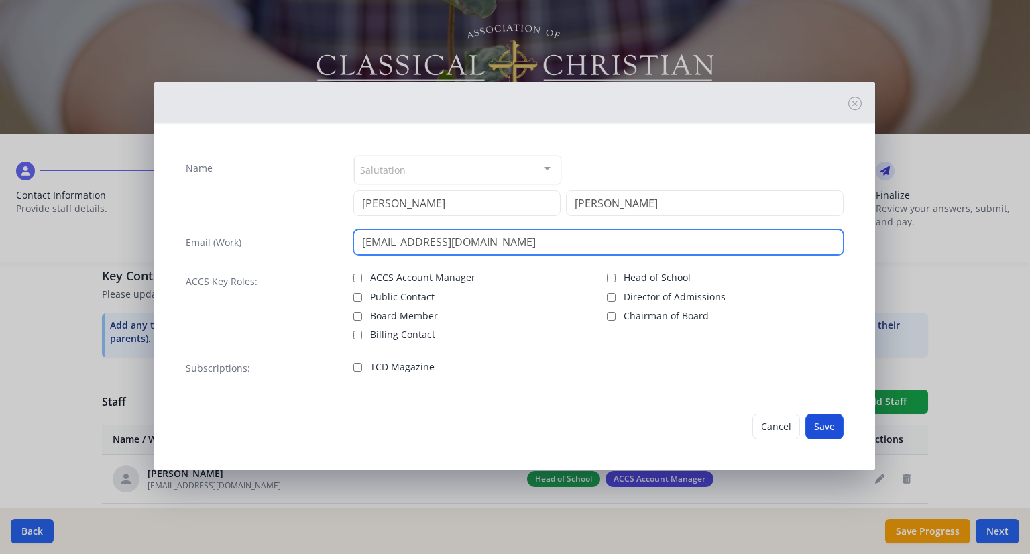
type input "[EMAIL_ADDRESS][DOMAIN_NAME]"
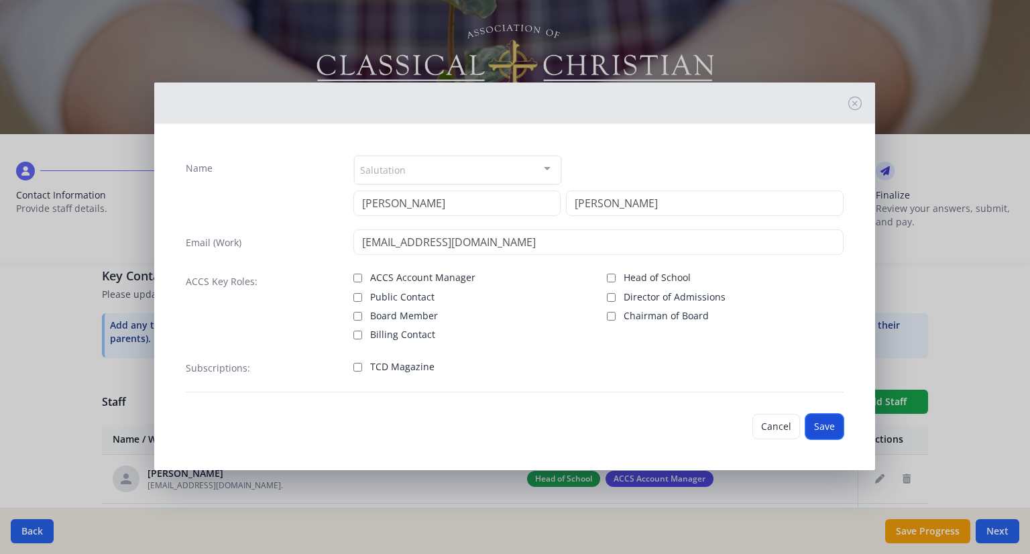
click at [825, 414] on button "Save" at bounding box center [824, 426] width 38 height 25
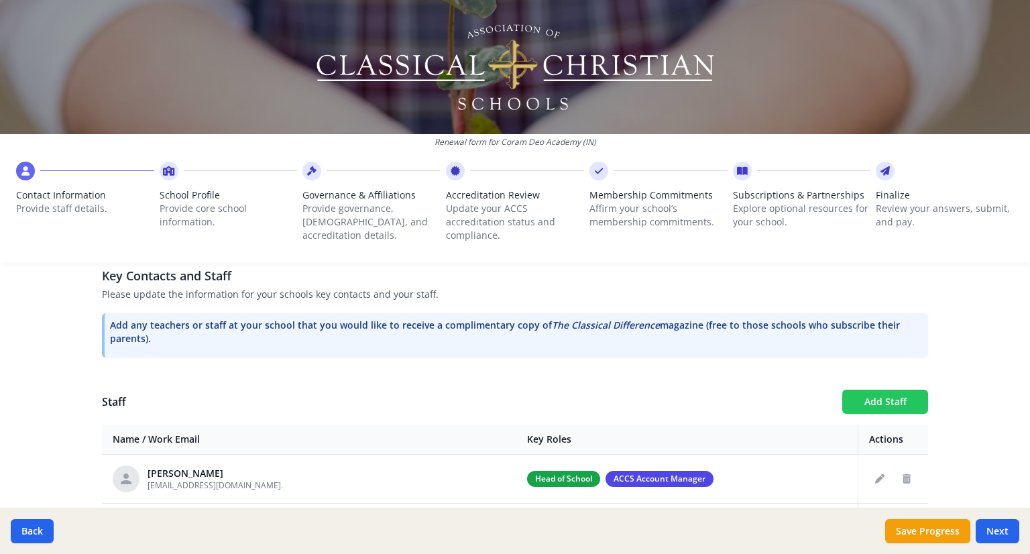
click at [908, 402] on button "Add Staff" at bounding box center [885, 402] width 86 height 24
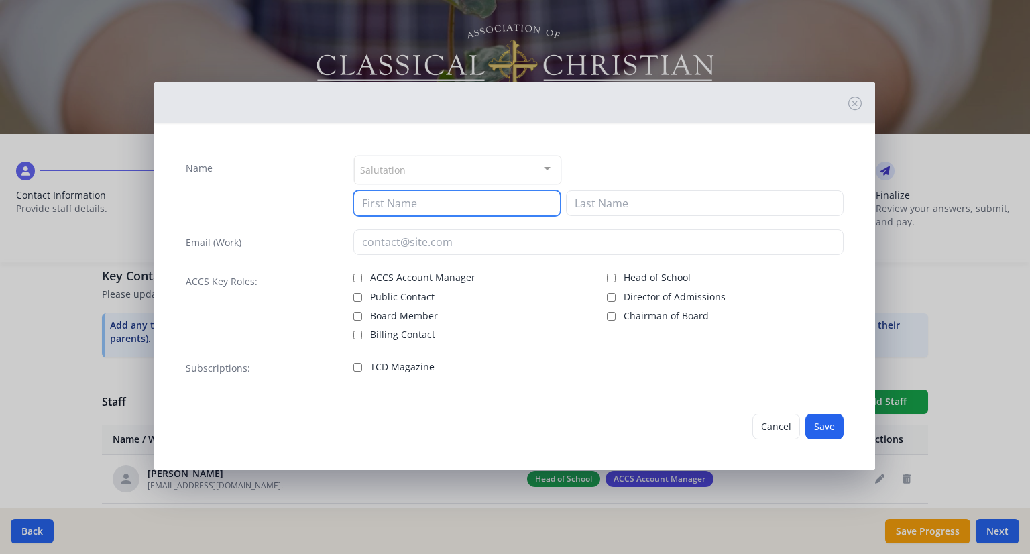
click at [413, 209] on input at bounding box center [456, 202] width 207 height 25
type input "[PERSON_NAME]"
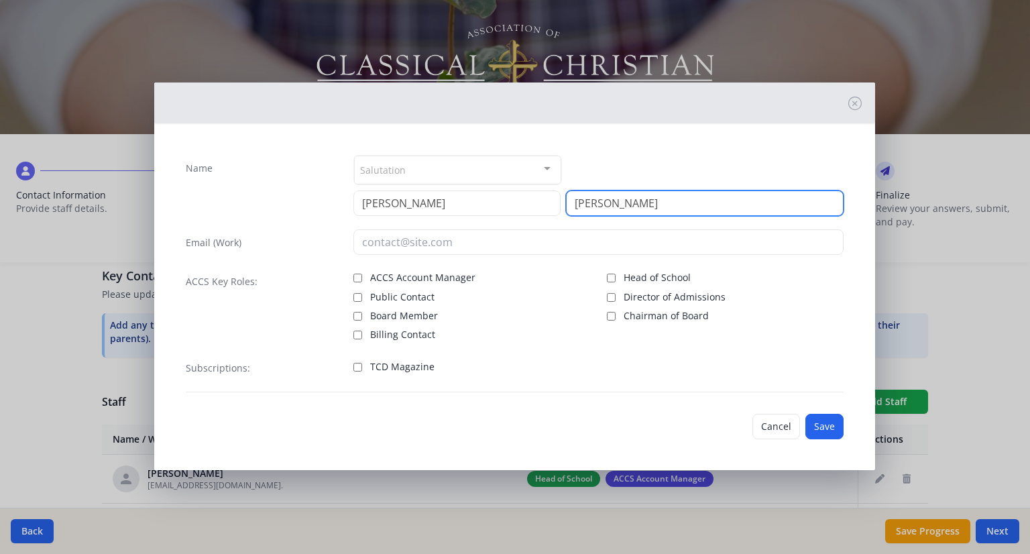
type input "[PERSON_NAME]"
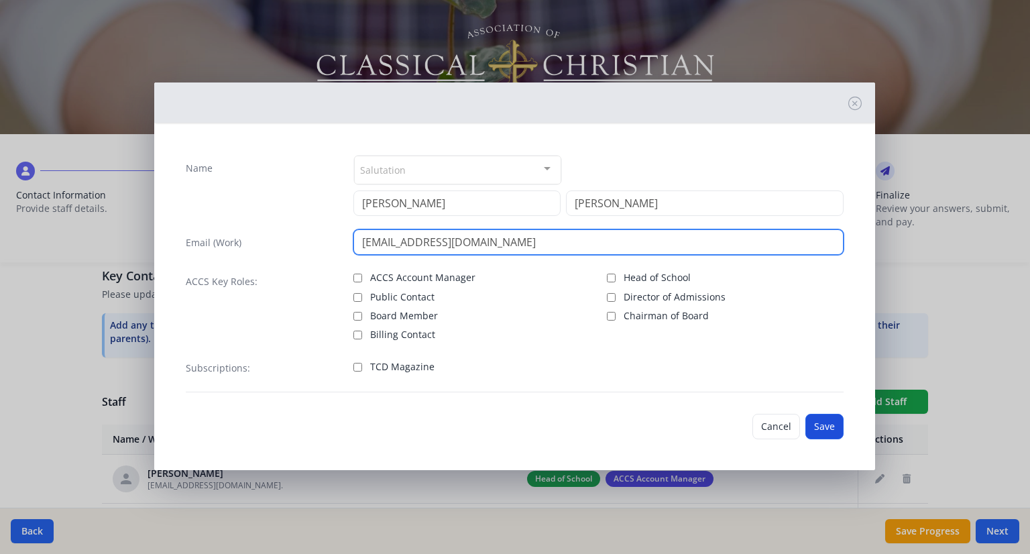
type input "[EMAIL_ADDRESS][DOMAIN_NAME]"
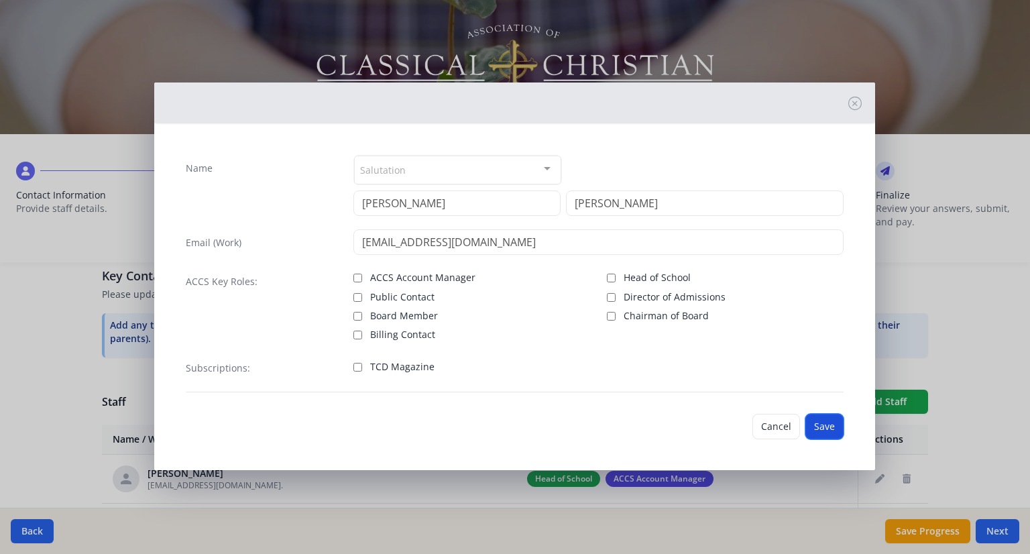
click at [832, 421] on button "Save" at bounding box center [824, 426] width 38 height 25
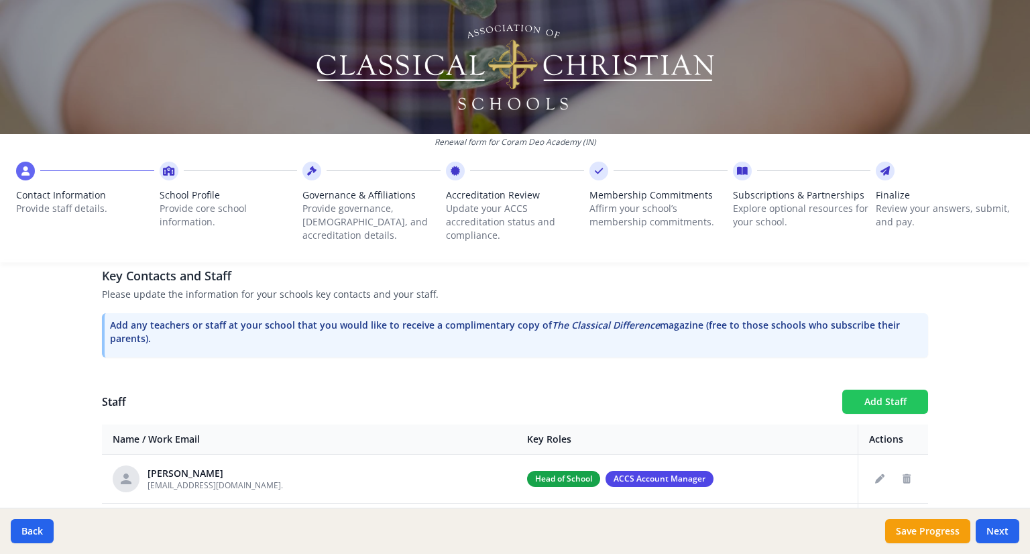
click at [866, 395] on button "Add Staff" at bounding box center [885, 402] width 86 height 24
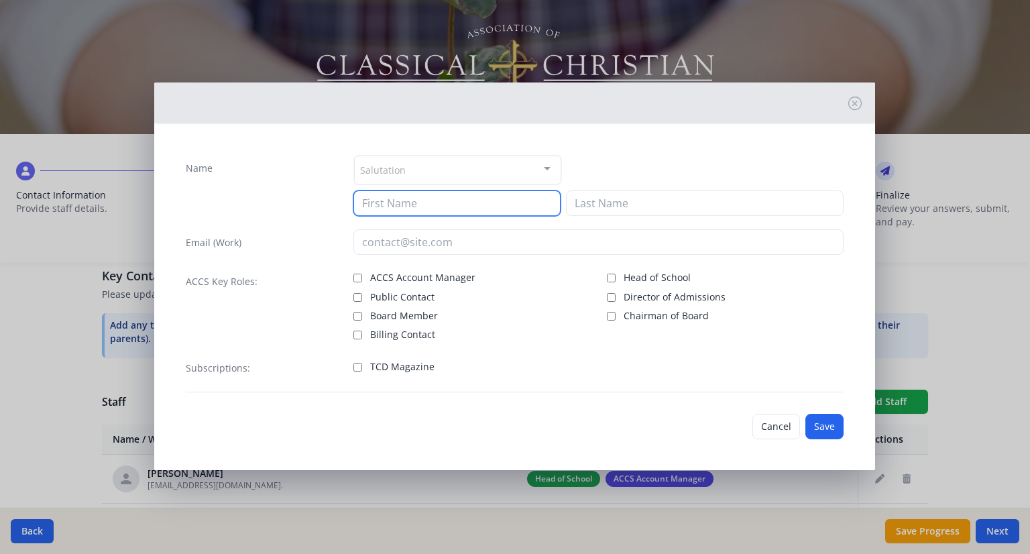
click at [409, 201] on input at bounding box center [456, 202] width 207 height 25
type input "[PERSON_NAME]"
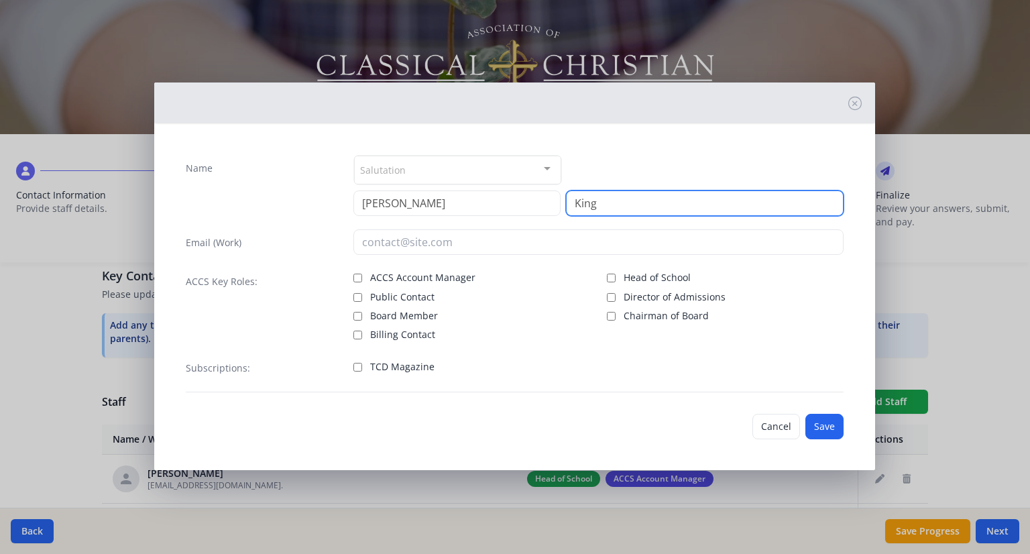
type input "King"
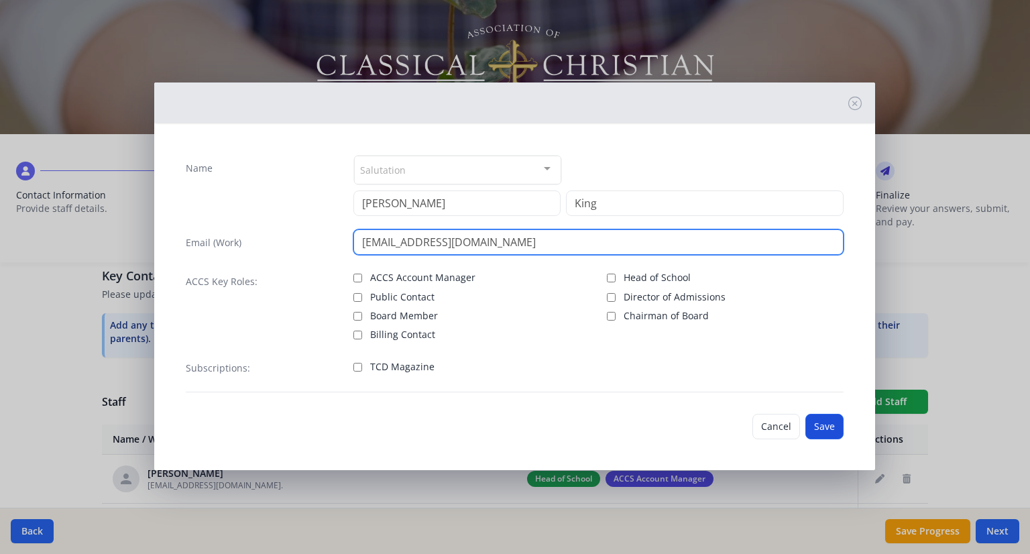
type input "[EMAIL_ADDRESS][DOMAIN_NAME]"
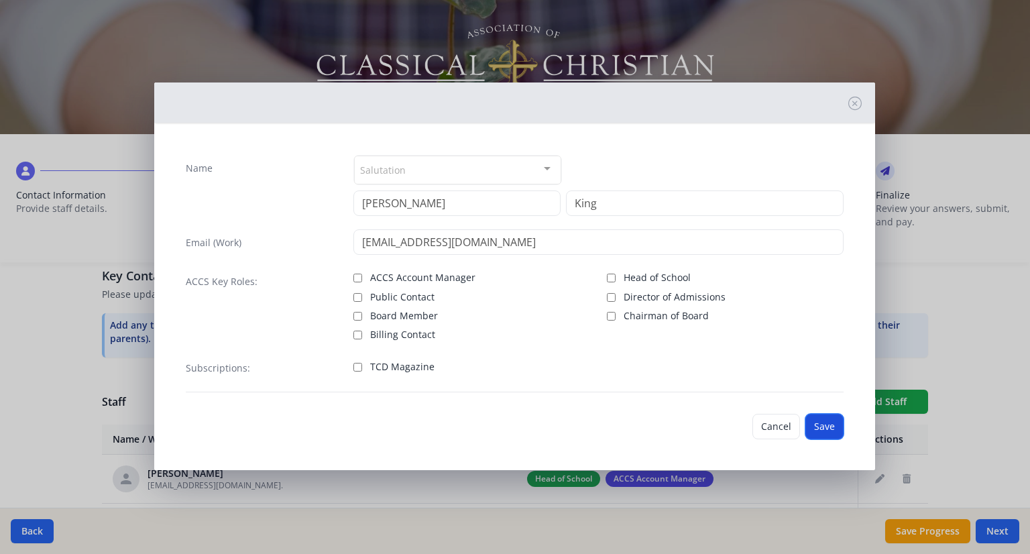
click at [829, 422] on button "Save" at bounding box center [824, 426] width 38 height 25
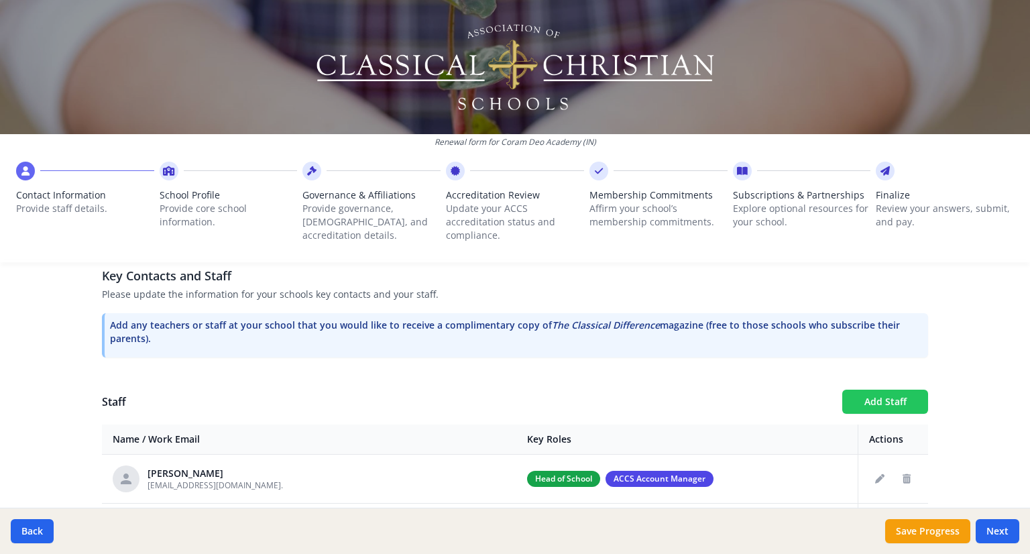
click at [889, 402] on button "Add Staff" at bounding box center [885, 402] width 86 height 24
checkbox input "false"
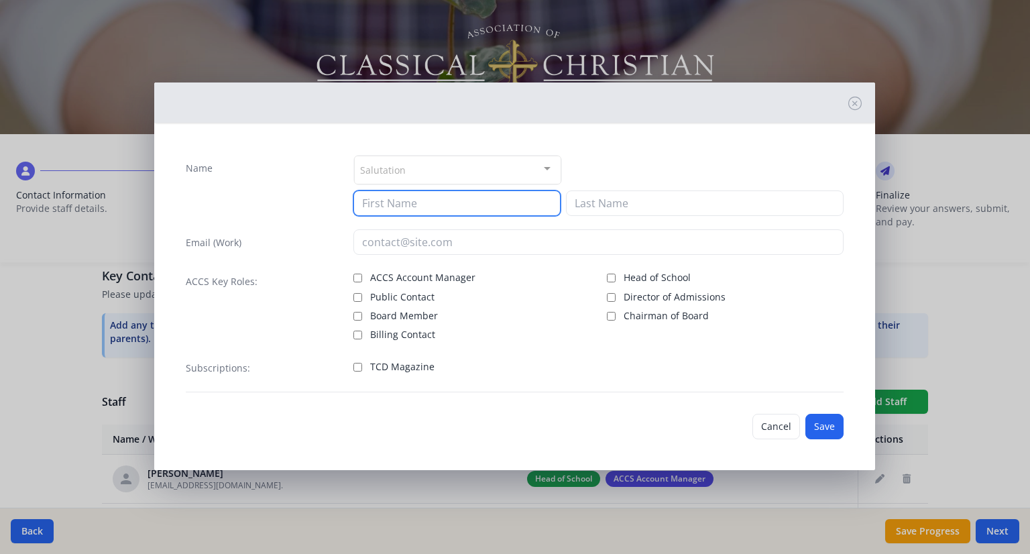
click at [384, 207] on input at bounding box center [456, 202] width 207 height 25
type input "[PERSON_NAME]"
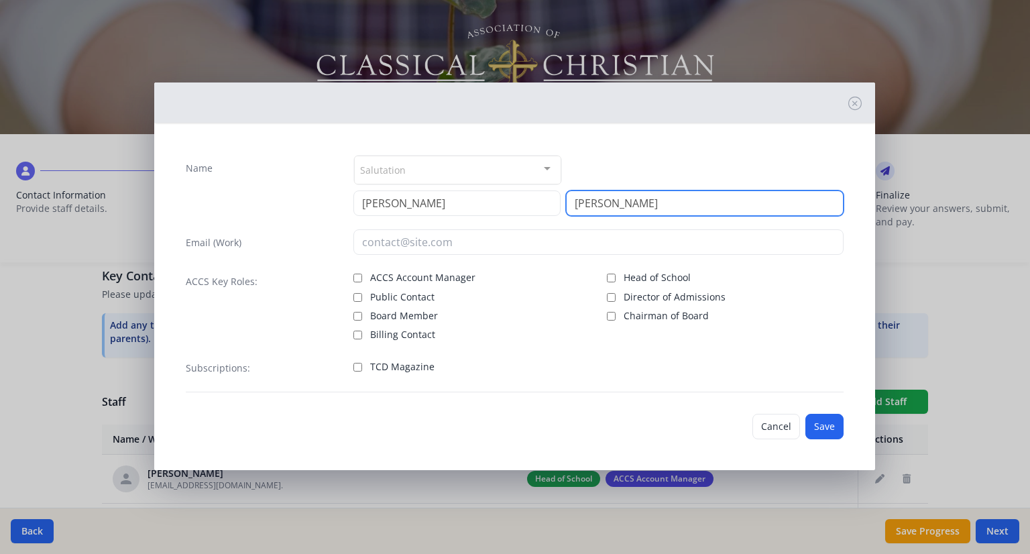
type input "[PERSON_NAME]"
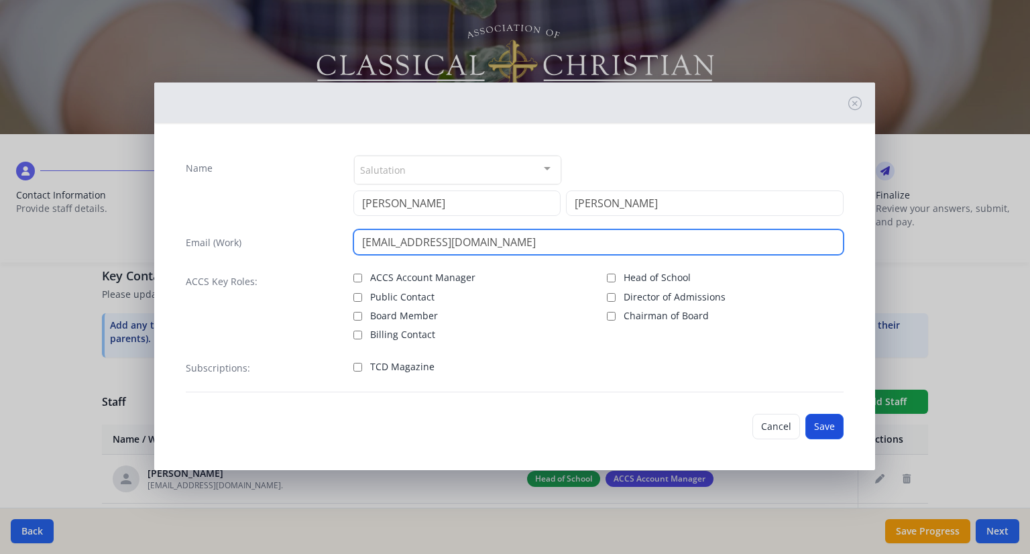
type input "[EMAIL_ADDRESS][DOMAIN_NAME]"
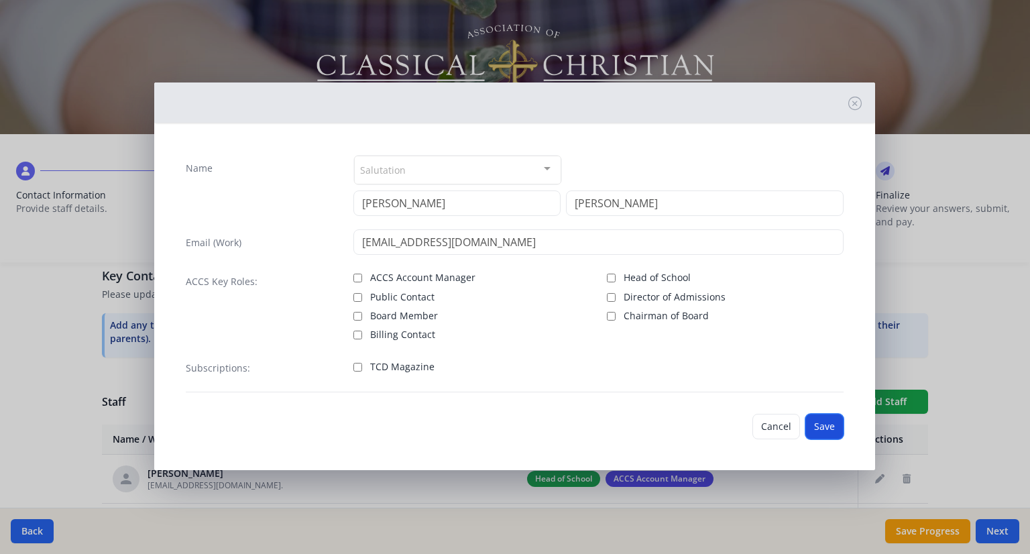
click at [822, 420] on button "Save" at bounding box center [824, 426] width 38 height 25
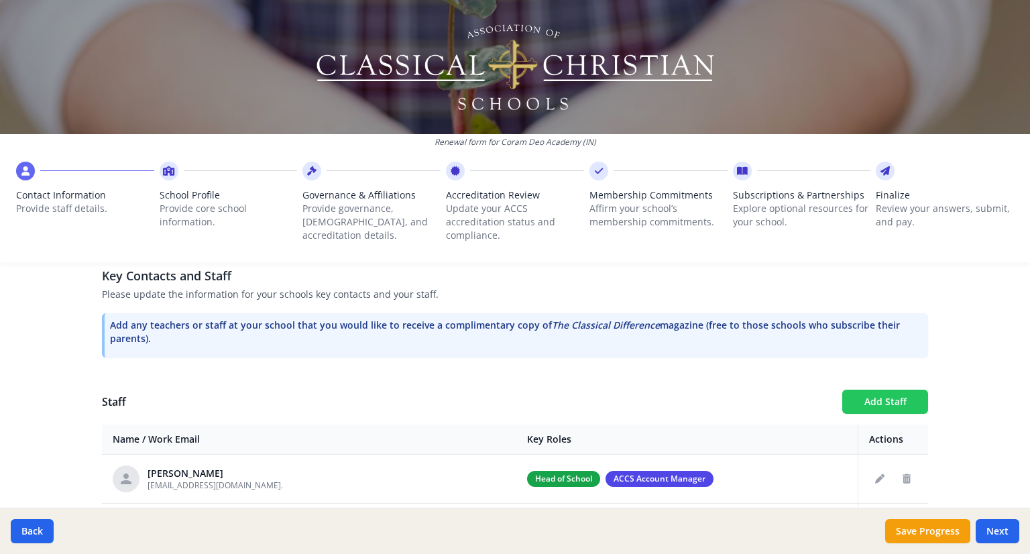
click at [877, 398] on button "Add Staff" at bounding box center [885, 402] width 86 height 24
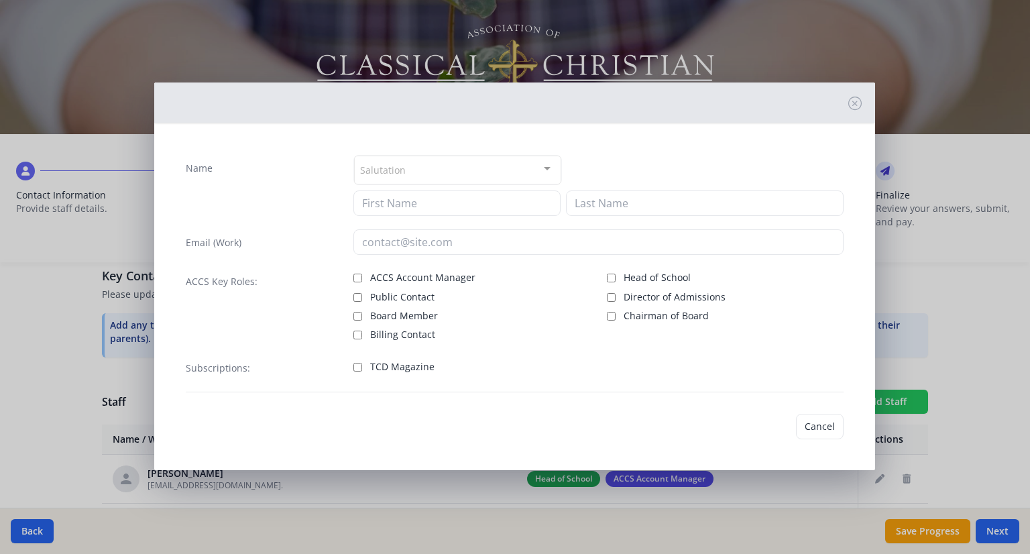
checkbox input "false"
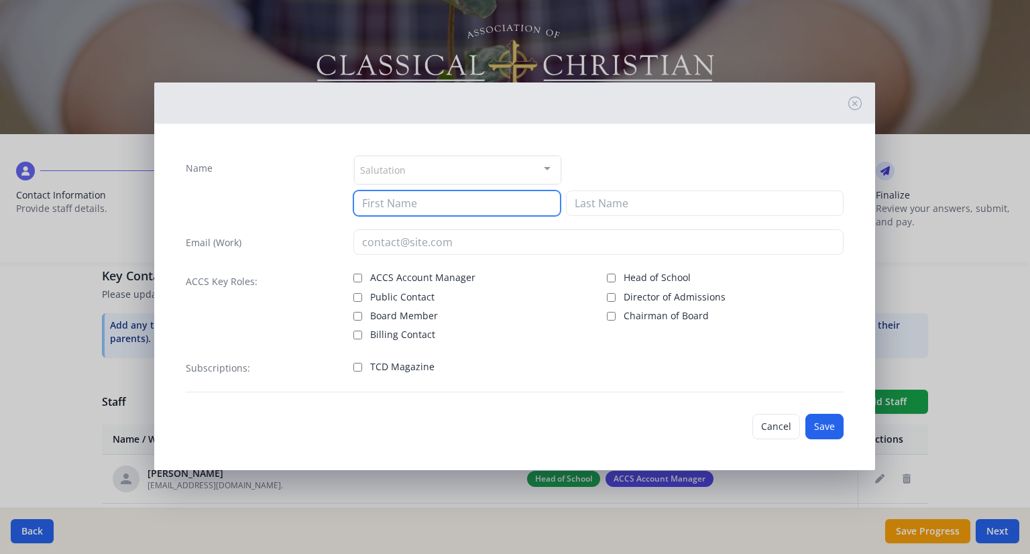
click at [402, 208] on input at bounding box center [456, 202] width 207 height 25
type input "[PERSON_NAME]"
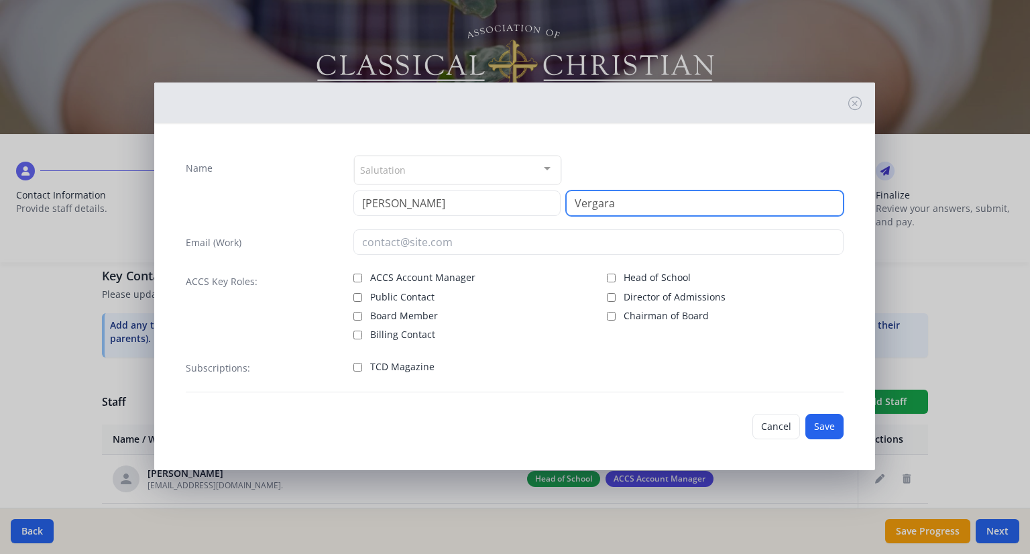
type input "Vergara"
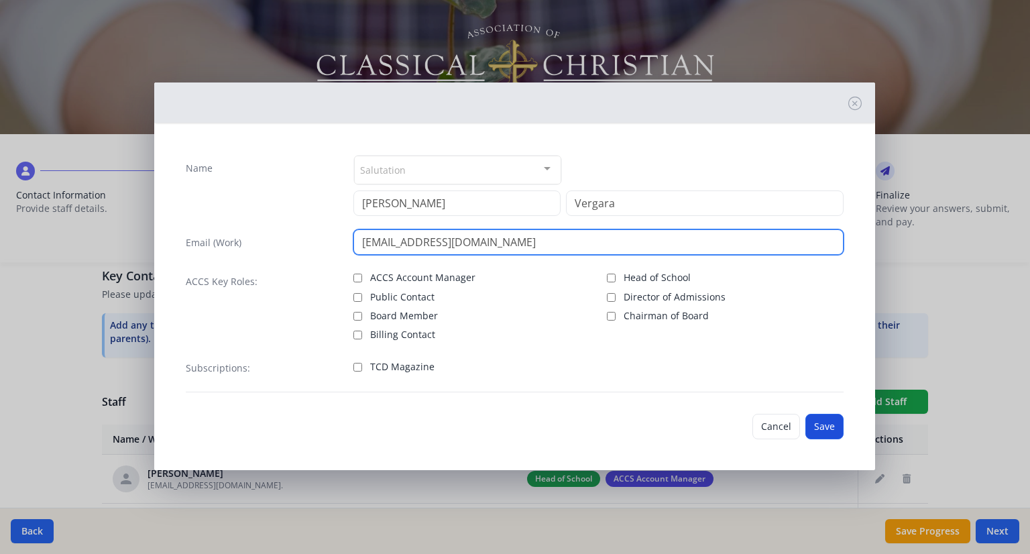
type input "[EMAIL_ADDRESS][DOMAIN_NAME]"
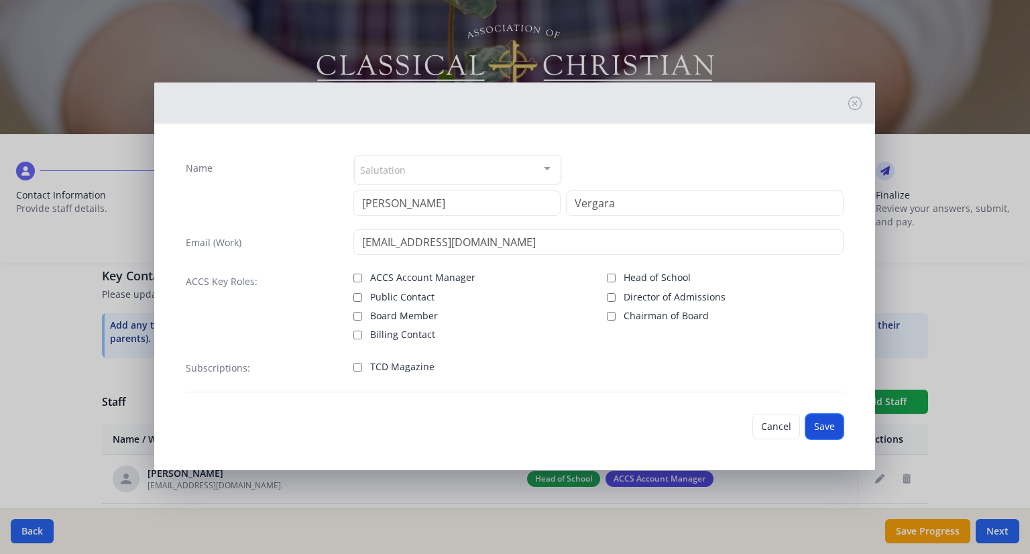
click at [815, 430] on button "Save" at bounding box center [824, 426] width 38 height 25
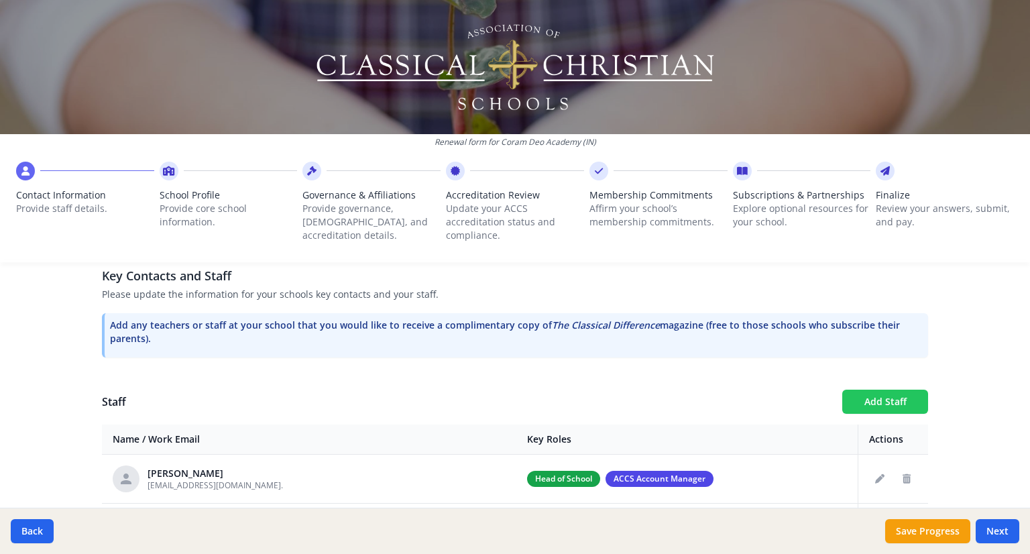
click at [874, 405] on button "Add Staff" at bounding box center [885, 402] width 86 height 24
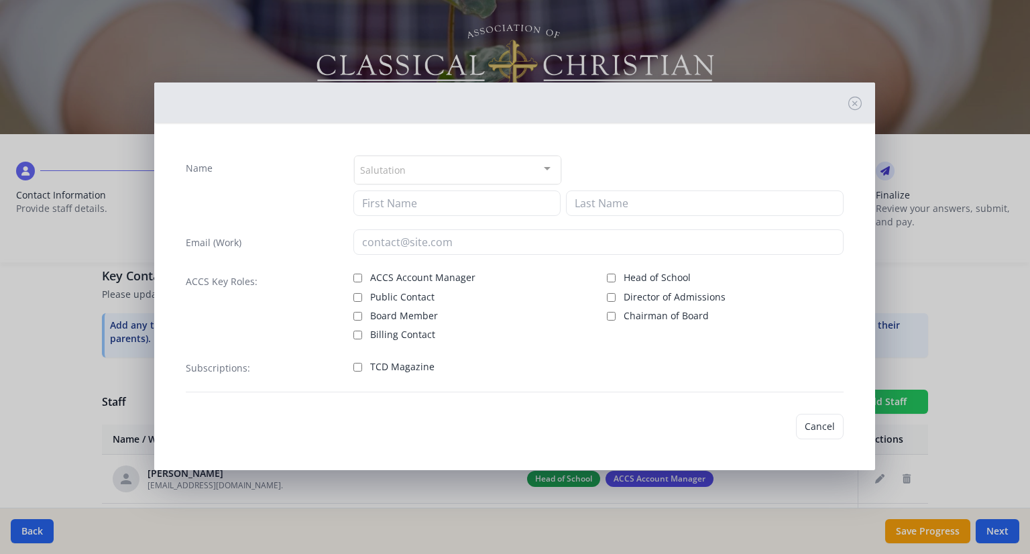
checkbox input "false"
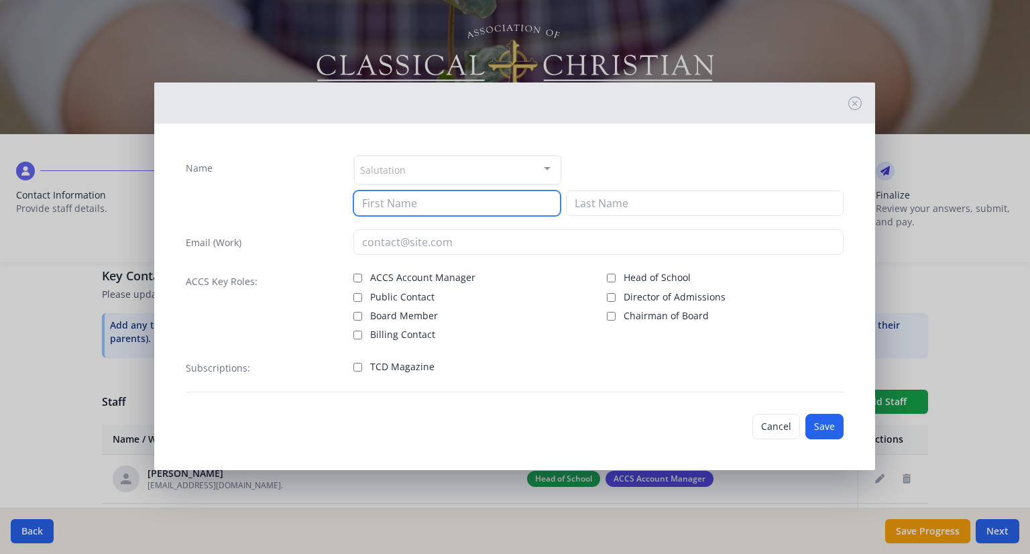
click at [418, 205] on input at bounding box center [456, 202] width 207 height 25
type input "[PERSON_NAME]"
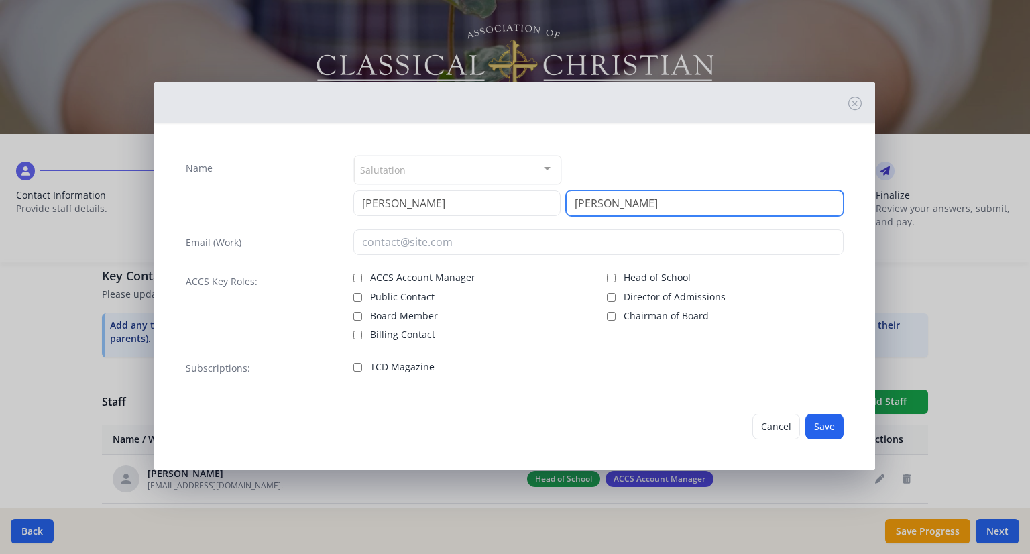
type input "[PERSON_NAME]"
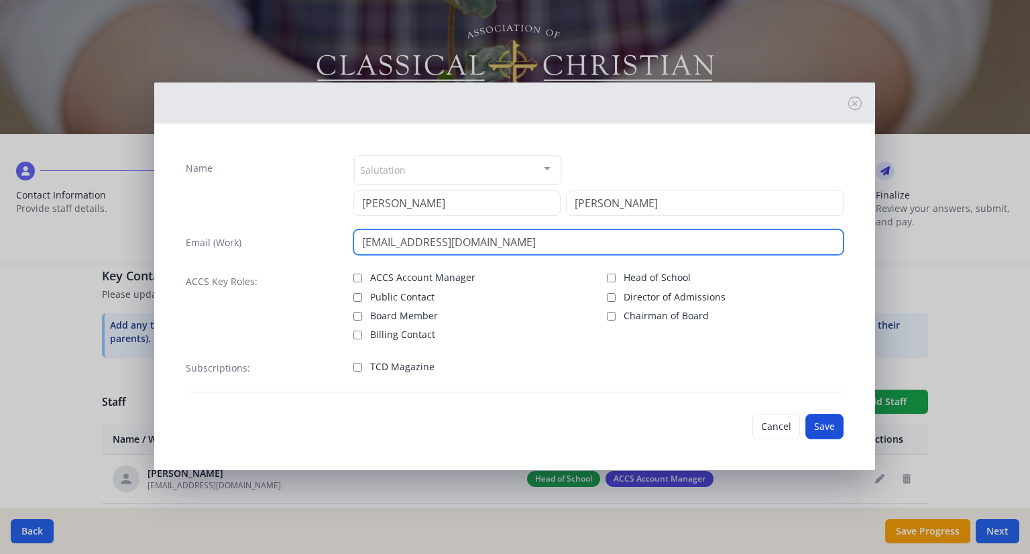
type input "[EMAIL_ADDRESS][DOMAIN_NAME]"
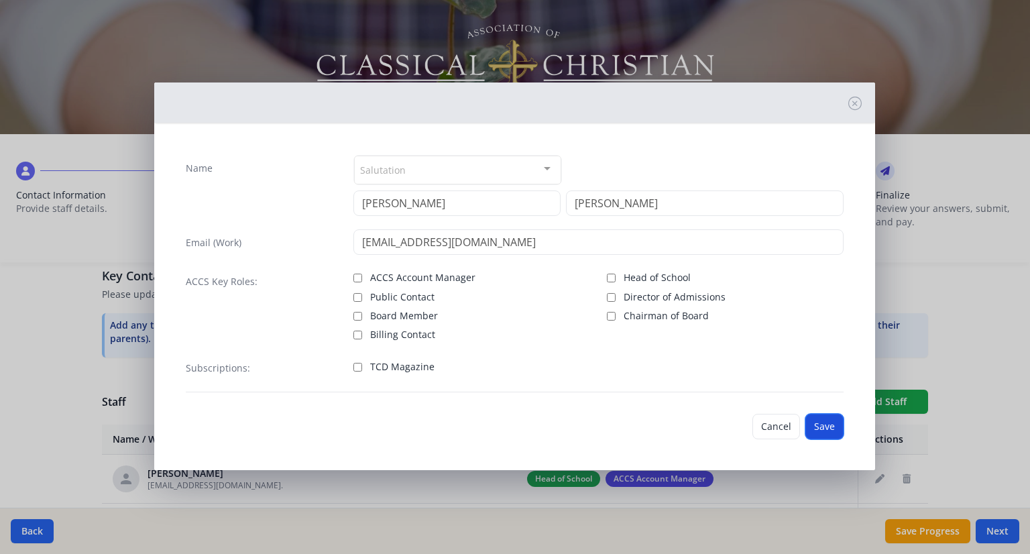
click at [824, 419] on button "Save" at bounding box center [824, 426] width 38 height 25
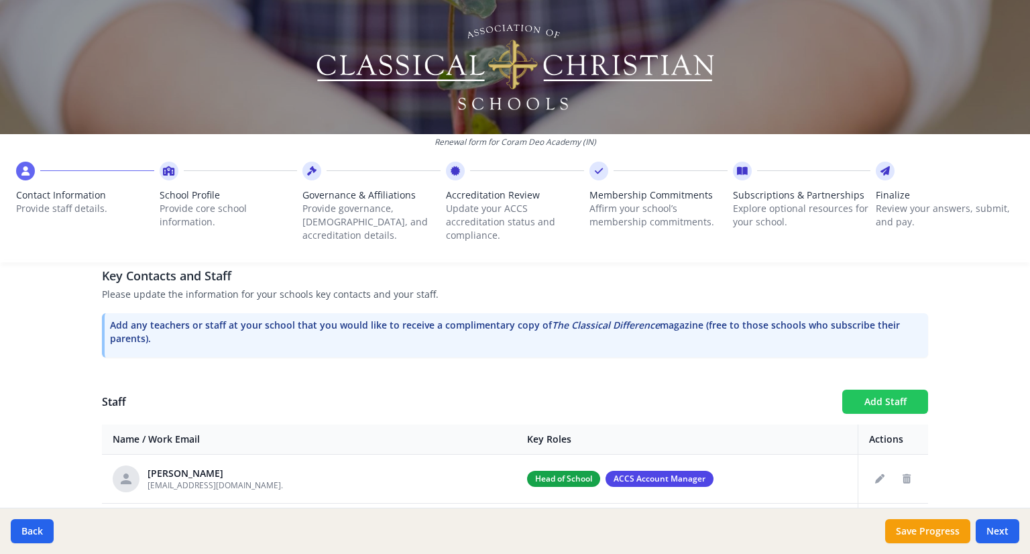
click at [890, 400] on button "Add Staff" at bounding box center [885, 402] width 86 height 24
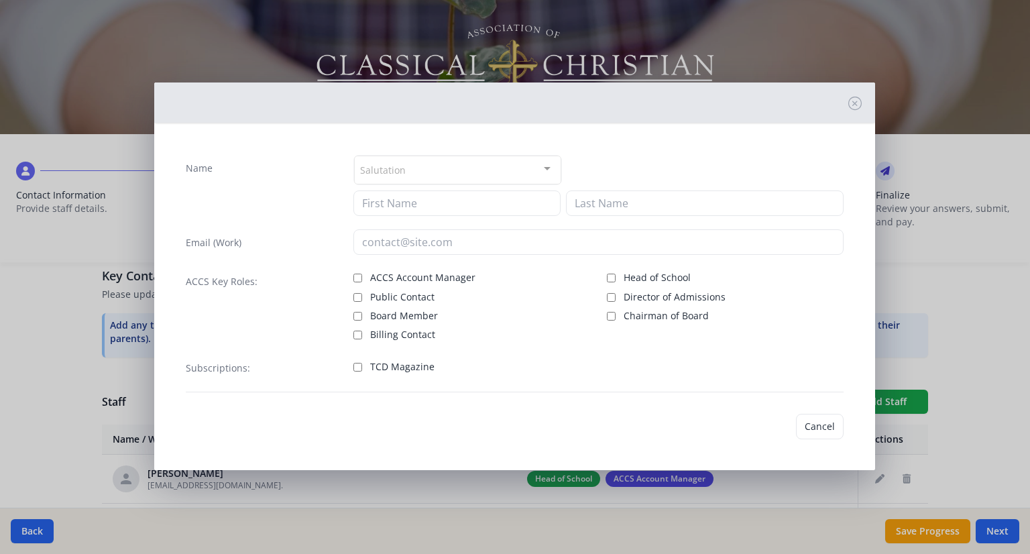
checkbox input "false"
click at [413, 205] on input at bounding box center [456, 202] width 207 height 25
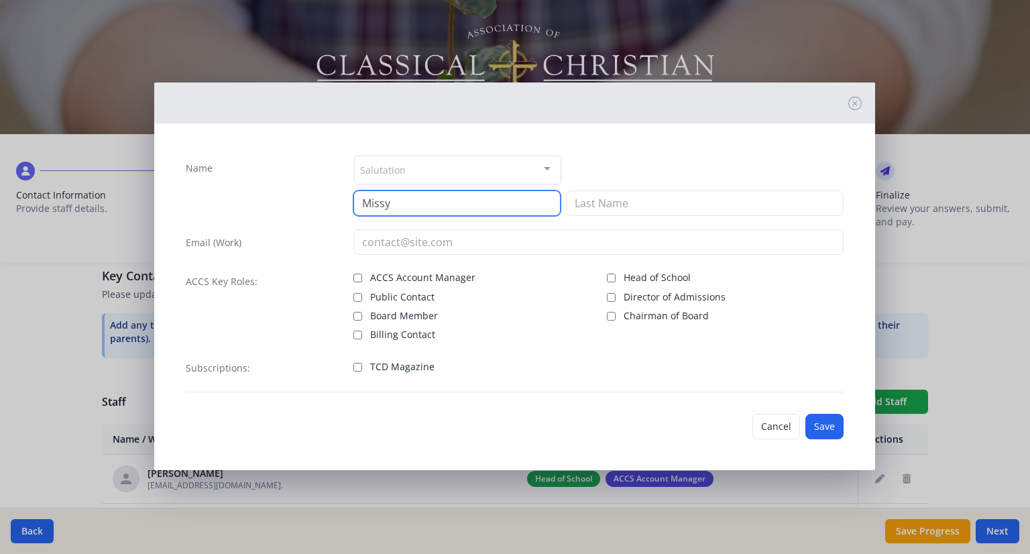
type input "Missy"
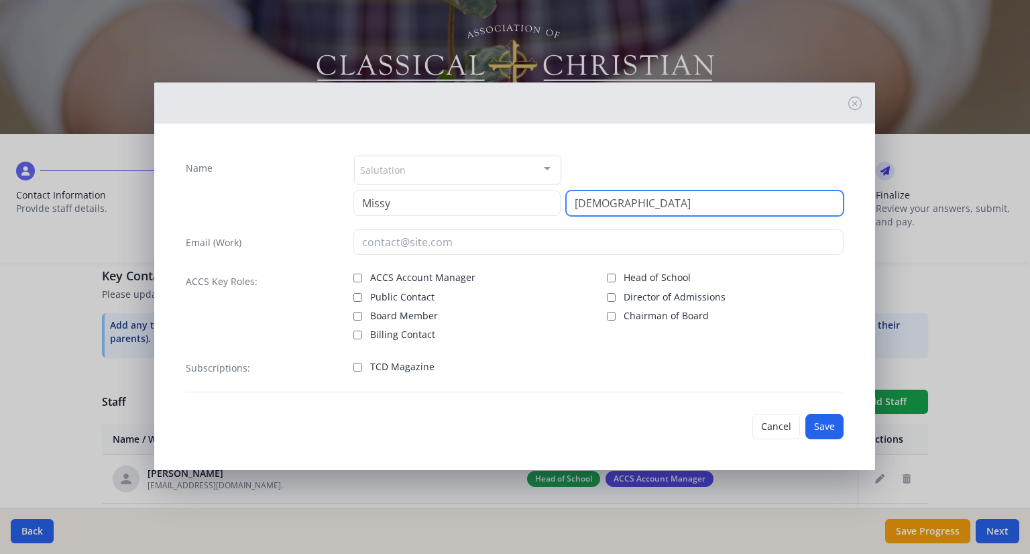
type input "[DEMOGRAPHIC_DATA]"
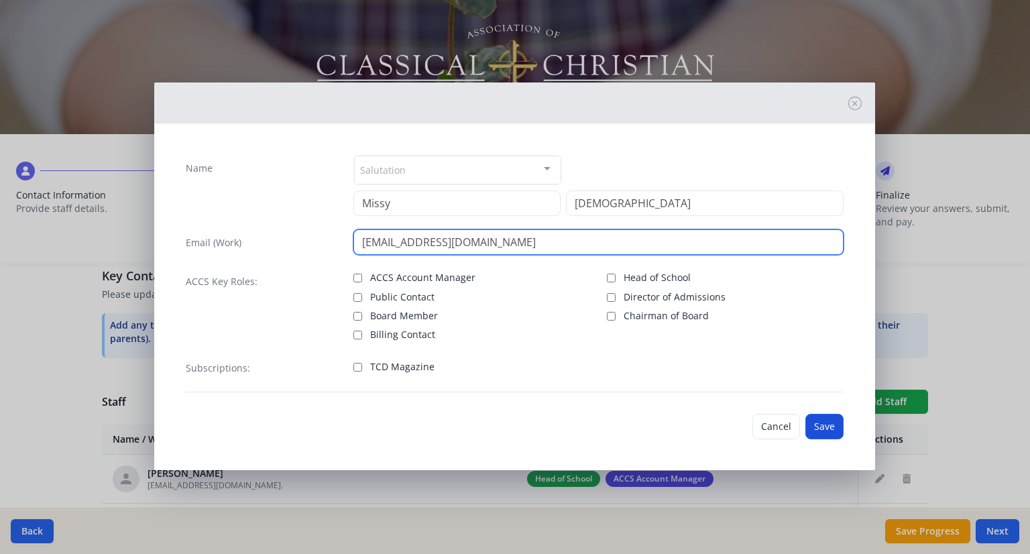
type input "[EMAIL_ADDRESS][DOMAIN_NAME]"
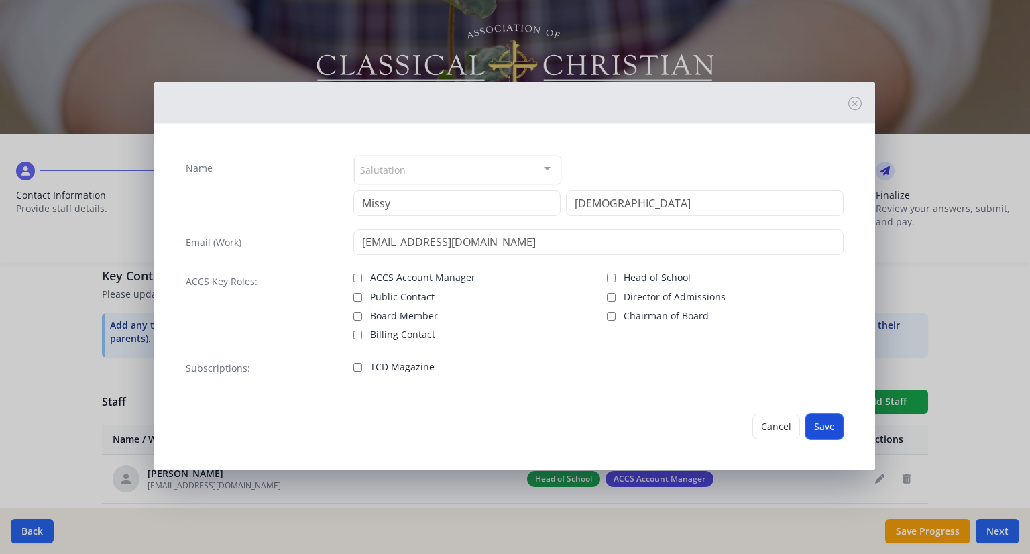
click at [840, 430] on button "Save" at bounding box center [824, 426] width 38 height 25
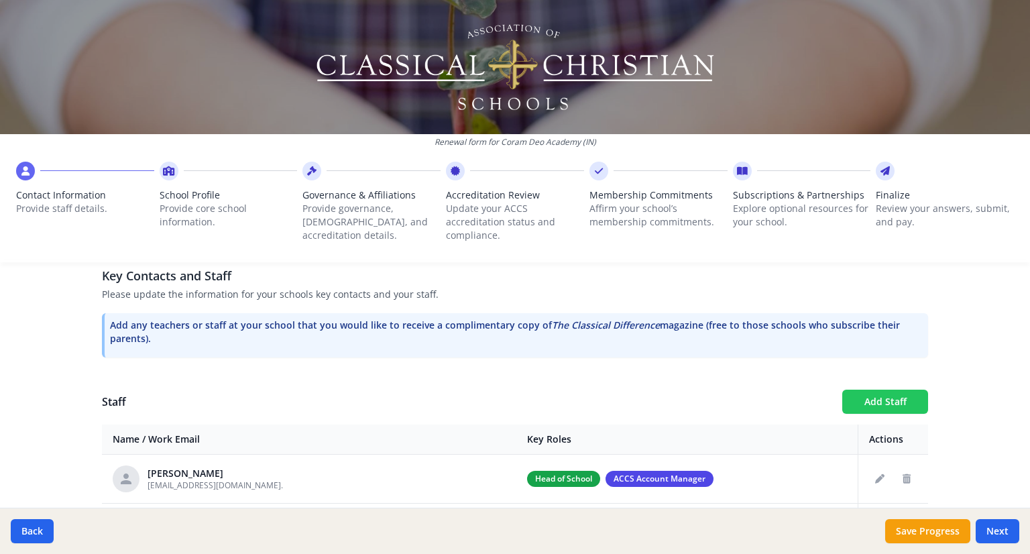
click at [845, 398] on button "Add Staff" at bounding box center [885, 402] width 86 height 24
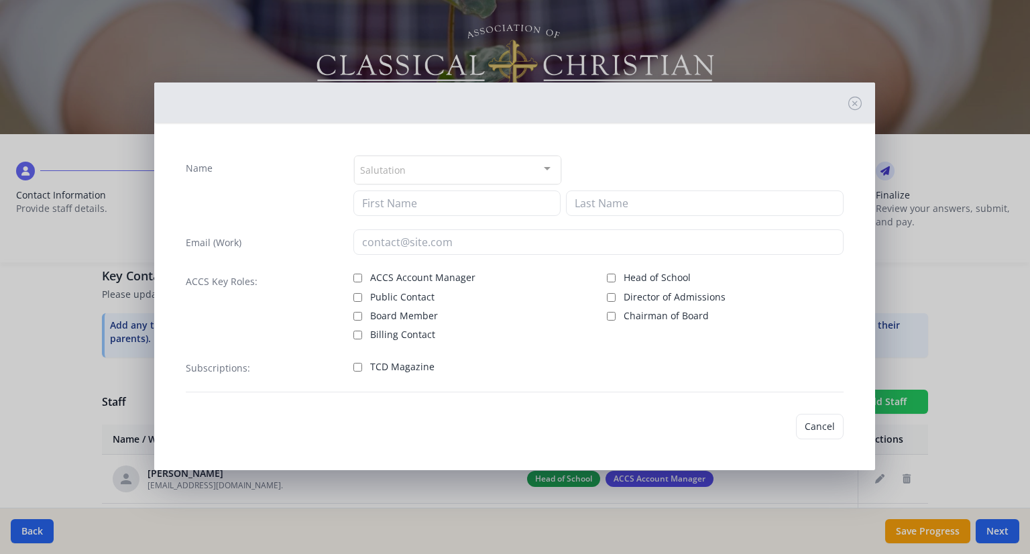
checkbox input "false"
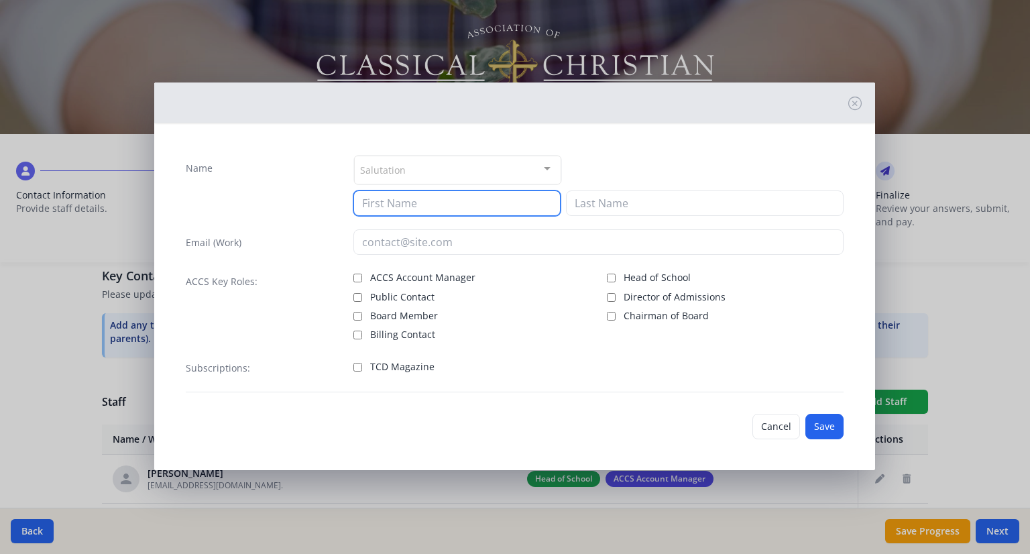
click at [410, 210] on input at bounding box center [456, 202] width 207 height 25
type input "[PERSON_NAME]"
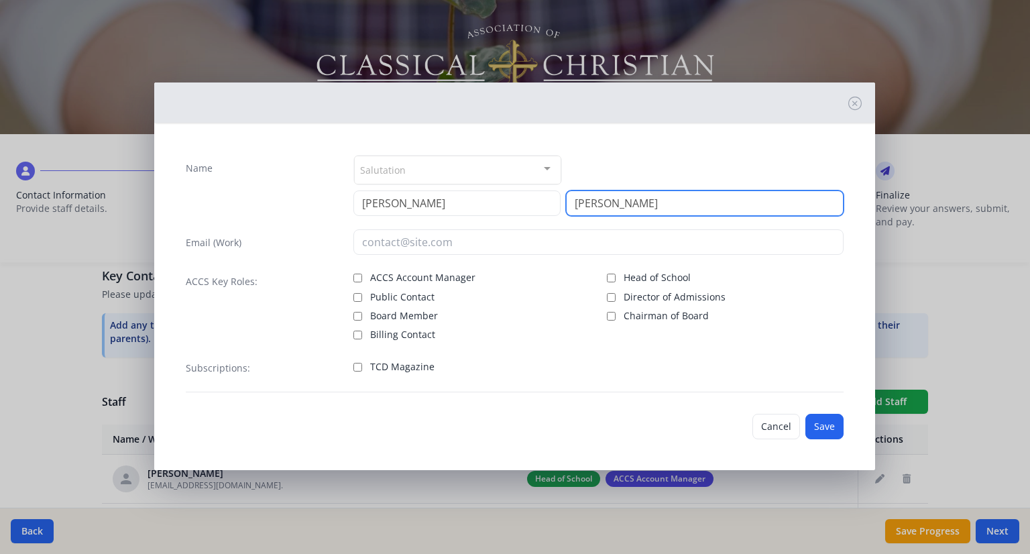
type input "[PERSON_NAME]"
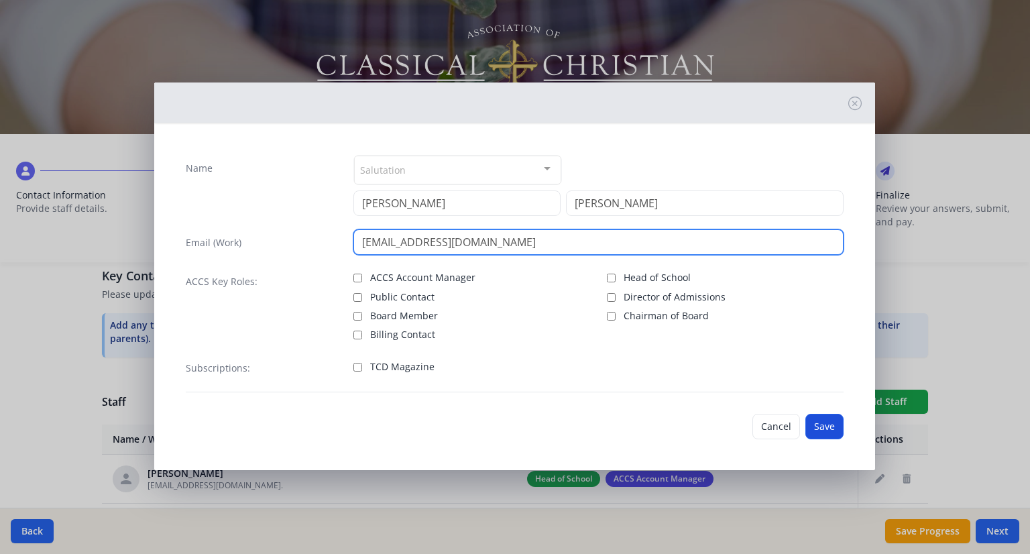
type input "[EMAIL_ADDRESS][DOMAIN_NAME]"
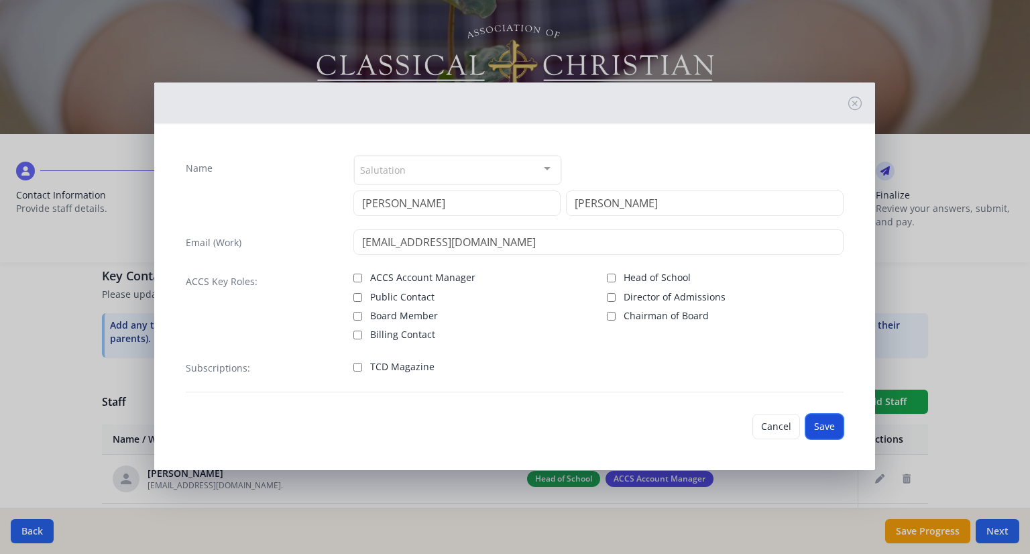
click at [821, 418] on button "Save" at bounding box center [824, 426] width 38 height 25
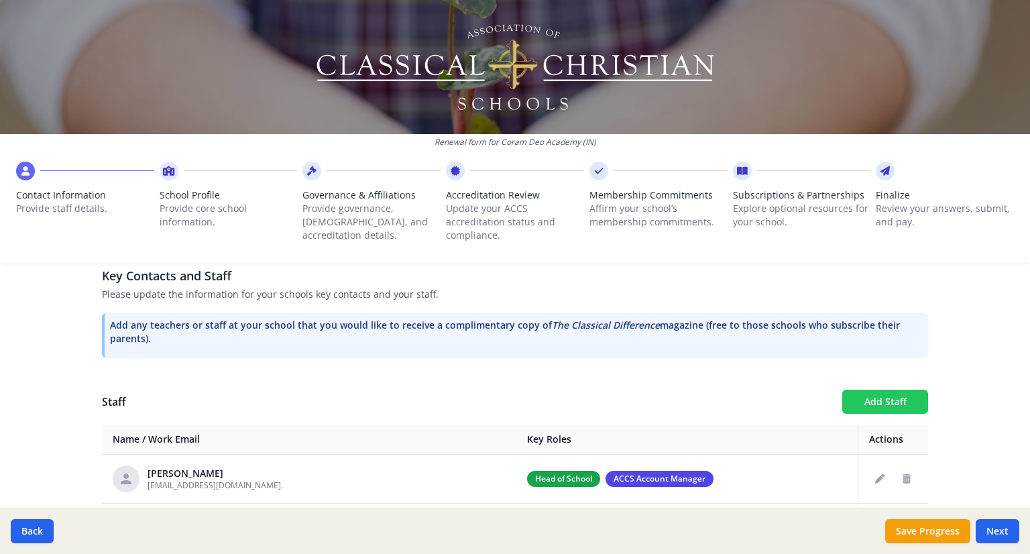
click at [879, 404] on button "Add Staff" at bounding box center [885, 402] width 86 height 24
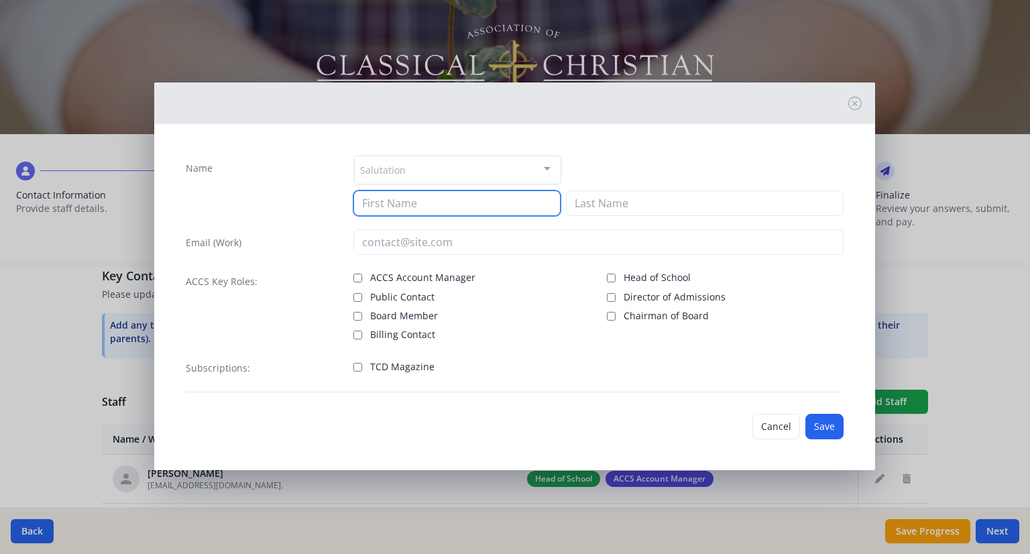
click at [378, 203] on input at bounding box center [456, 202] width 207 height 25
type input "[PERSON_NAME]"
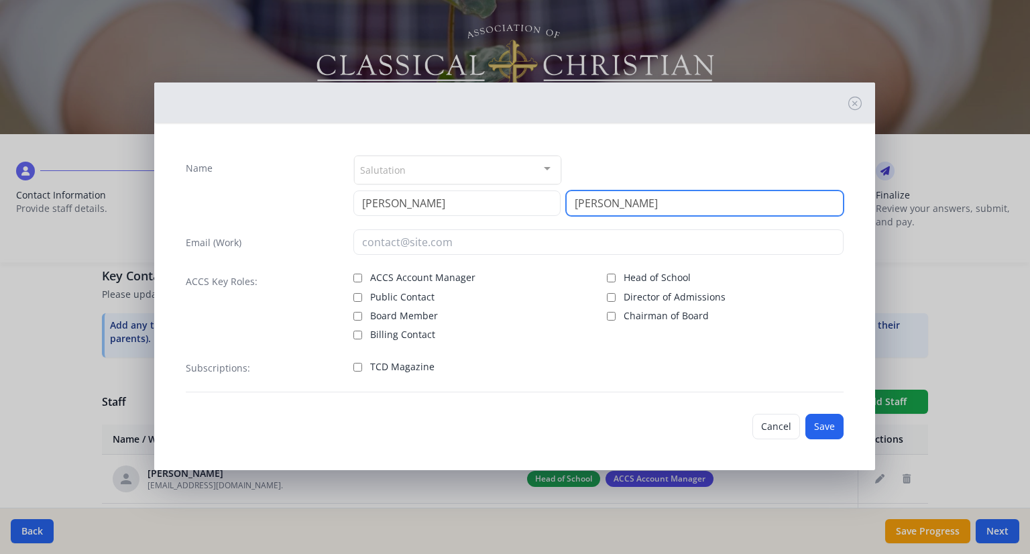
type input "[PERSON_NAME]"
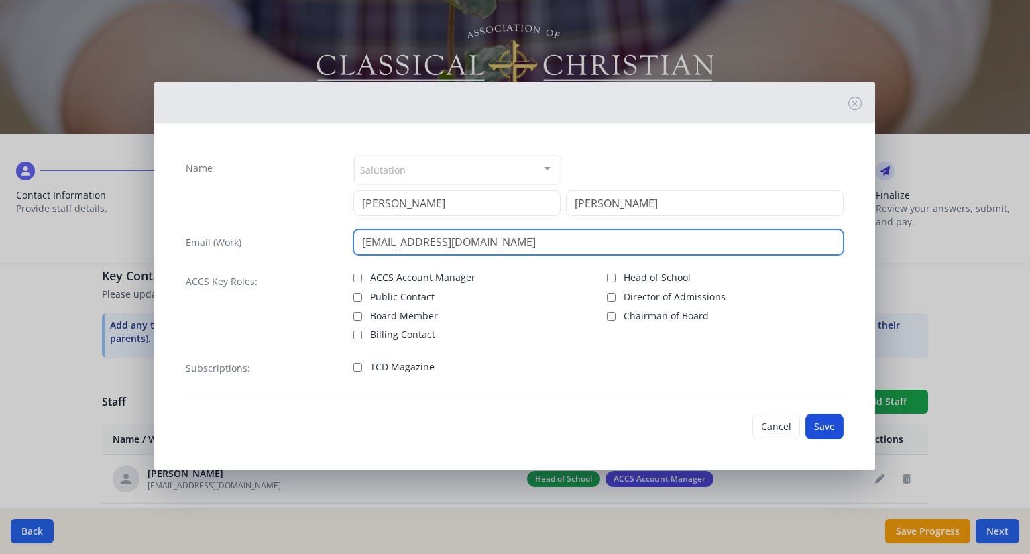
type input "[EMAIL_ADDRESS][DOMAIN_NAME]"
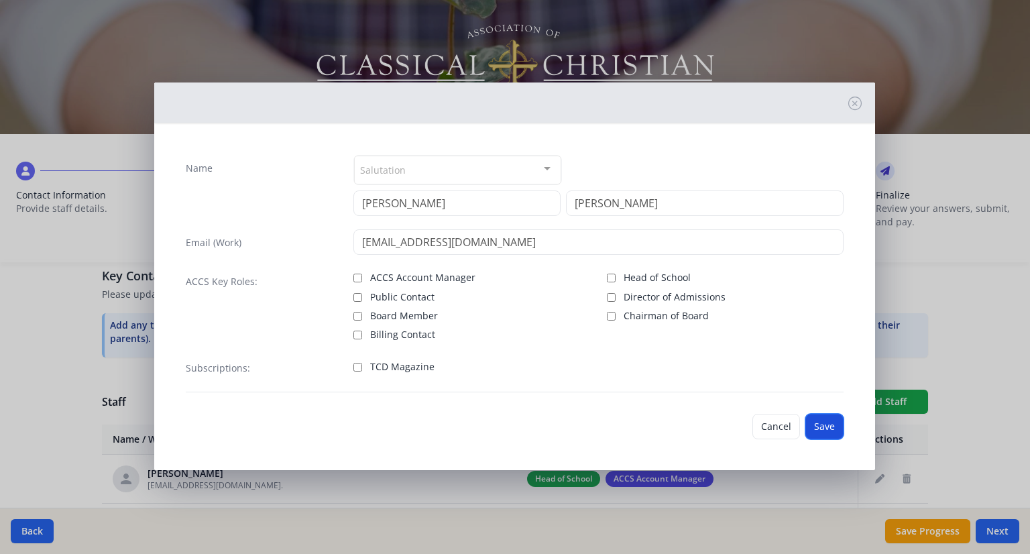
click at [828, 425] on button "Save" at bounding box center [824, 426] width 38 height 25
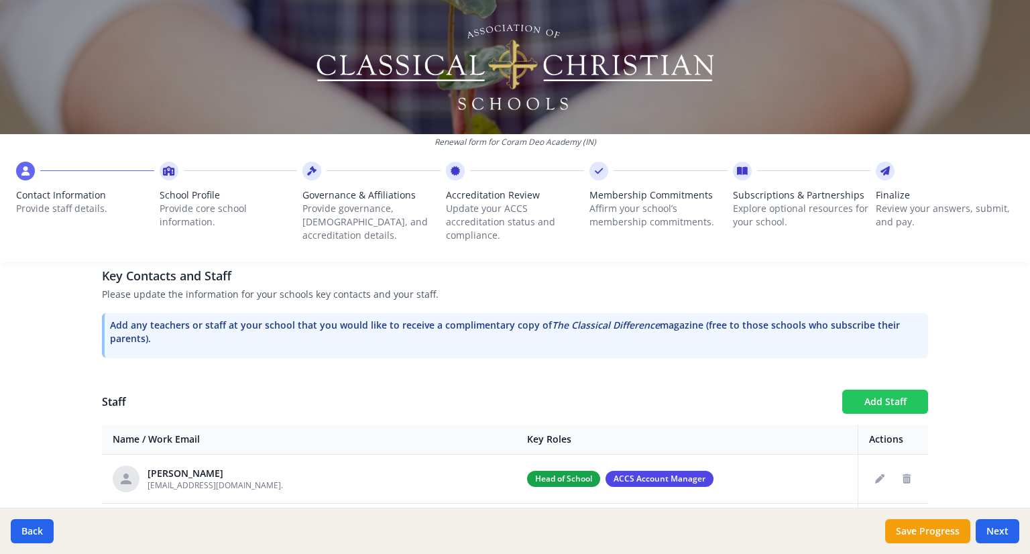
click at [891, 400] on button "Add Staff" at bounding box center [885, 402] width 86 height 24
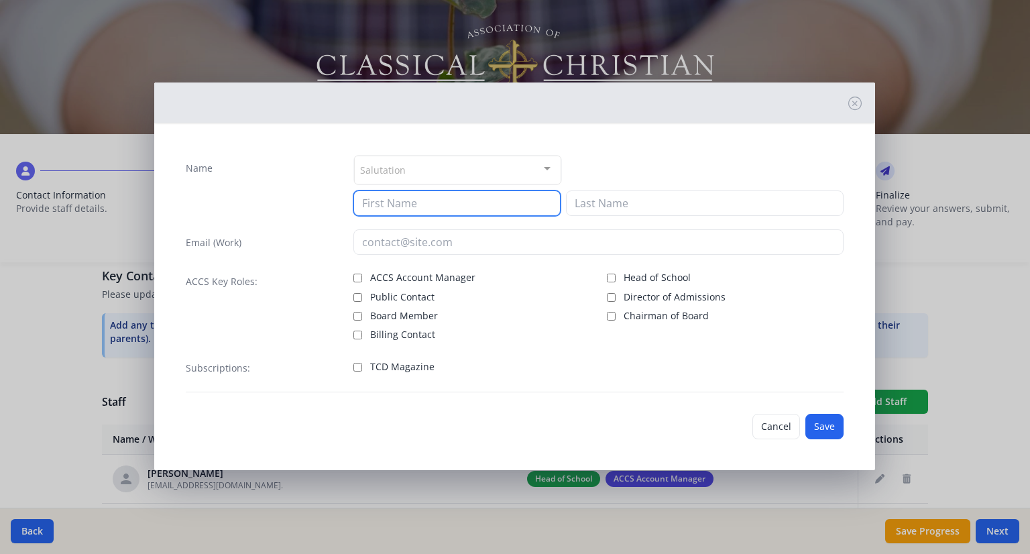
click at [398, 206] on input at bounding box center [456, 202] width 207 height 25
type input "[PERSON_NAME]"
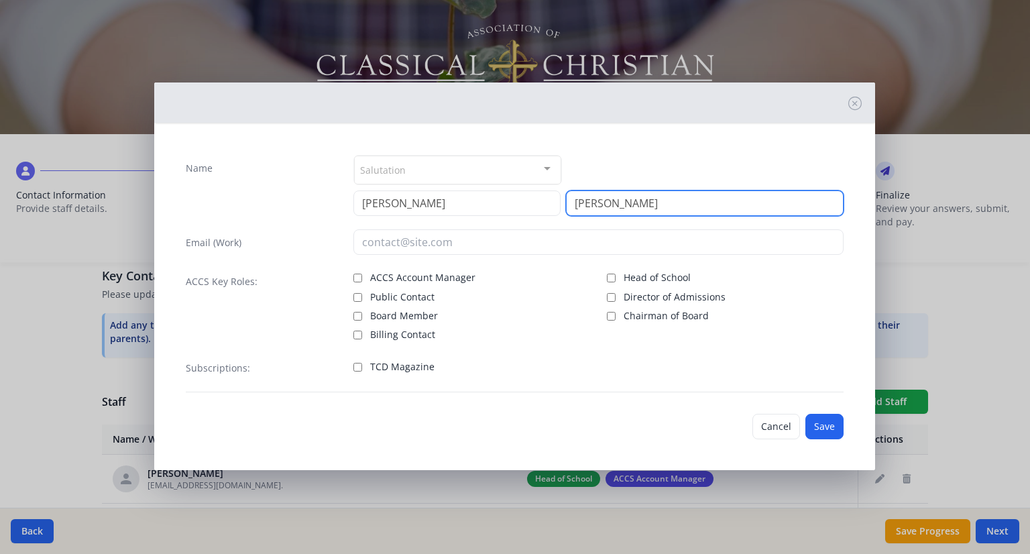
type input "[PERSON_NAME]"
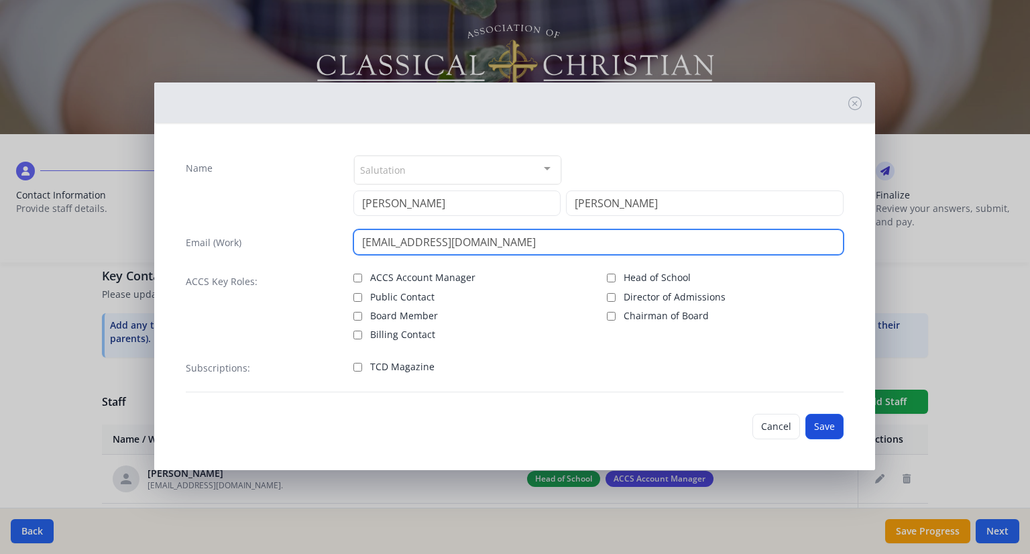
type input "[EMAIL_ADDRESS][DOMAIN_NAME]"
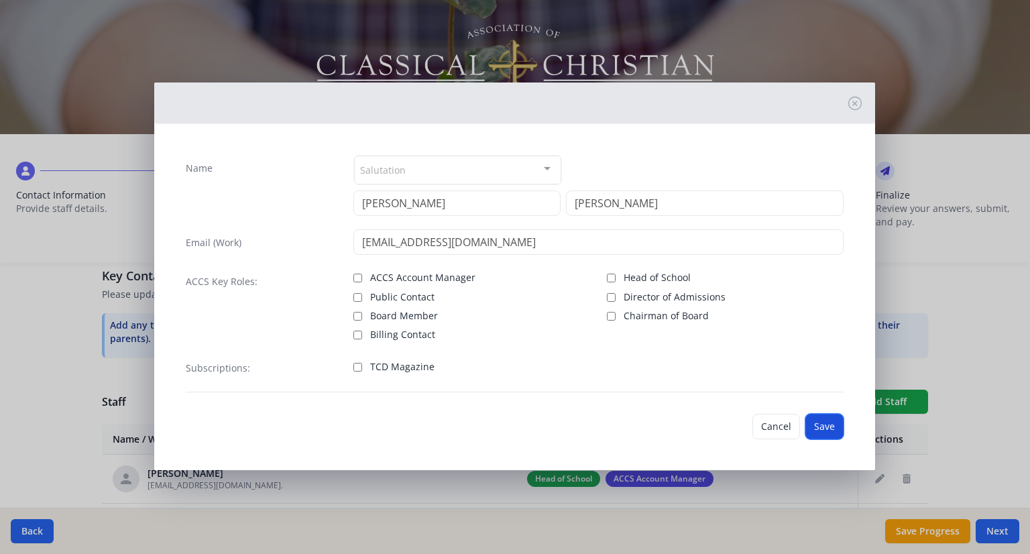
click at [824, 425] on button "Save" at bounding box center [824, 426] width 38 height 25
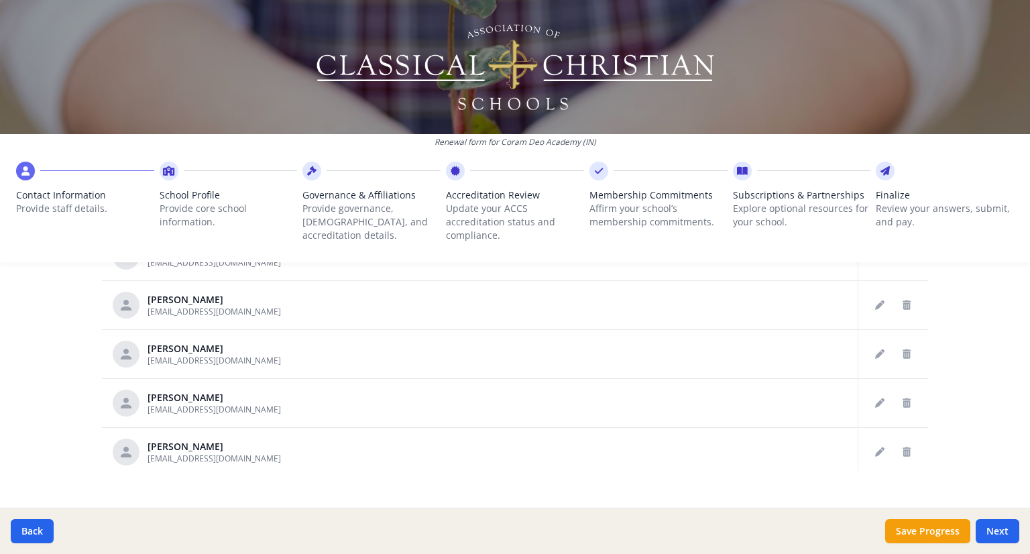
scroll to position [770, 0]
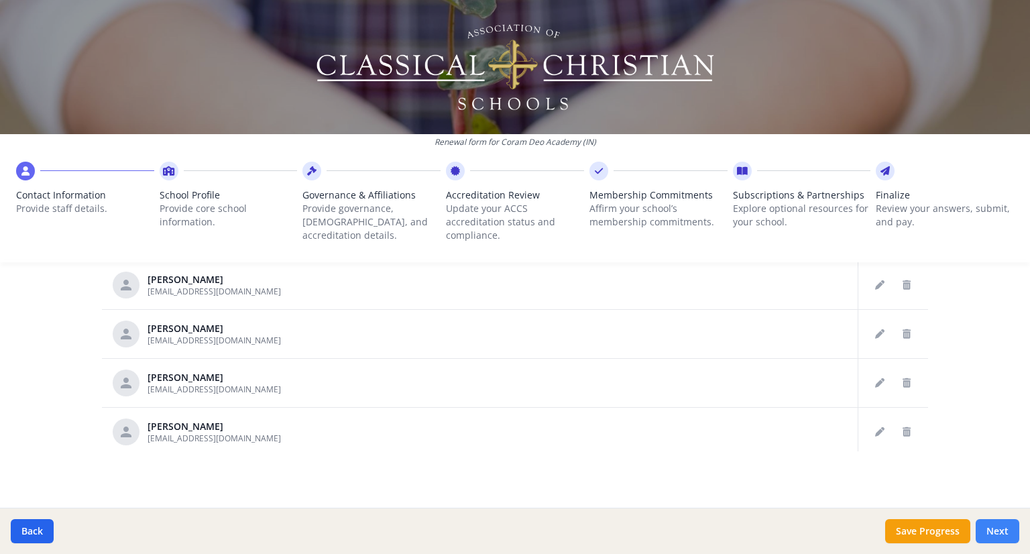
click at [1001, 530] on button "Next" at bounding box center [998, 531] width 44 height 24
type input "[PHONE_NUMBER]"
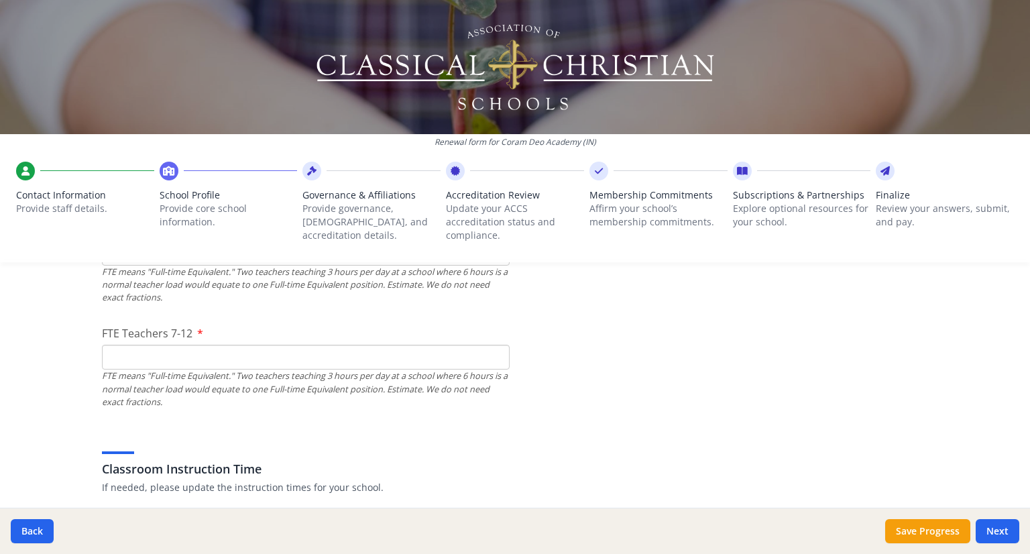
scroll to position [837, 0]
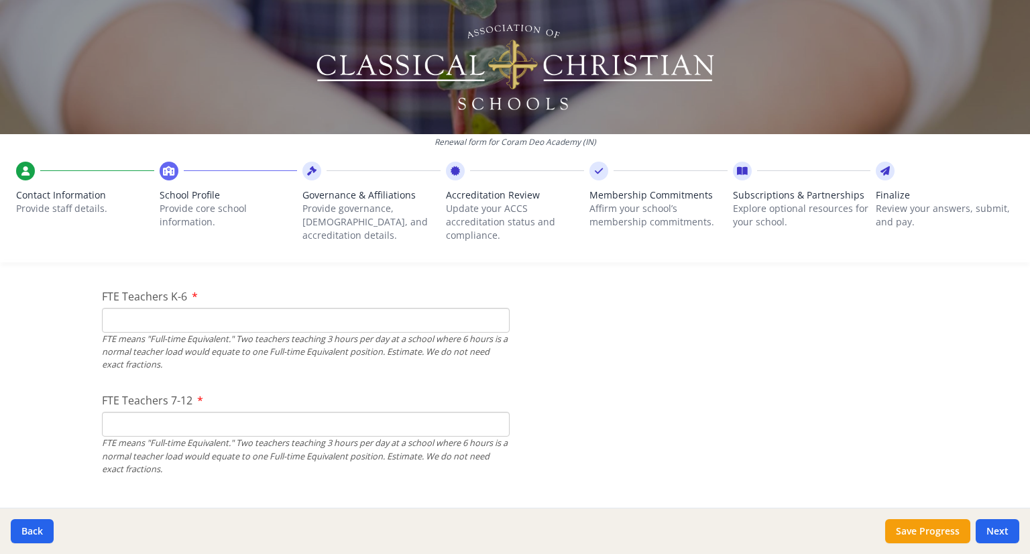
click at [188, 320] on input "FTE Teachers K-6" at bounding box center [306, 320] width 408 height 25
type input "10"
click at [126, 427] on input "FTE Teachers 7-12" at bounding box center [306, 424] width 408 height 25
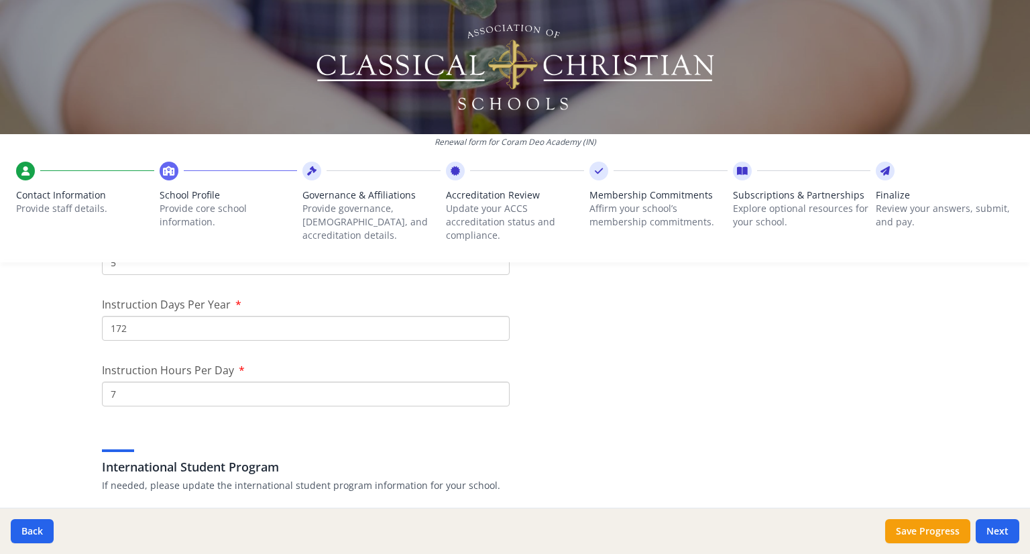
scroll to position [1172, 0]
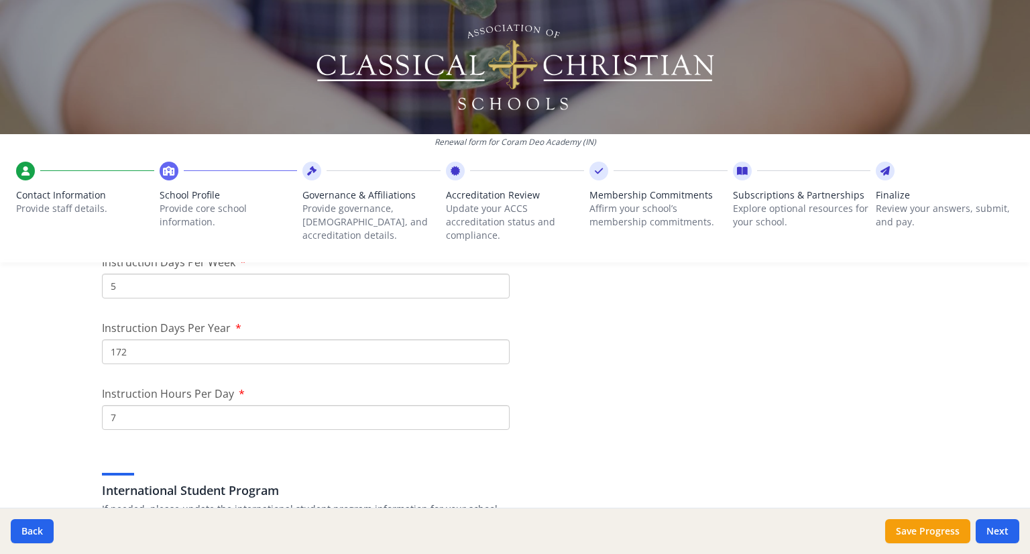
type input "3"
click at [148, 343] on input "172" at bounding box center [306, 351] width 408 height 25
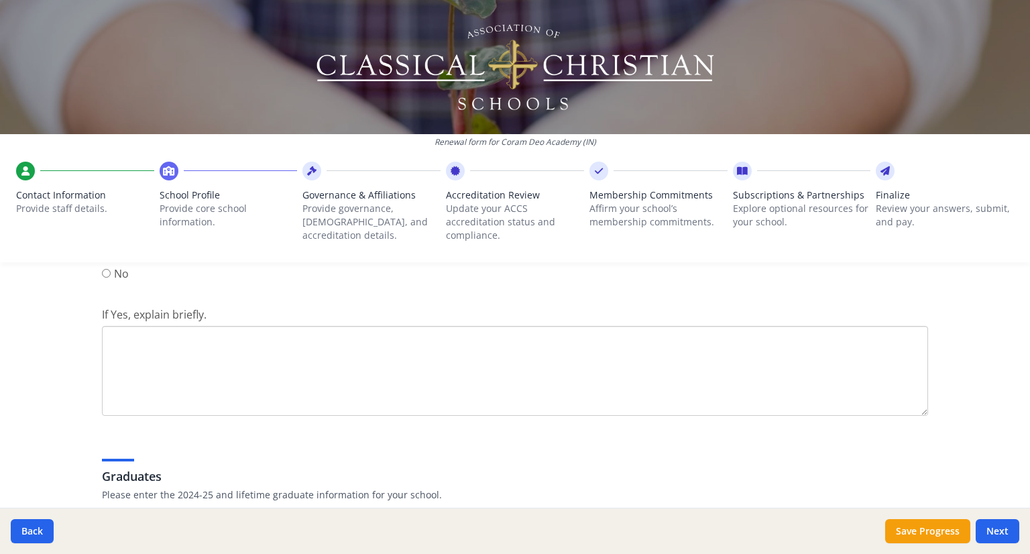
scroll to position [1843, 0]
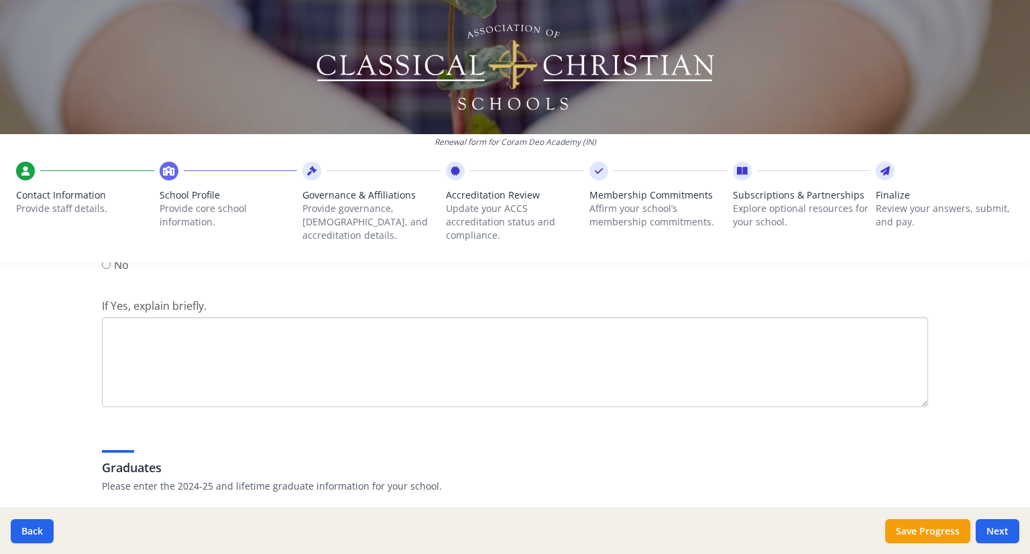
type input "176"
click at [172, 336] on textarea "If Yes, explain briefly." at bounding box center [515, 362] width 826 height 90
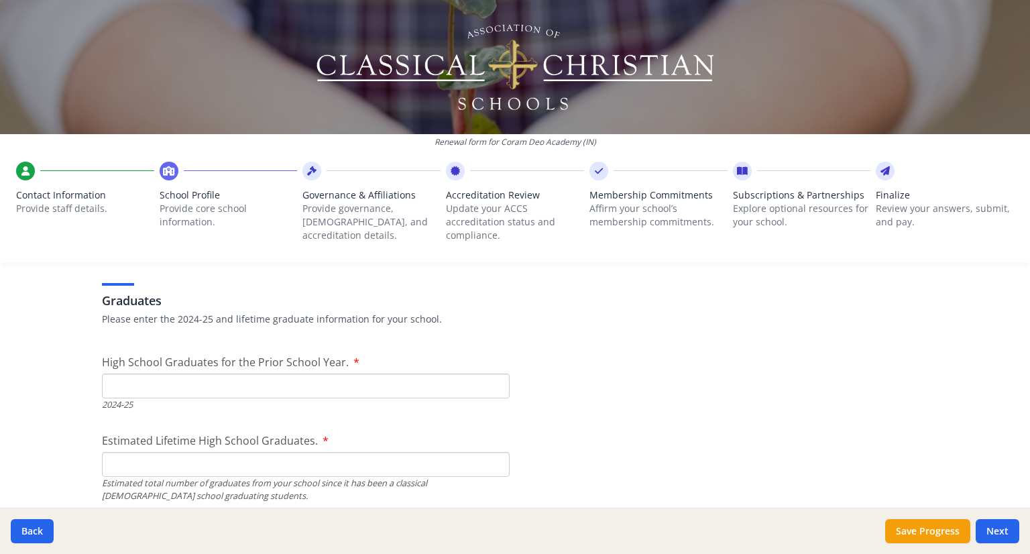
scroll to position [2044, 0]
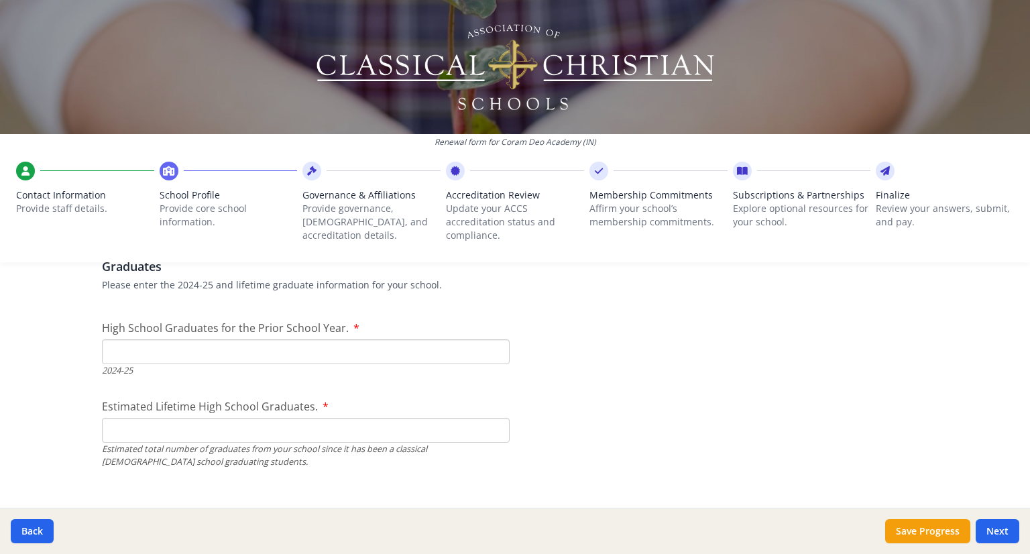
type textarea "We participate in as an [US_STATE] School Choice school."
click at [163, 349] on input "High School Graduates for the Prior School Year." at bounding box center [306, 351] width 408 height 25
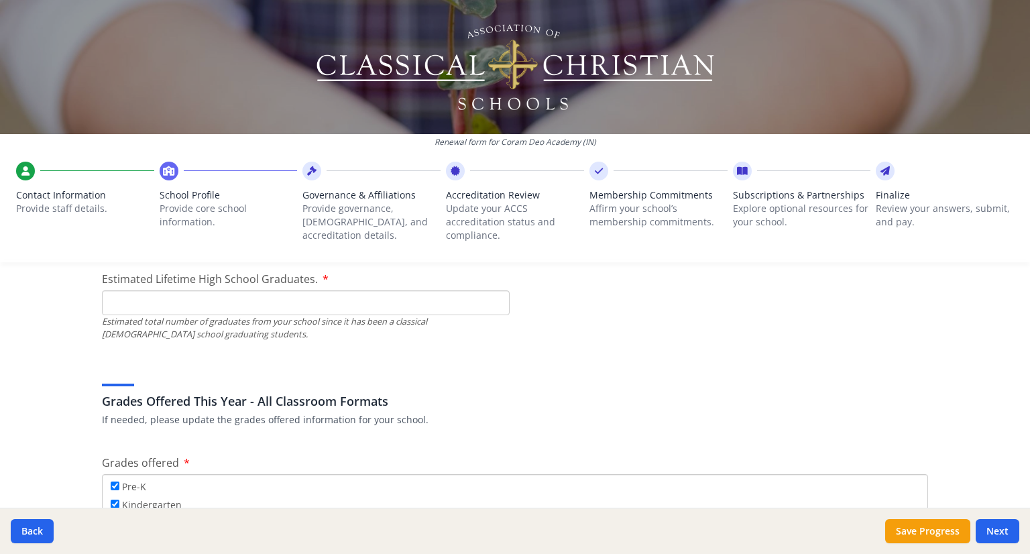
scroll to position [2178, 0]
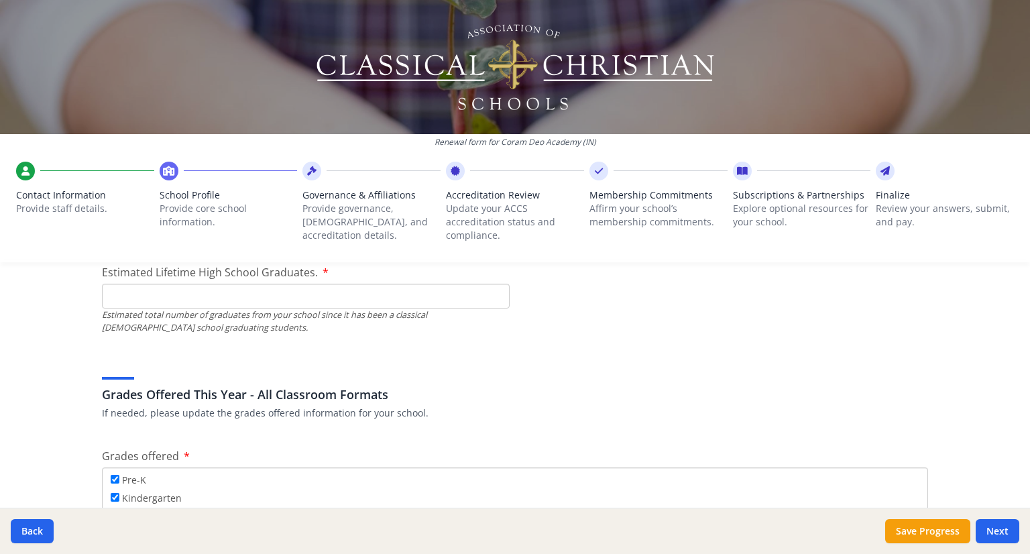
type input "0"
click at [138, 292] on input "Estimated Lifetime High School Graduates." at bounding box center [306, 296] width 408 height 25
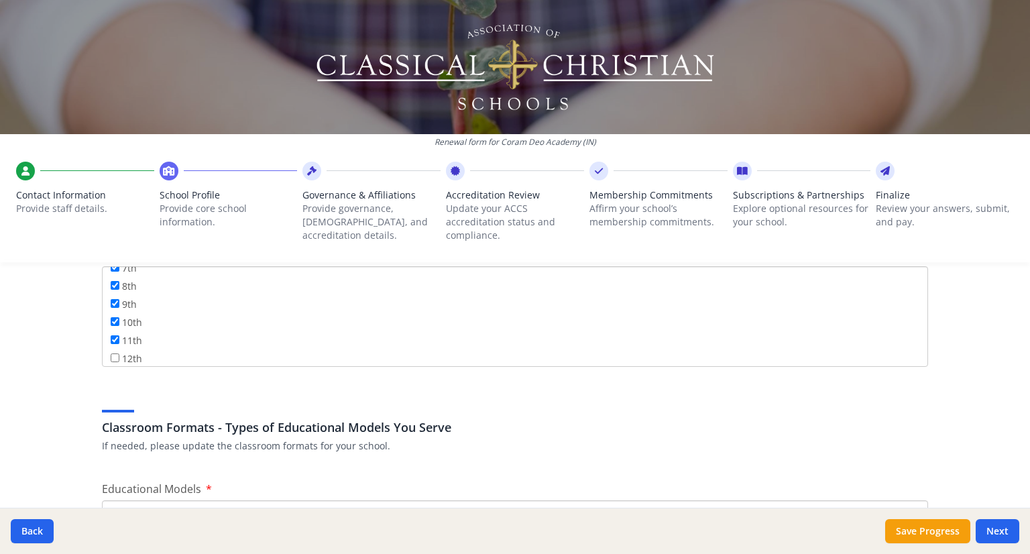
scroll to position [160, 0]
type input "15"
click at [111, 349] on input "12th" at bounding box center [115, 353] width 9 height 9
checkbox input "true"
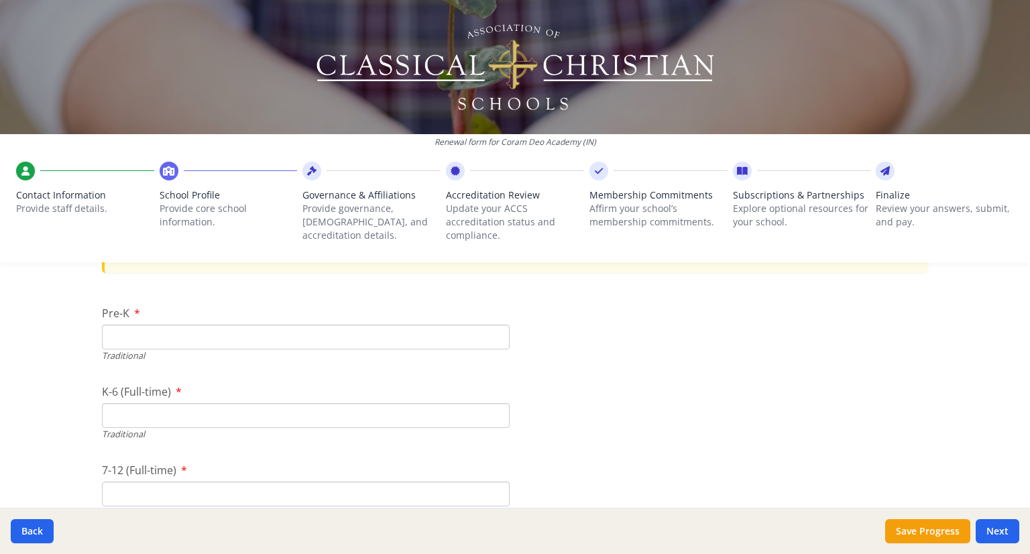
scroll to position [2916, 0]
click at [119, 330] on input "Pre-K" at bounding box center [306, 334] width 408 height 25
type input "23"
click at [230, 405] on input "K-6 (Full-time)" at bounding box center [306, 412] width 408 height 25
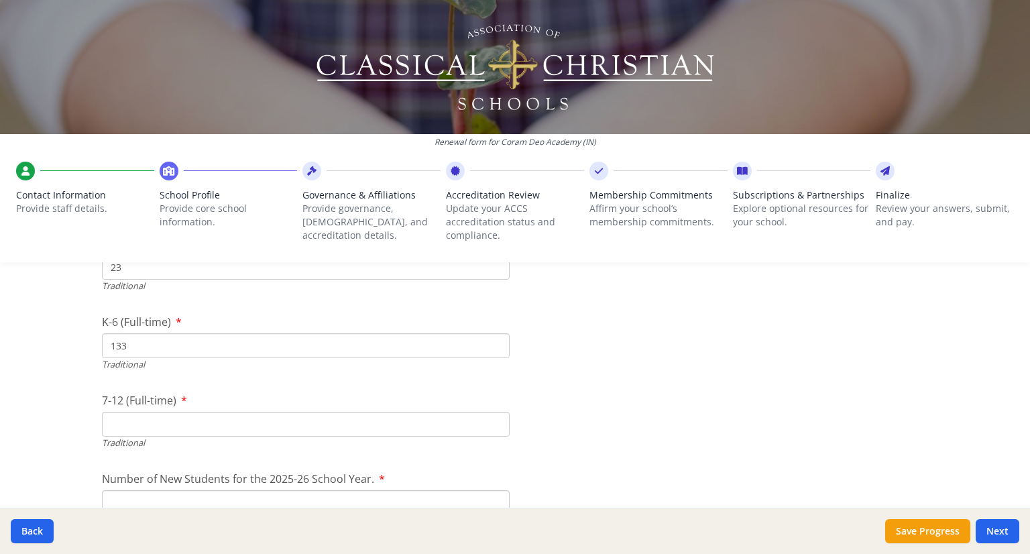
type input "133"
click at [168, 419] on input "7-12 (Full-time)" at bounding box center [306, 424] width 408 height 25
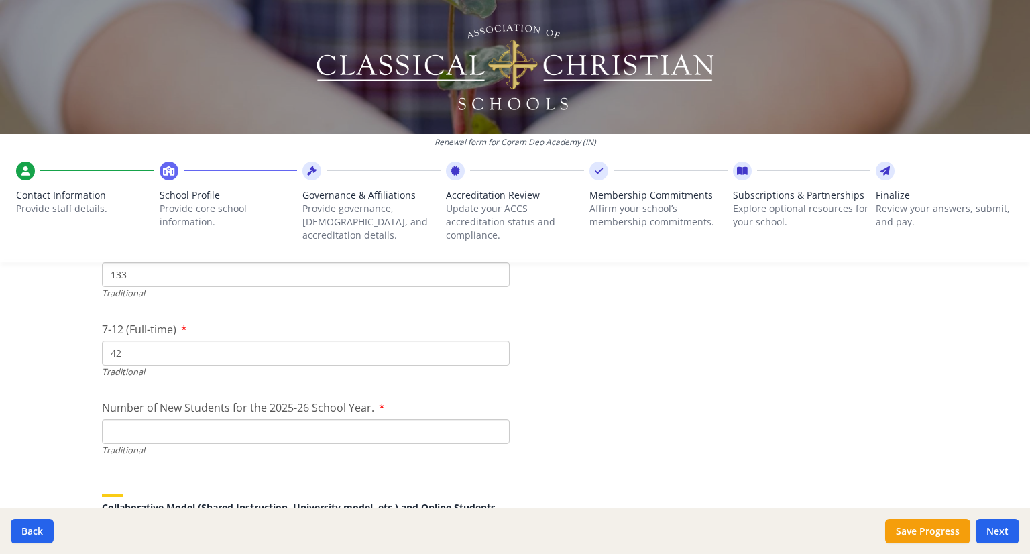
scroll to position [3184, 0]
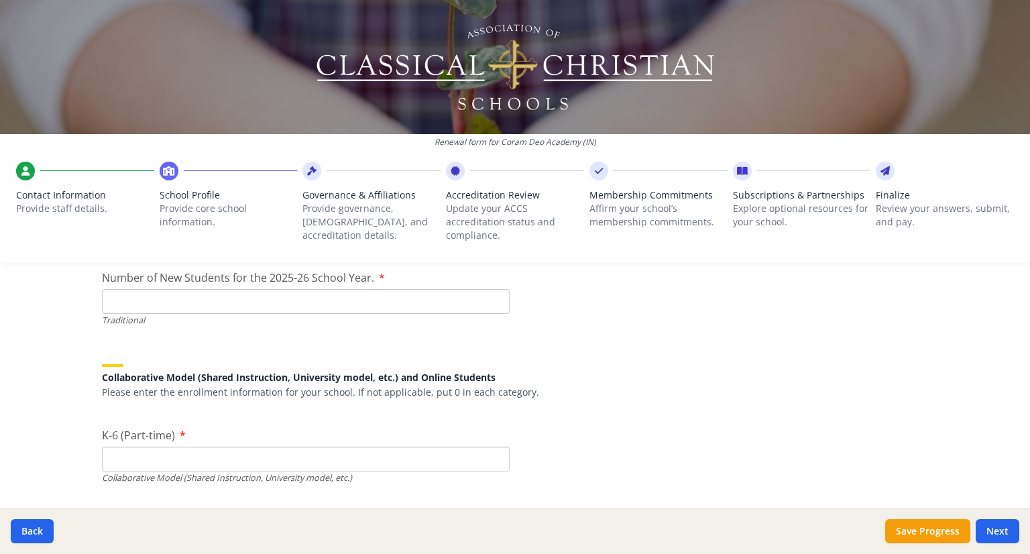
type input "42"
click at [204, 300] on input "Number of New Students for the 2025-26 School Year." at bounding box center [306, 301] width 408 height 25
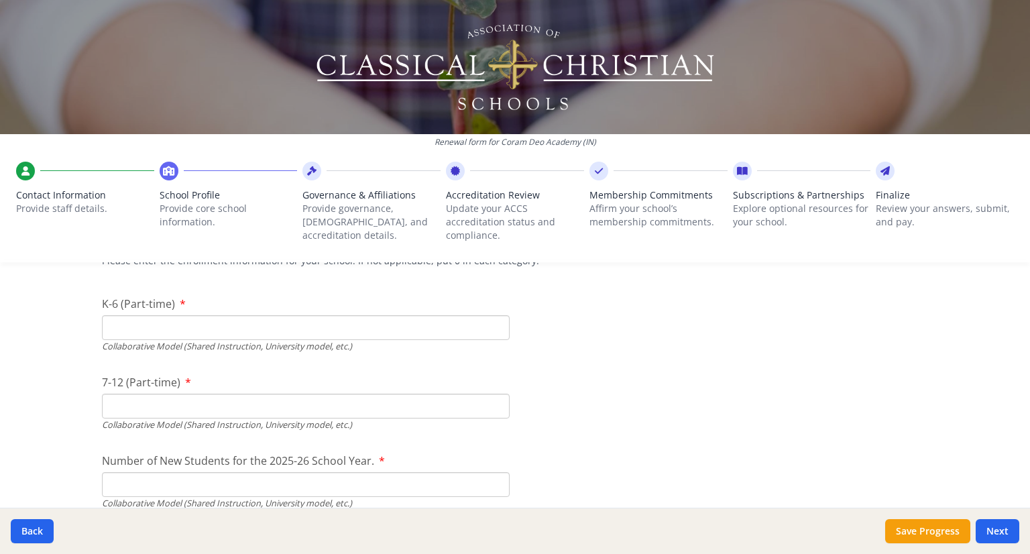
scroll to position [3318, 0]
type input "50"
click at [135, 329] on input "K-6 (Part-time)" at bounding box center [306, 325] width 408 height 25
type input "0"
click at [131, 401] on input "7-12 (Part-time)" at bounding box center [306, 403] width 408 height 25
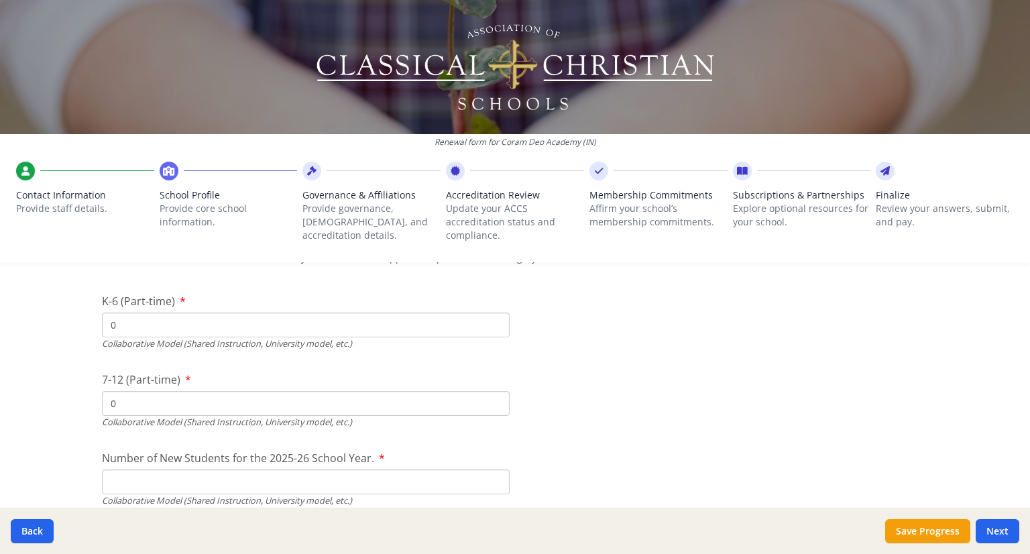
type input "0"
click at [133, 470] on input "Number of New Students for the 2025-26 School Year." at bounding box center [306, 481] width 408 height 25
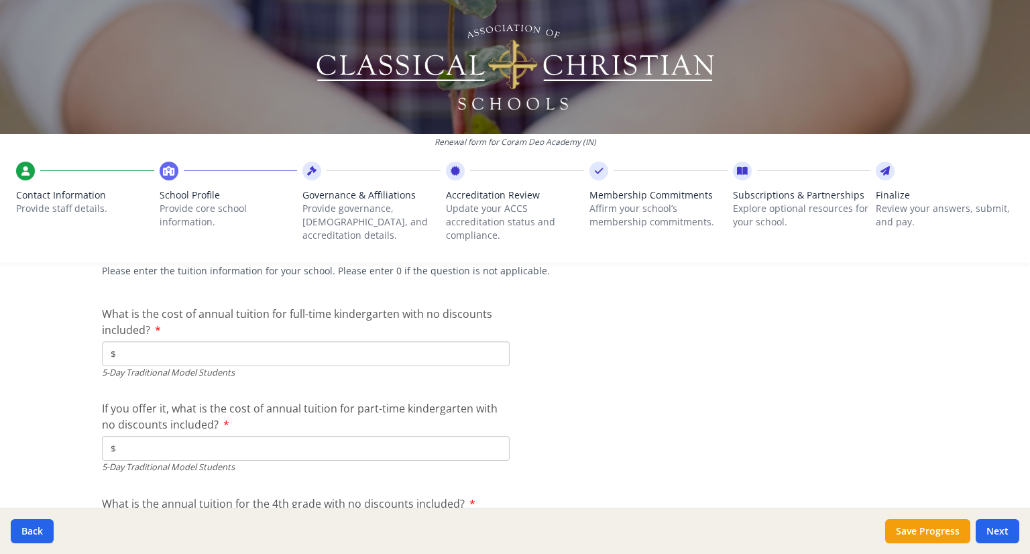
scroll to position [3654, 0]
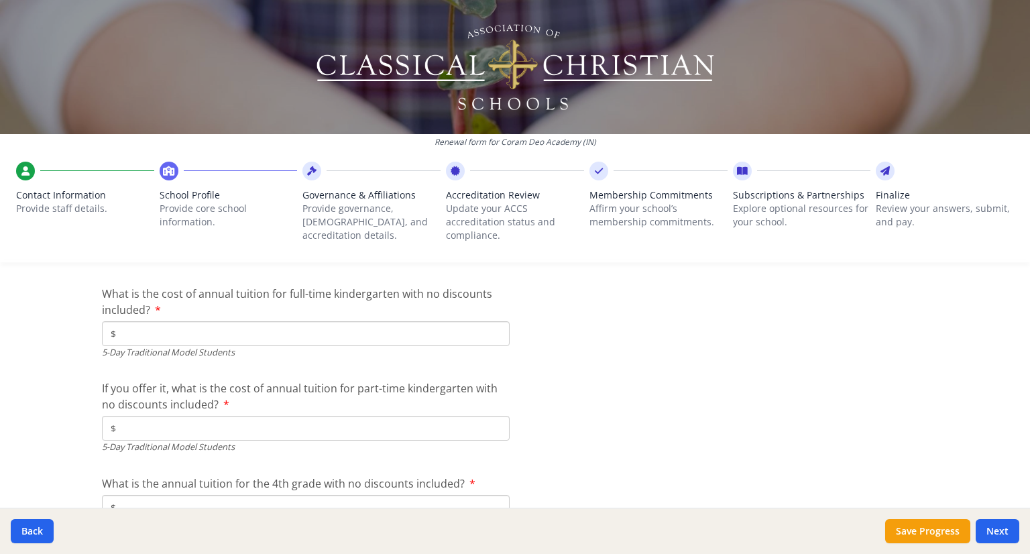
type input "0"
click at [164, 333] on input "$" at bounding box center [306, 333] width 408 height 25
type input "$11 750"
click at [171, 425] on input "$" at bounding box center [306, 428] width 408 height 25
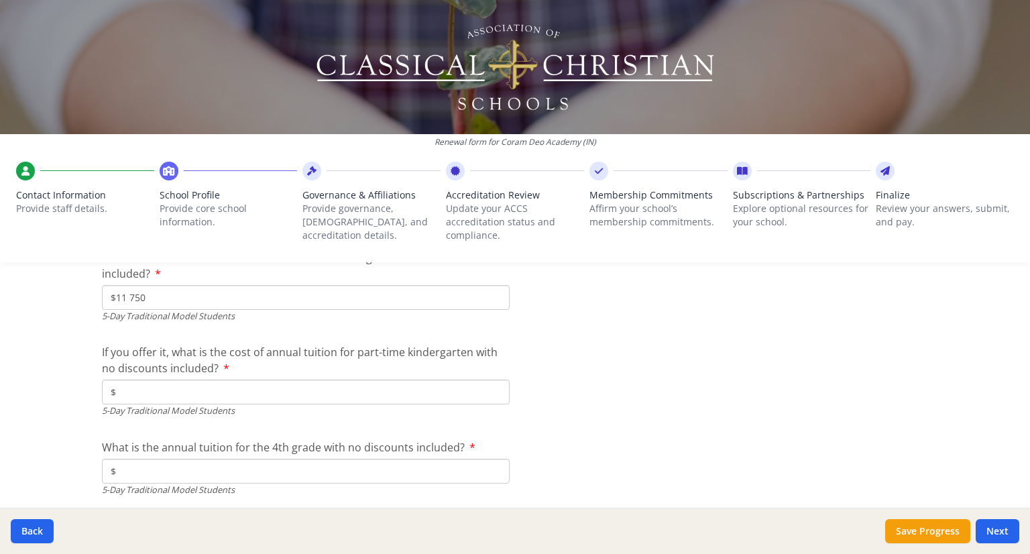
scroll to position [3721, 0]
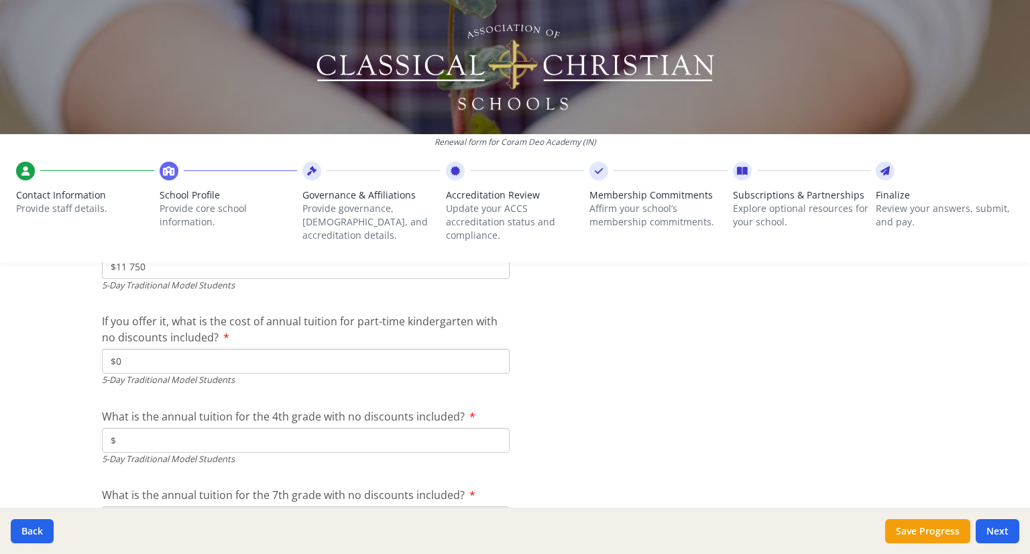
type input "$0"
click at [182, 435] on input "$" at bounding box center [306, 440] width 408 height 25
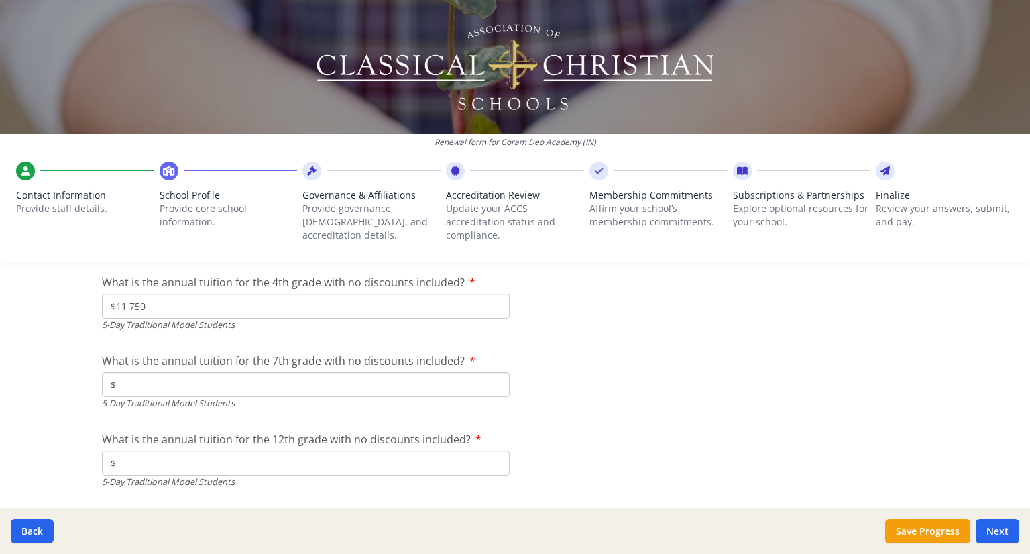
type input "$11 750"
click at [177, 381] on input "$" at bounding box center [306, 384] width 408 height 25
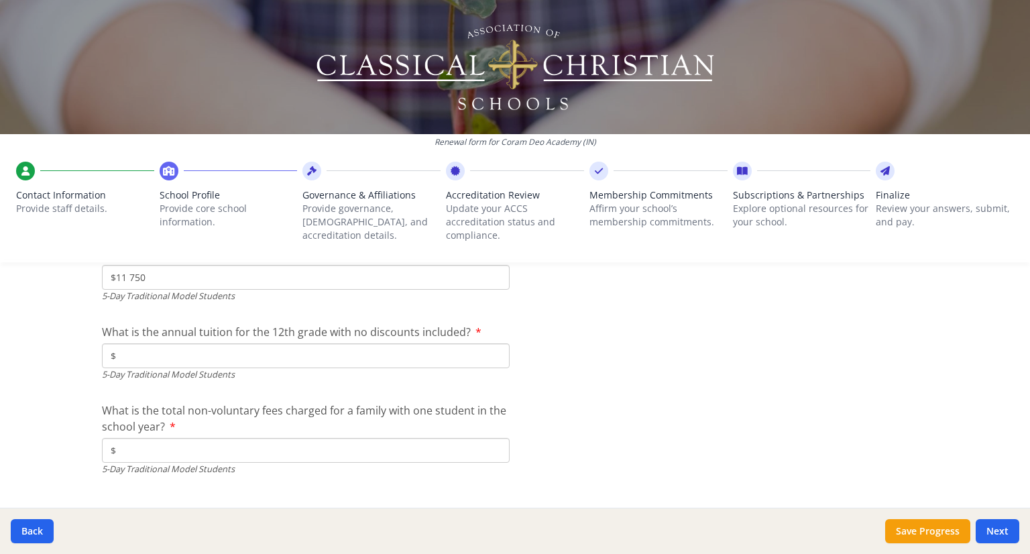
scroll to position [3989, 0]
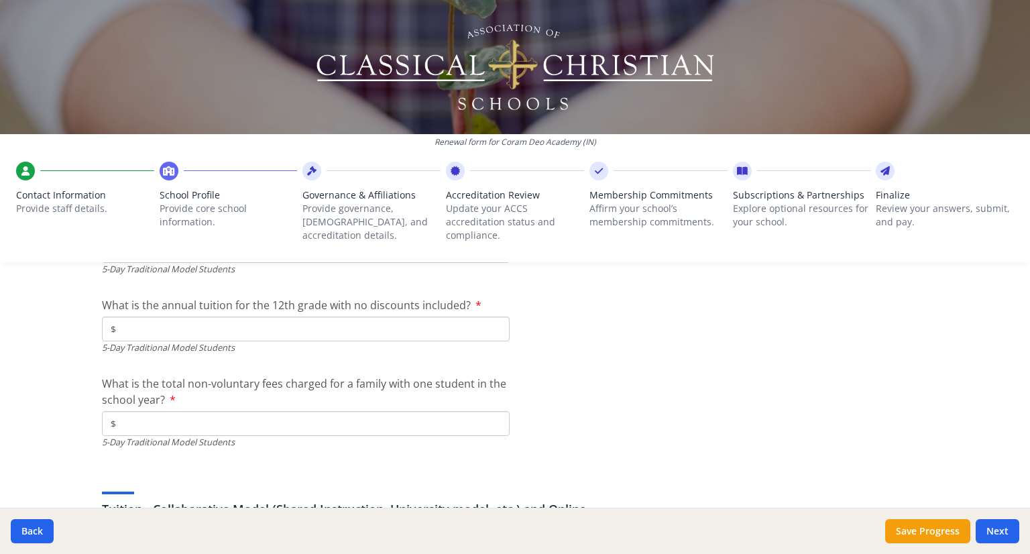
type input "$11 750"
click at [135, 319] on input "$" at bounding box center [306, 329] width 408 height 25
type input "$11 750"
click at [153, 425] on input "$" at bounding box center [306, 423] width 408 height 25
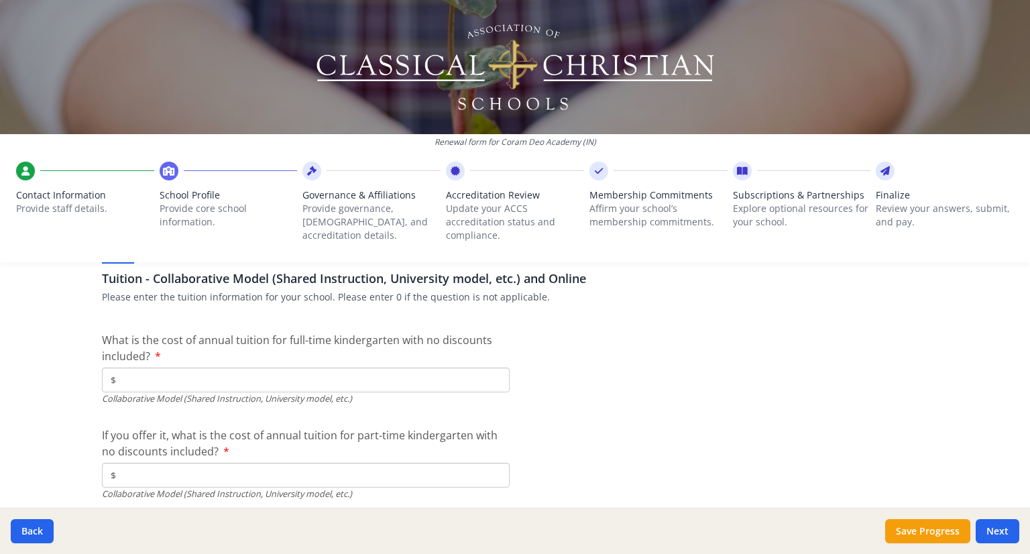
scroll to position [4190, 0]
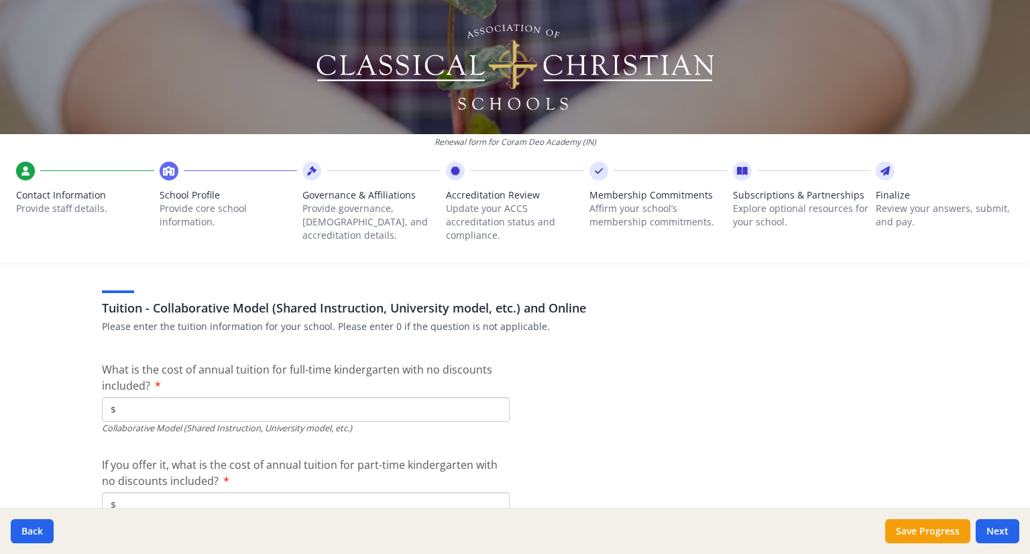
type input "$500"
click at [207, 404] on input "$" at bounding box center [306, 409] width 408 height 25
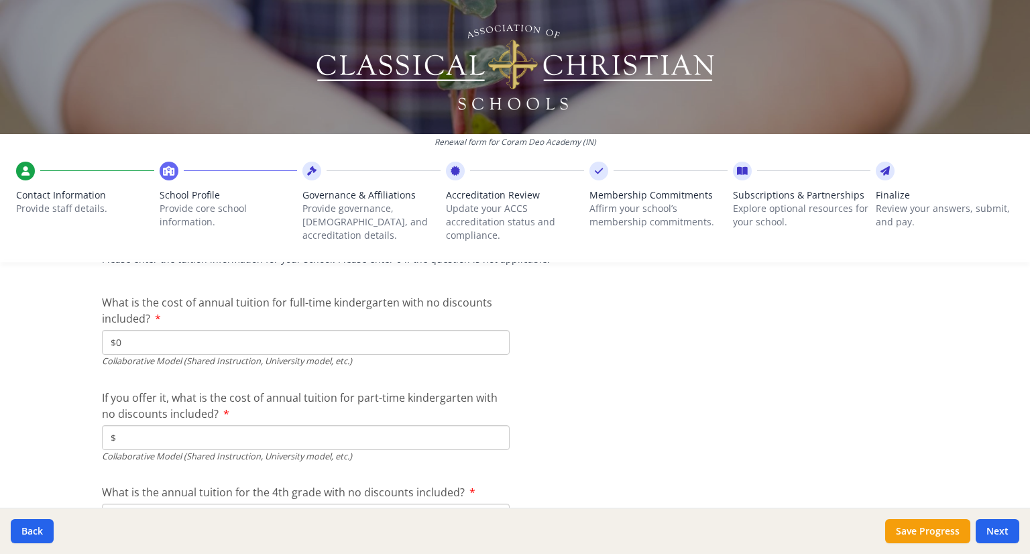
type input "$0"
click at [162, 434] on input "$" at bounding box center [306, 437] width 408 height 25
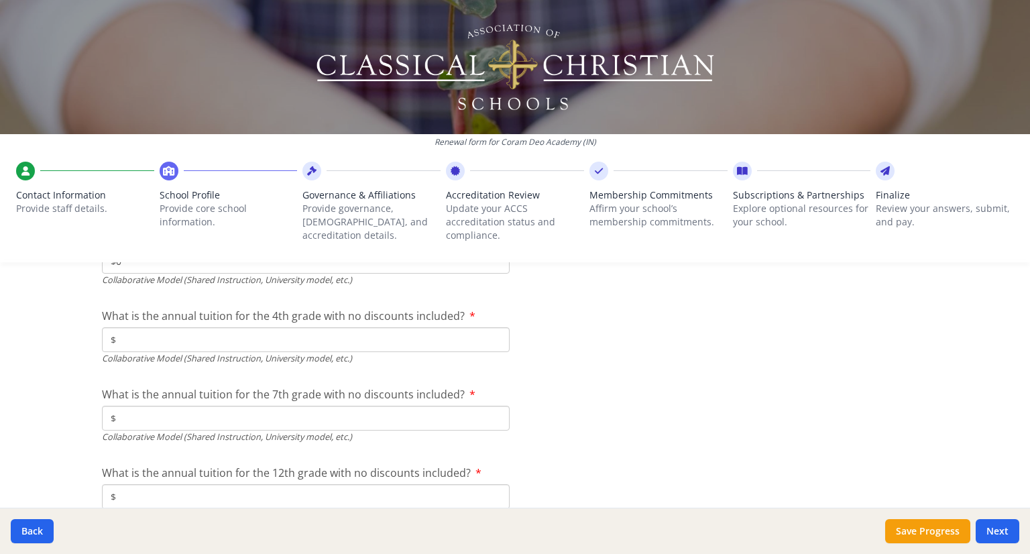
scroll to position [4458, 0]
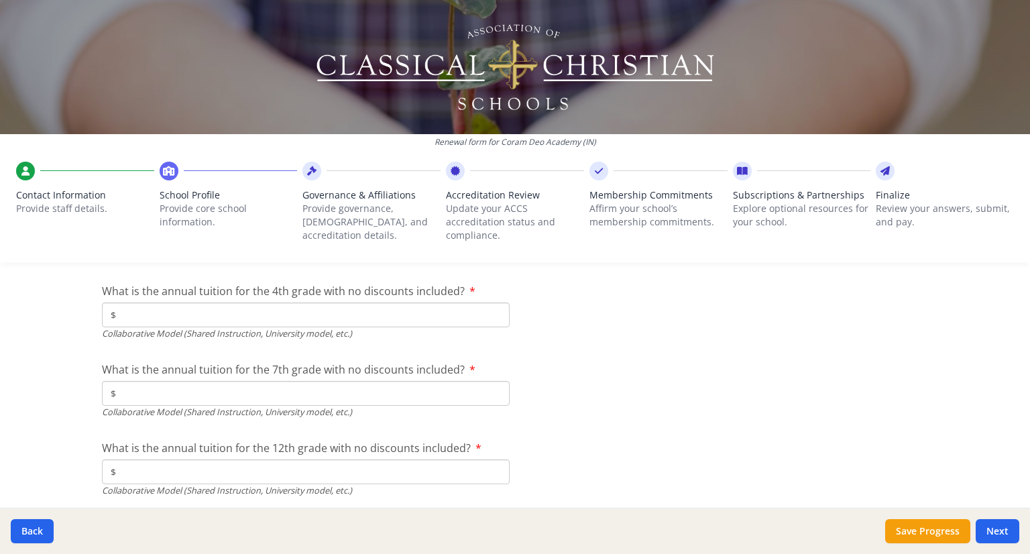
type input "$0"
click at [141, 310] on input "$" at bounding box center [306, 314] width 408 height 25
type input "$0"
click at [148, 392] on input "$" at bounding box center [306, 393] width 408 height 25
type input "$0"
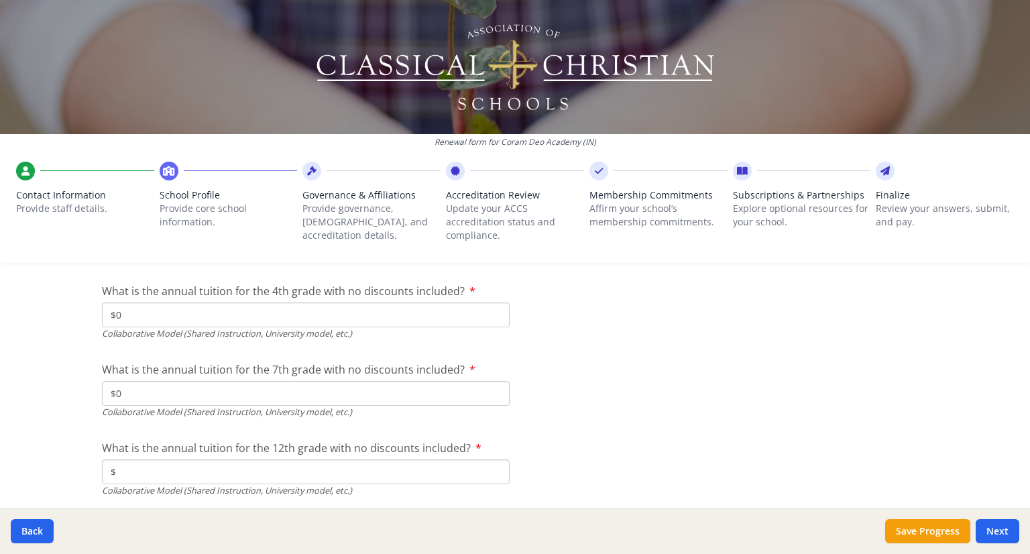
click at [158, 462] on input "$" at bounding box center [306, 471] width 408 height 25
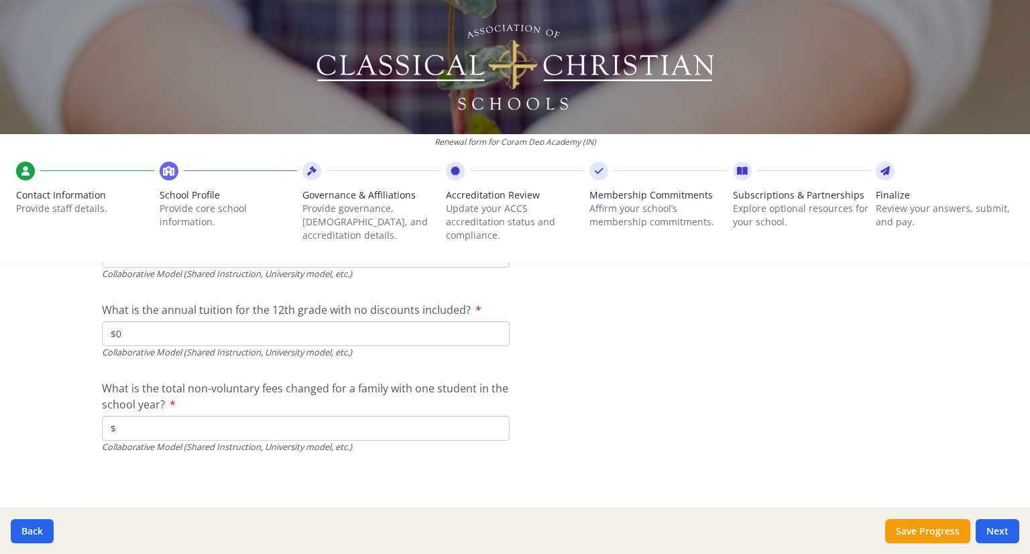
scroll to position [4598, 0]
type input "$0"
click at [150, 432] on input "$" at bounding box center [306, 426] width 408 height 25
type input "$0"
click at [1005, 529] on button "Next" at bounding box center [998, 531] width 44 height 24
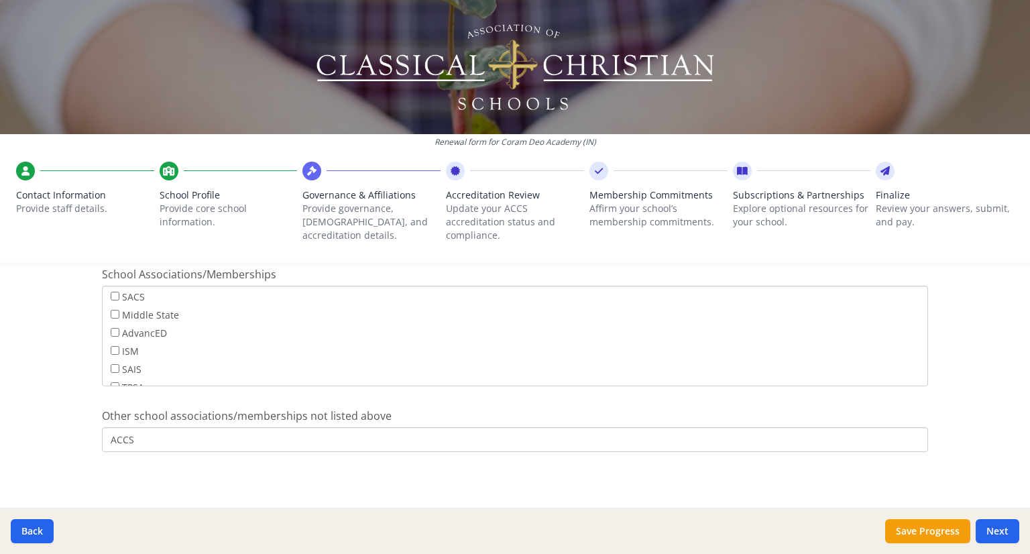
scroll to position [106, 0]
click at [1005, 526] on button "Next" at bounding box center [998, 531] width 44 height 24
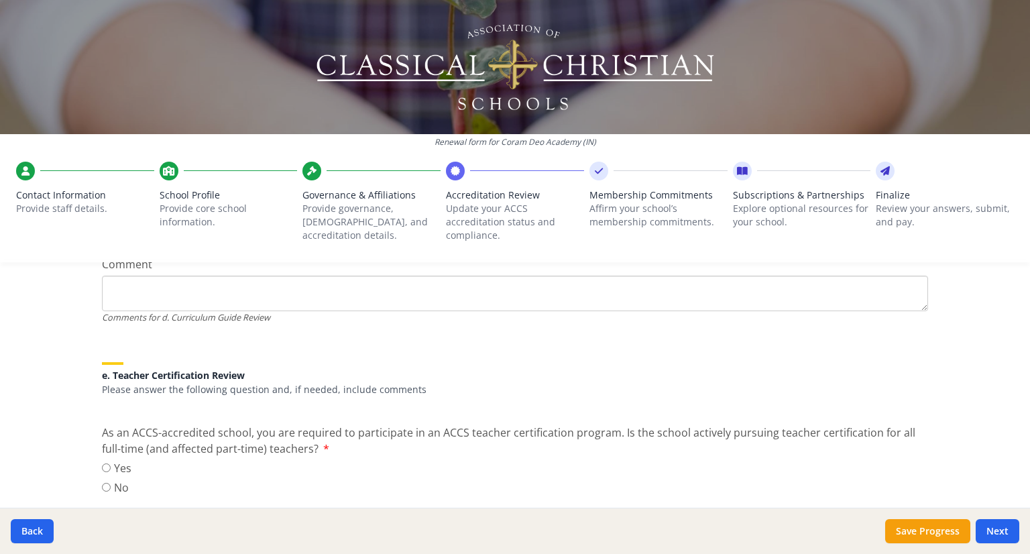
scroll to position [1135, 0]
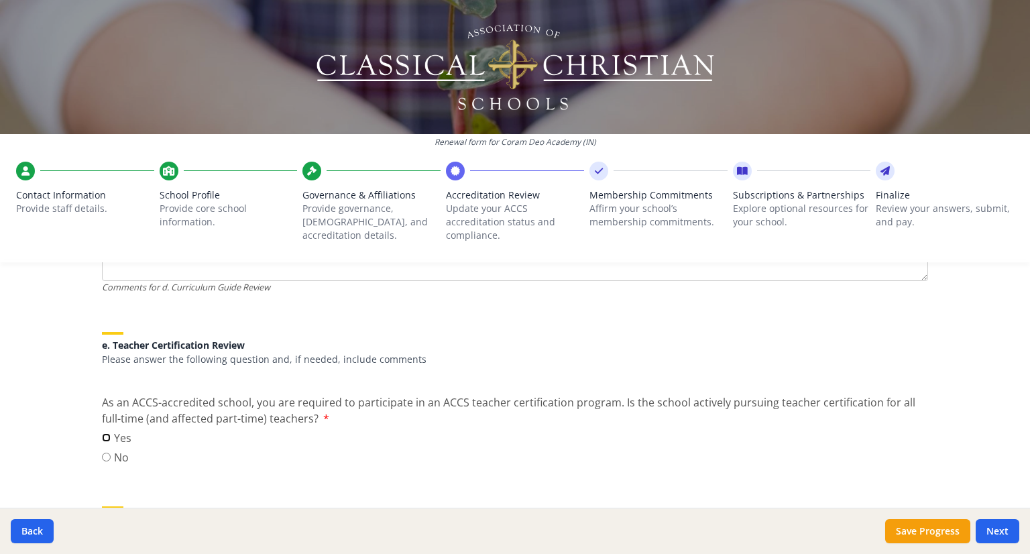
click at [102, 433] on input "Yes" at bounding box center [106, 437] width 9 height 9
radio input "true"
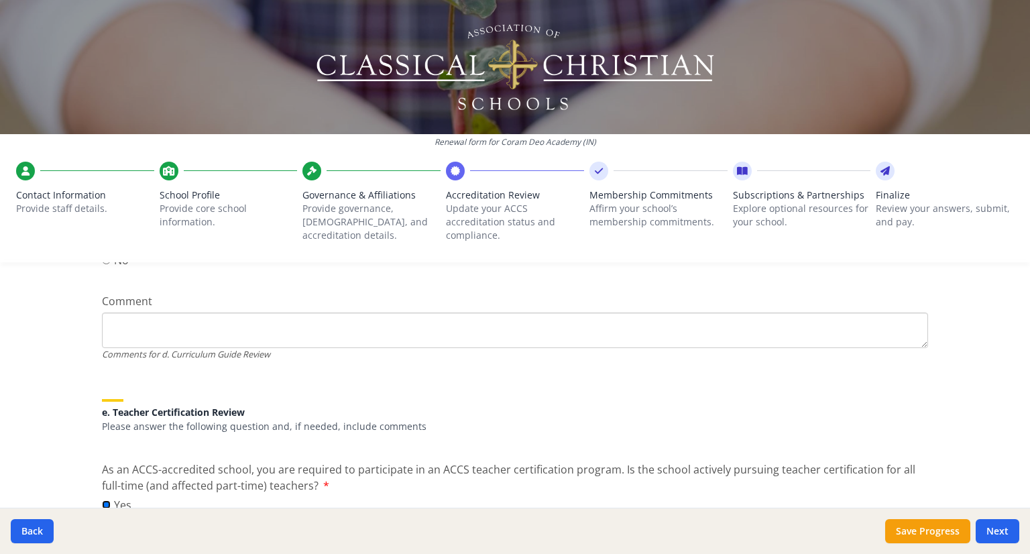
scroll to position [1001, 0]
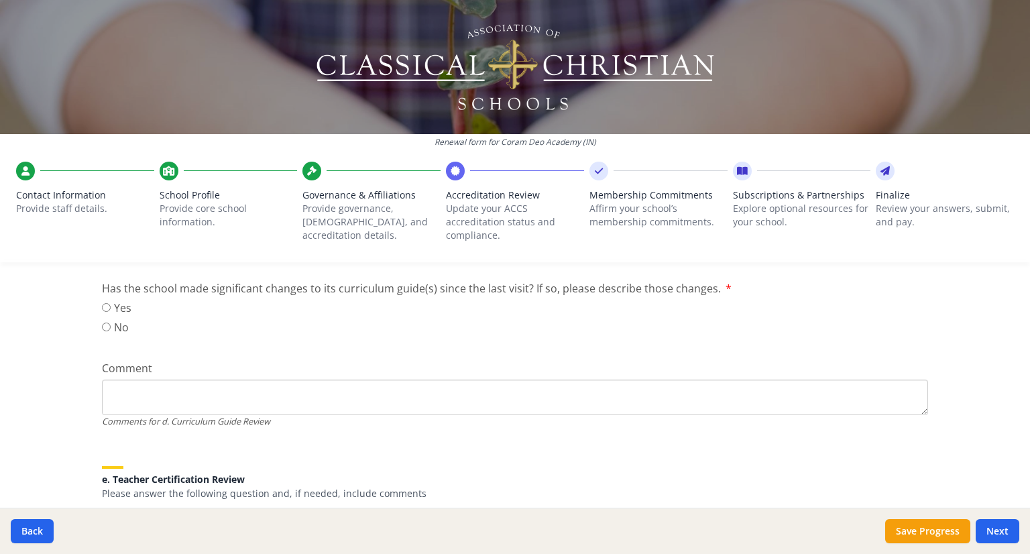
click at [143, 391] on textarea "Comment" at bounding box center [515, 398] width 826 height 36
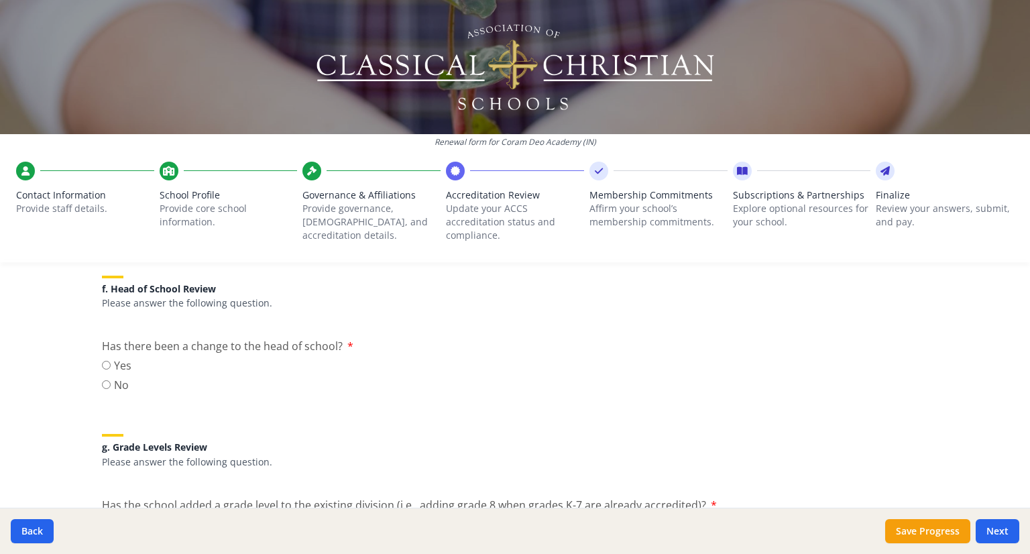
scroll to position [1403, 0]
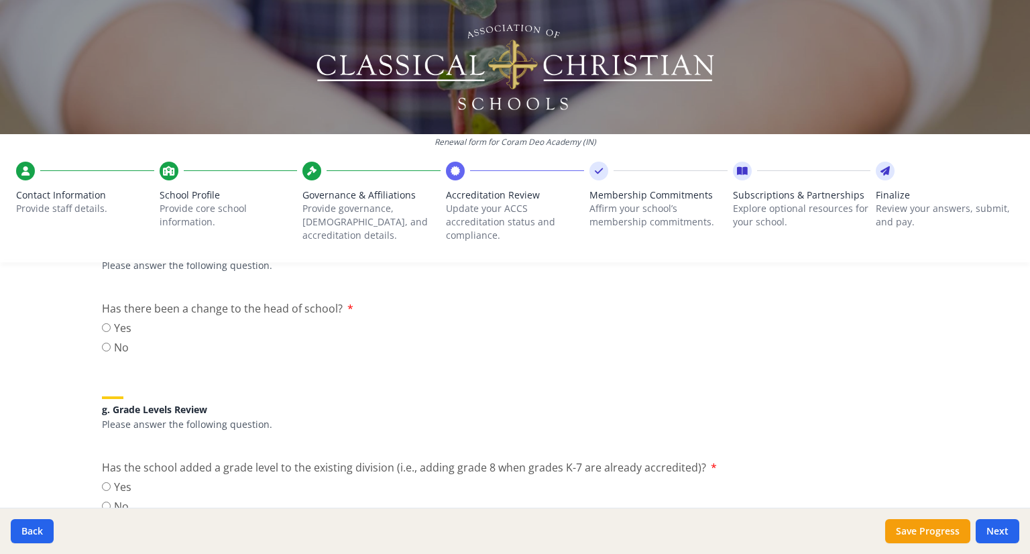
type textarea "Math curriculum change"
click at [102, 323] on input "Yes" at bounding box center [106, 327] width 9 height 9
radio input "true"
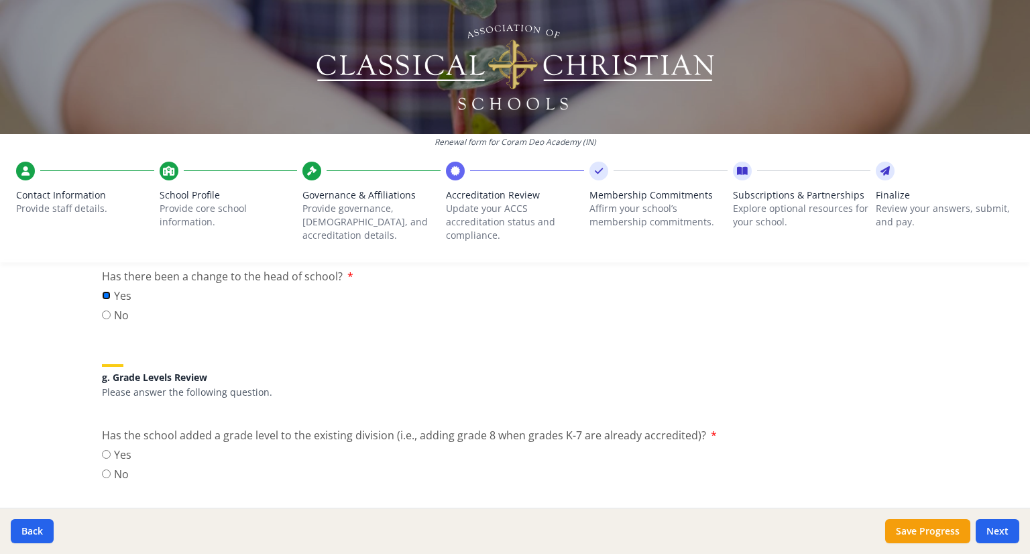
scroll to position [1470, 0]
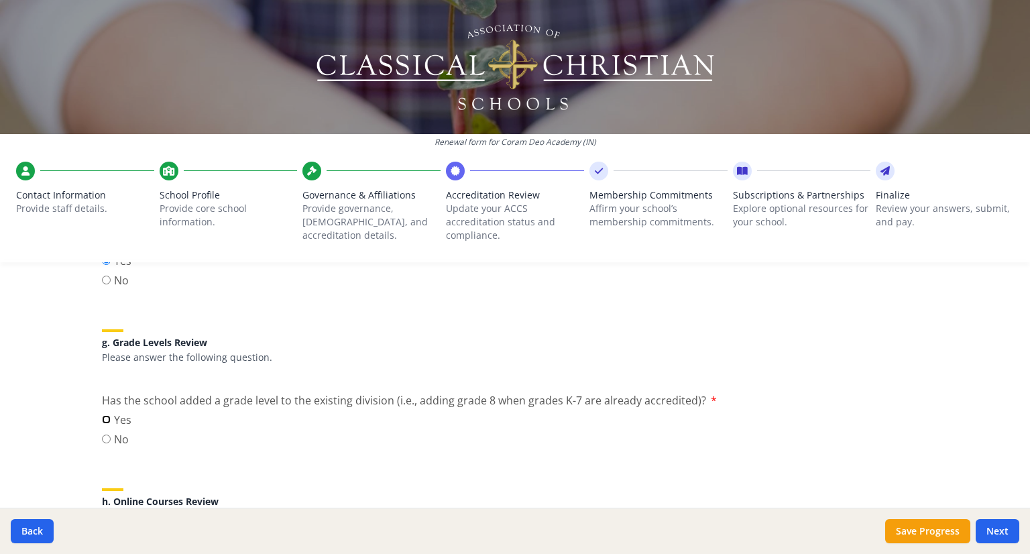
click at [103, 415] on input "Yes" at bounding box center [106, 419] width 9 height 9
radio input "true"
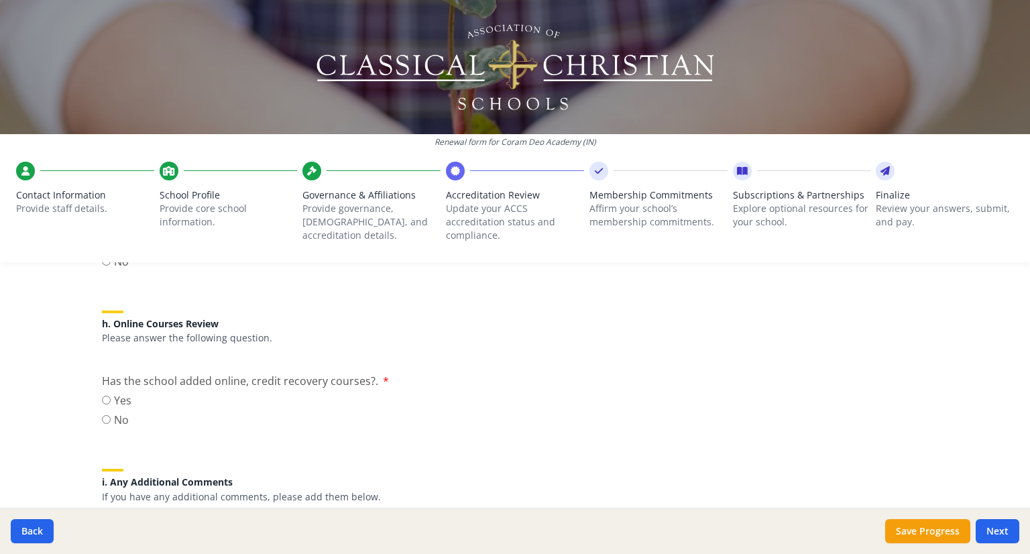
scroll to position [1671, 0]
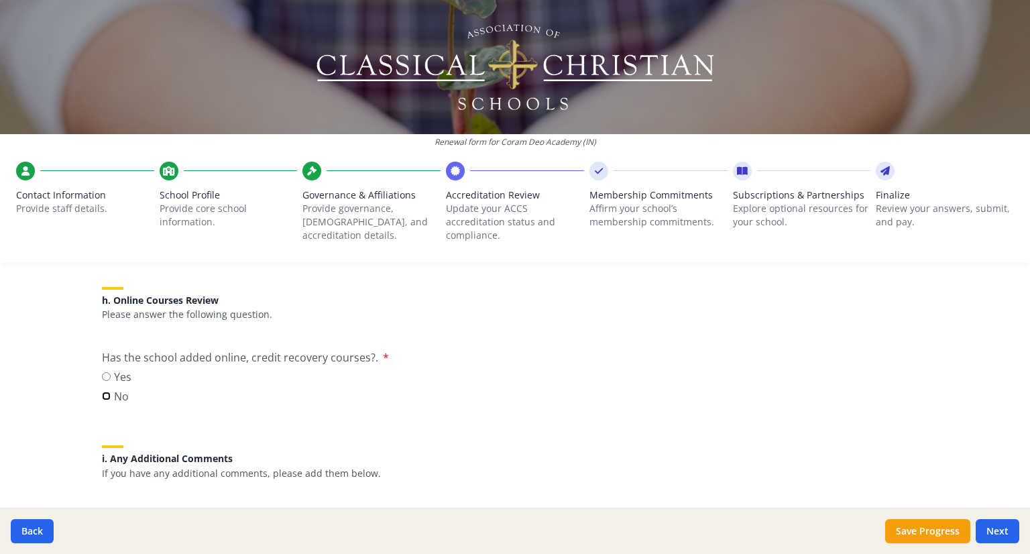
click at [102, 392] on input "No" at bounding box center [106, 396] width 9 height 9
radio input "true"
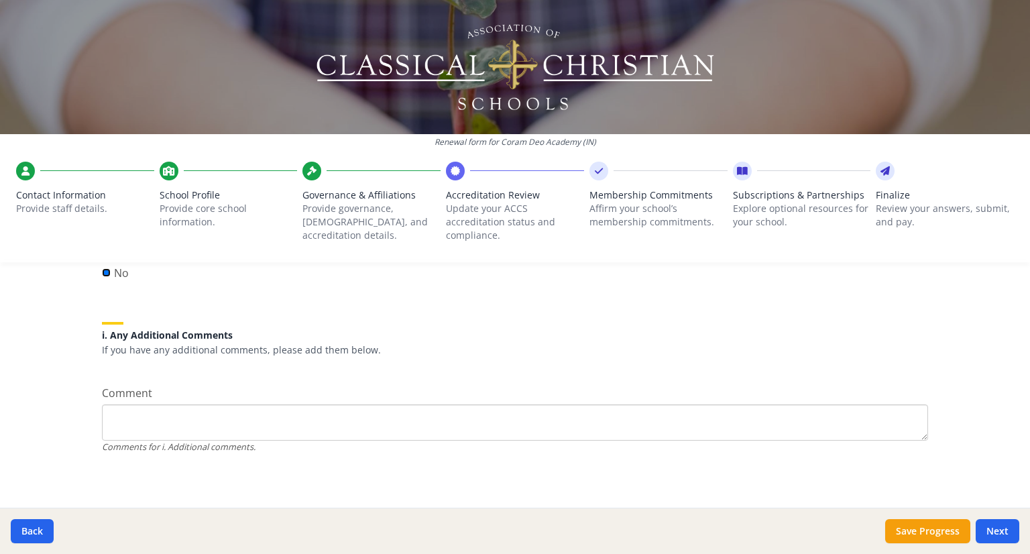
scroll to position [1795, 0]
click at [993, 524] on button "Next" at bounding box center [998, 531] width 44 height 24
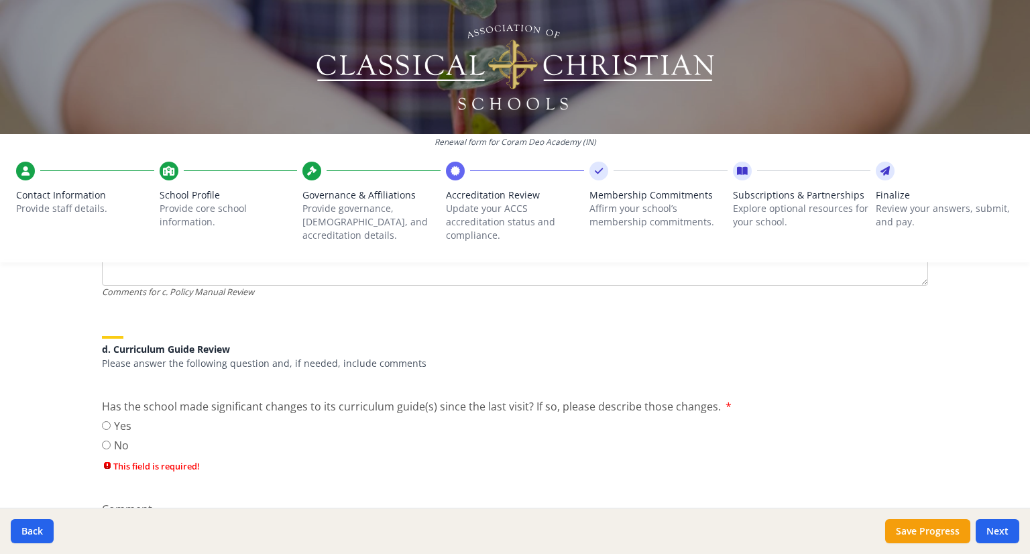
scroll to position [948, 0]
click at [102, 422] on label "Yes" at bounding box center [117, 428] width 30 height 16
click at [102, 424] on input "Yes" at bounding box center [106, 428] width 9 height 9
radio input "true"
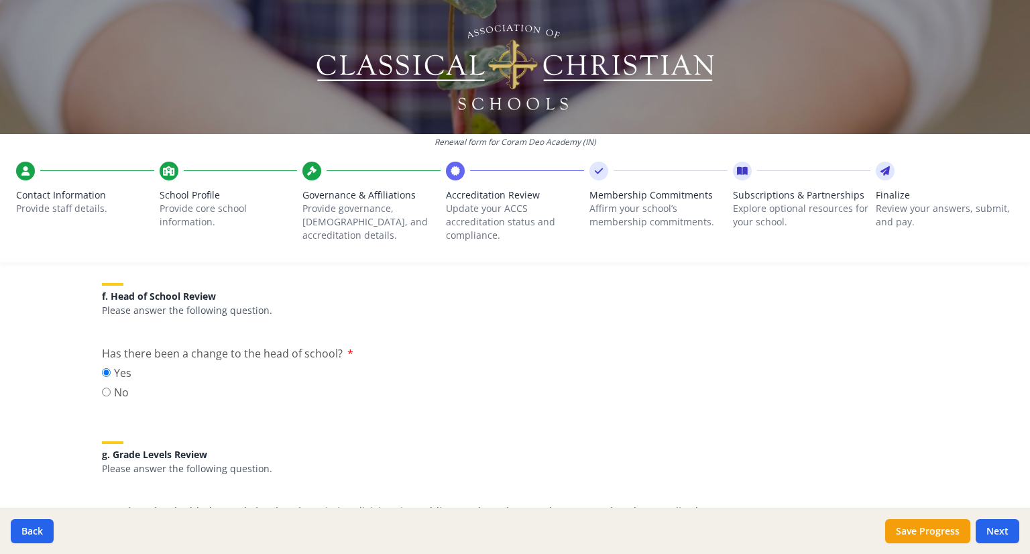
scroll to position [1552, 0]
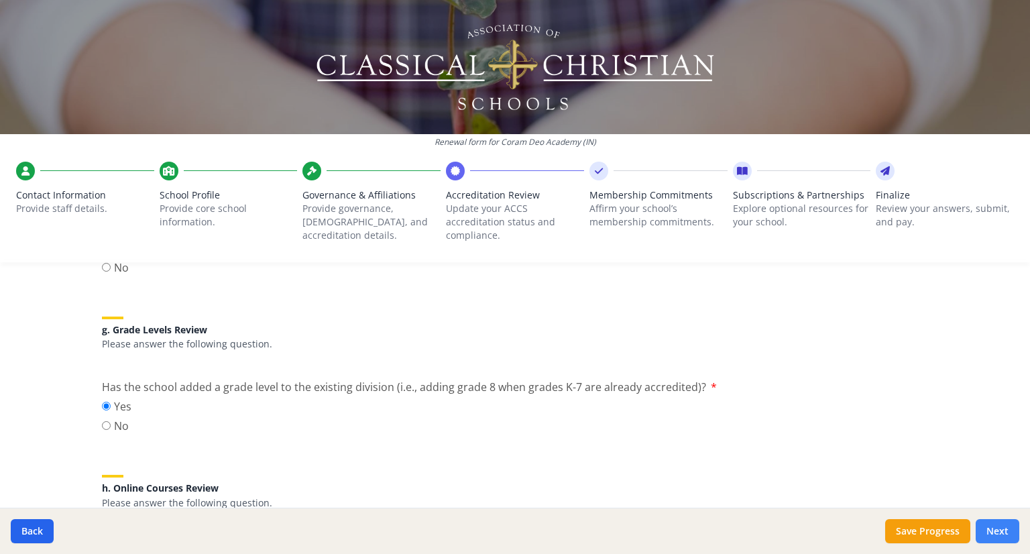
click at [984, 524] on button "Next" at bounding box center [998, 531] width 44 height 24
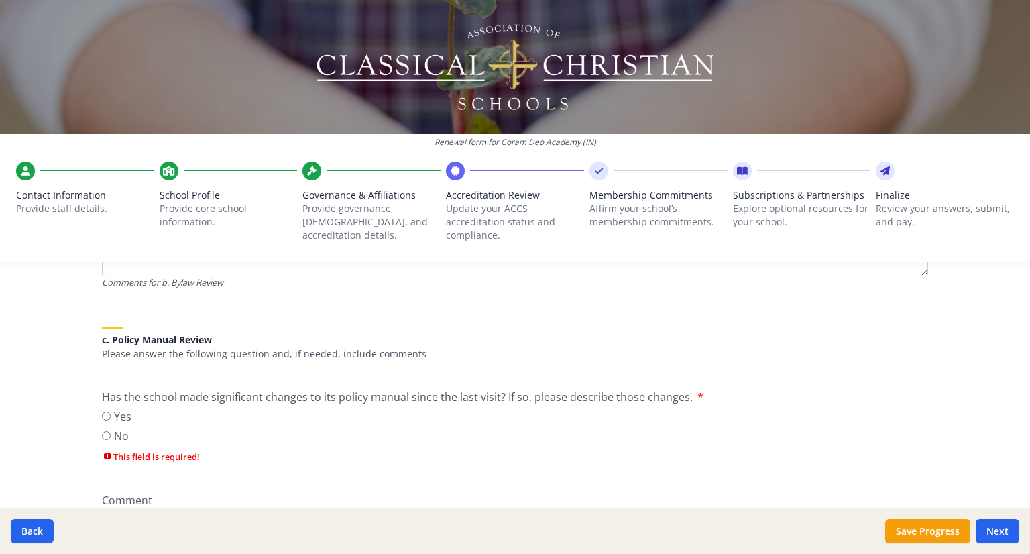
scroll to position [680, 0]
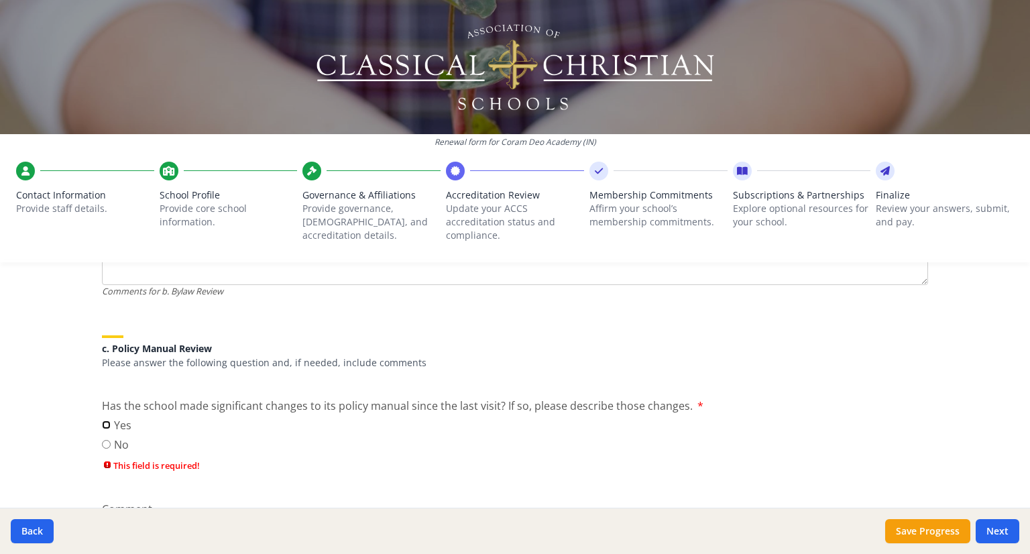
click at [102, 422] on input "Yes" at bounding box center [106, 424] width 9 height 9
radio input "true"
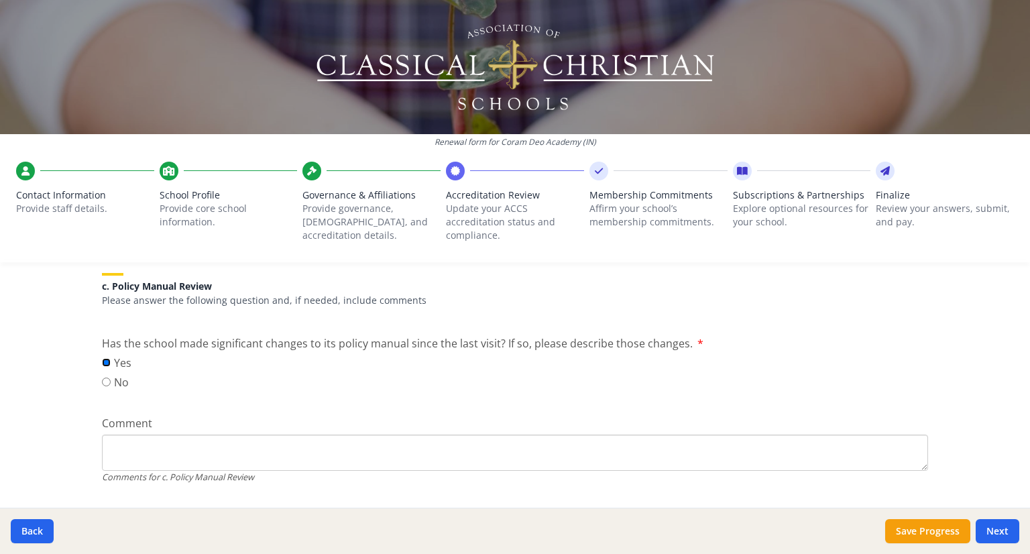
scroll to position [814, 0]
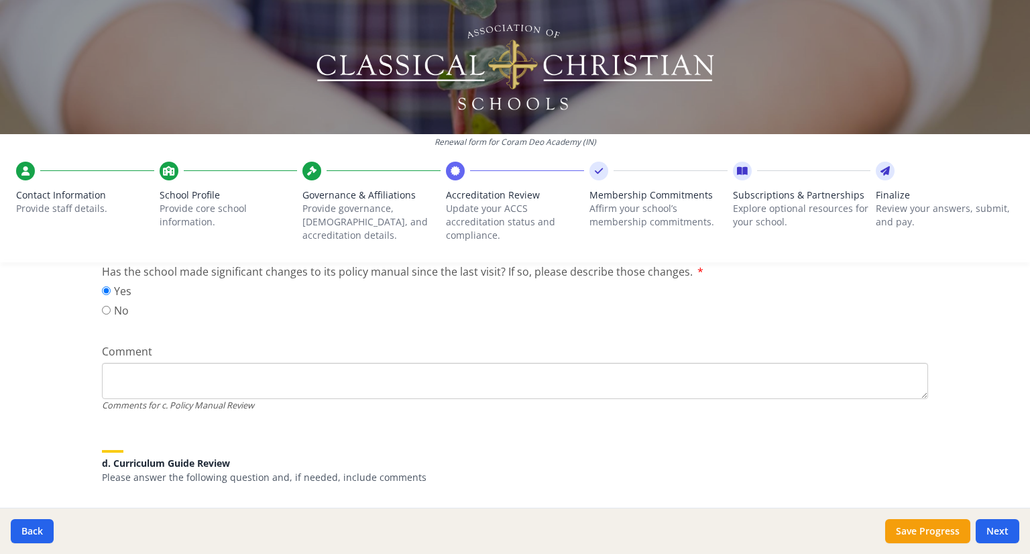
click at [148, 380] on textarea "Comment" at bounding box center [515, 381] width 826 height 36
type textarea "new parent handbook"
click at [991, 530] on button "Next" at bounding box center [998, 531] width 44 height 24
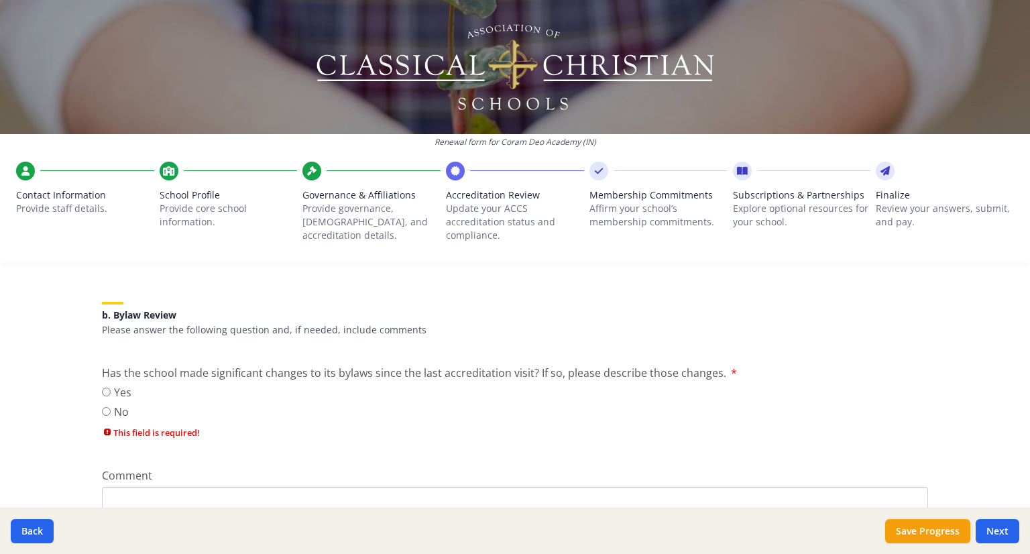
scroll to position [433, 0]
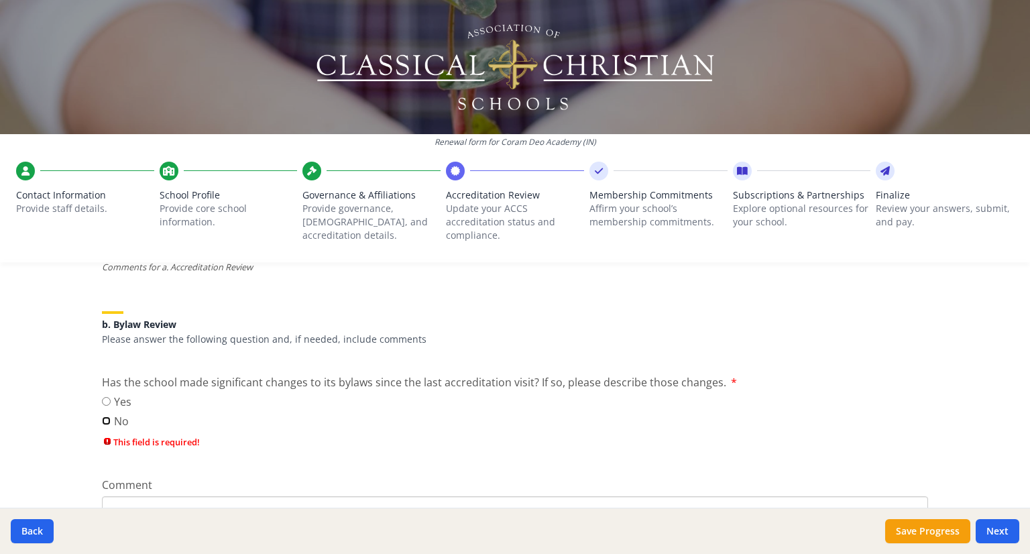
click at [102, 416] on input "No" at bounding box center [106, 420] width 9 height 9
radio input "true"
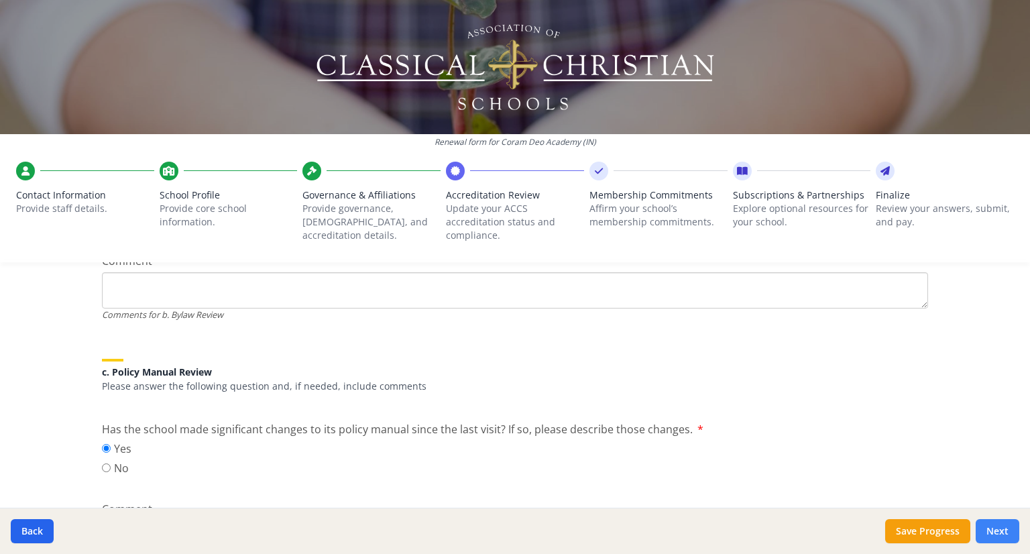
click at [1005, 528] on button "Next" at bounding box center [998, 531] width 44 height 24
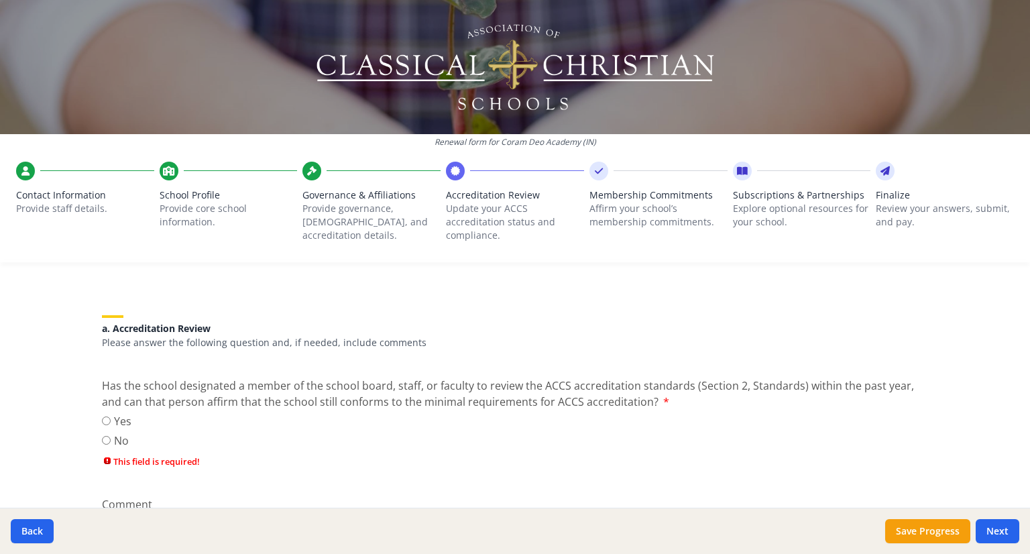
scroll to position [164, 0]
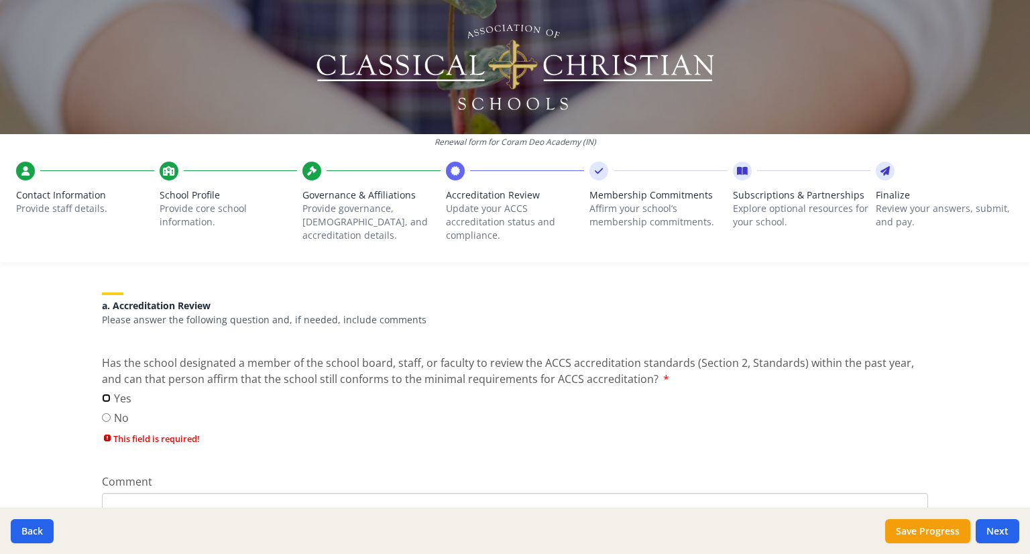
click at [102, 394] on input "Yes" at bounding box center [106, 398] width 9 height 9
radio input "true"
click at [1007, 521] on button "Next" at bounding box center [998, 531] width 44 height 24
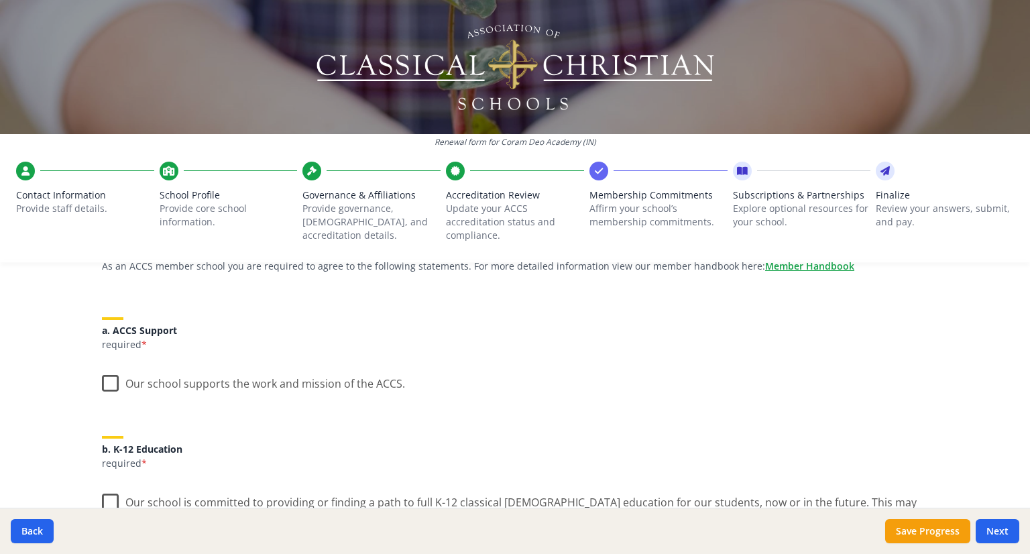
scroll to position [134, 0]
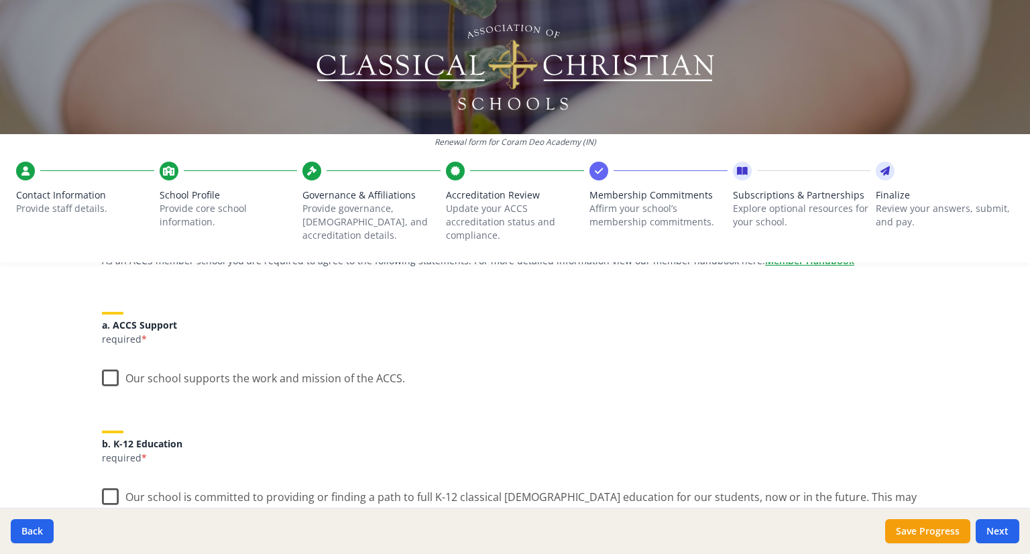
click at [102, 372] on label "Our school supports the work and mission of the ACCS." at bounding box center [253, 375] width 303 height 29
click at [0, 0] on input "Our school supports the work and mission of the ACCS." at bounding box center [0, 0] width 0 height 0
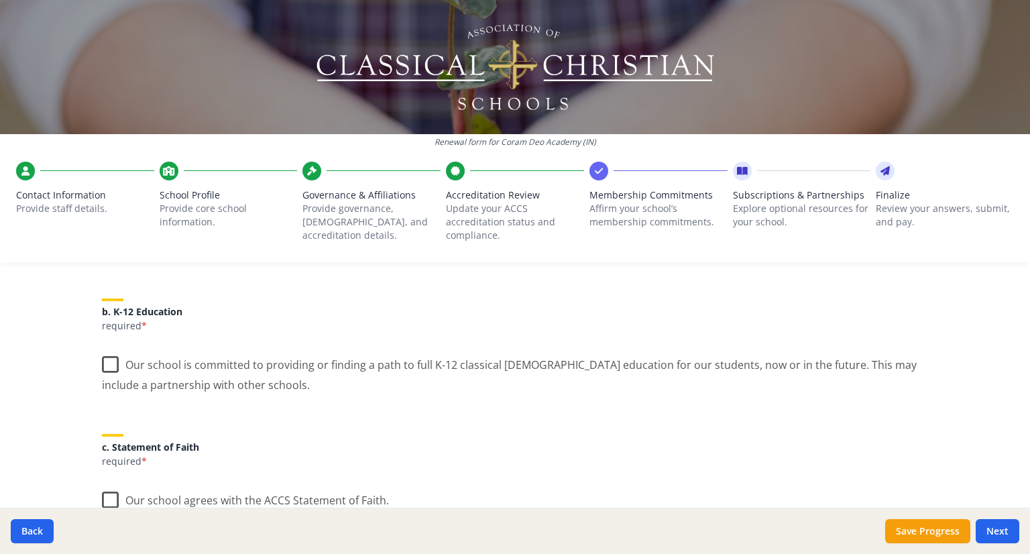
scroll to position [268, 0]
click at [105, 359] on label "Our school is committed to providing or finding a path to full K-12 classical […" at bounding box center [515, 367] width 826 height 45
click at [0, 0] on input "Our school is committed to providing or finding a path to full K-12 classical […" at bounding box center [0, 0] width 0 height 0
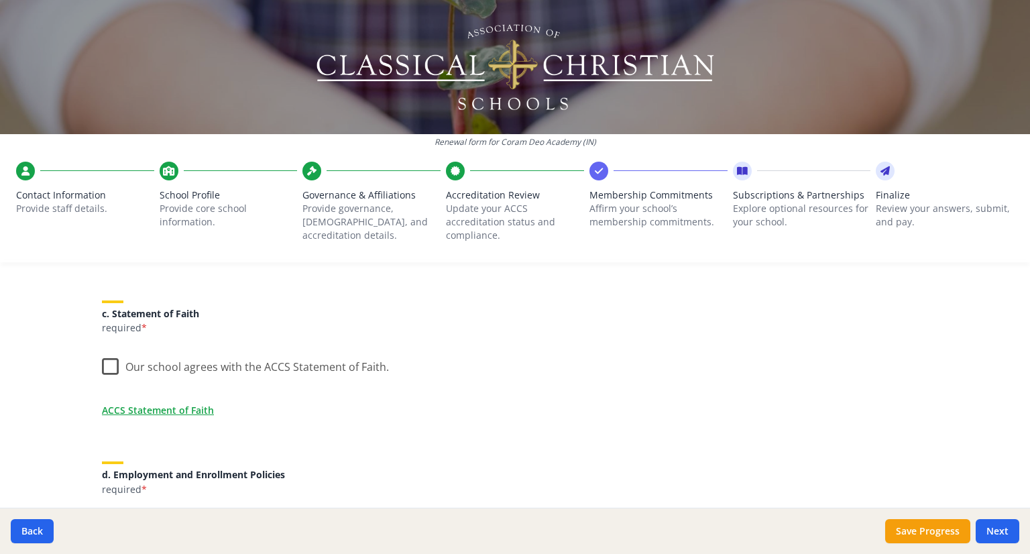
scroll to position [402, 0]
click at [105, 361] on label "Our school agrees with the ACCS Statement of Faith." at bounding box center [245, 361] width 287 height 29
click at [0, 0] on input "Our school agrees with the ACCS Statement of Faith." at bounding box center [0, 0] width 0 height 0
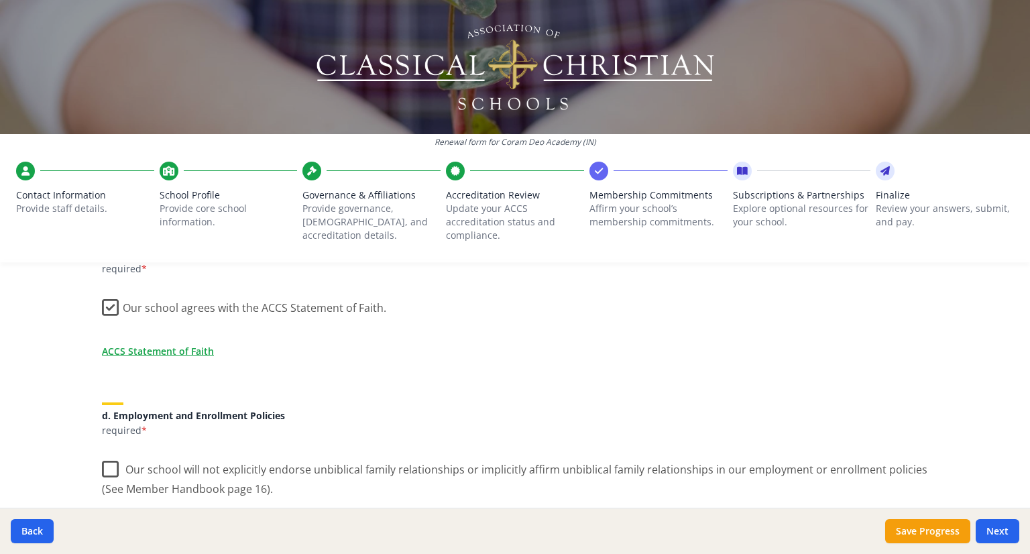
scroll to position [537, 0]
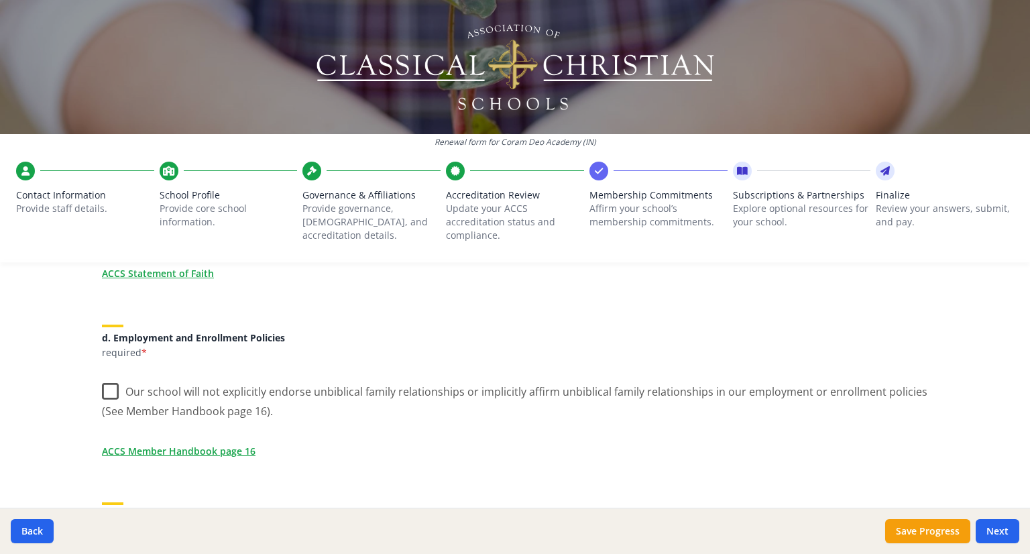
click at [108, 387] on label "Our school will not explicitly endorse unbiblical family relationships or impli…" at bounding box center [515, 396] width 826 height 45
click at [0, 0] on input "Our school will not explicitly endorse unbiblical family relationships or impli…" at bounding box center [0, 0] width 0 height 0
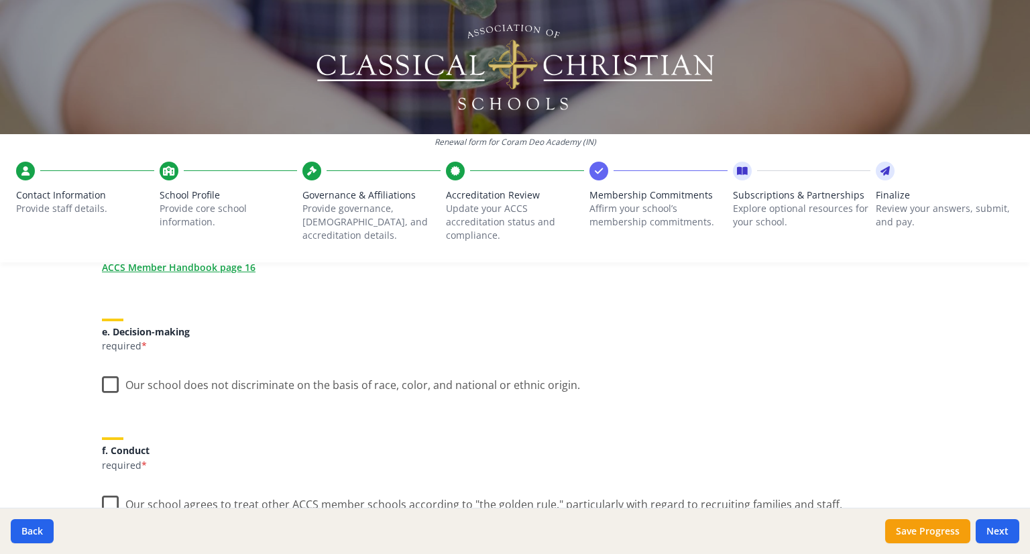
scroll to position [738, 0]
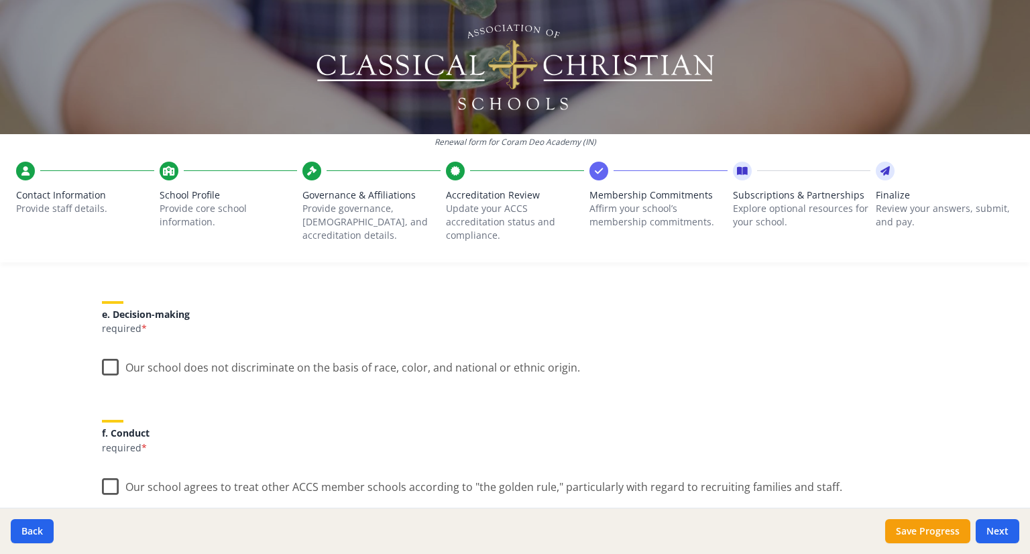
click at [102, 365] on label "Our school does not discriminate on the basis of race, color, and national or e…" at bounding box center [341, 364] width 478 height 29
click at [0, 0] on input "Our school does not discriminate on the basis of race, color, and national or e…" at bounding box center [0, 0] width 0 height 0
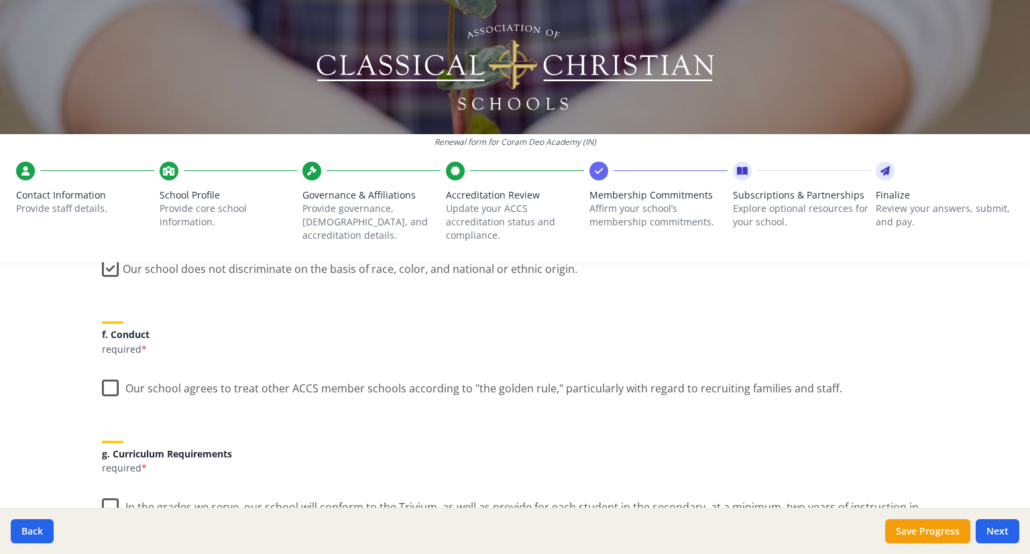
scroll to position [872, 0]
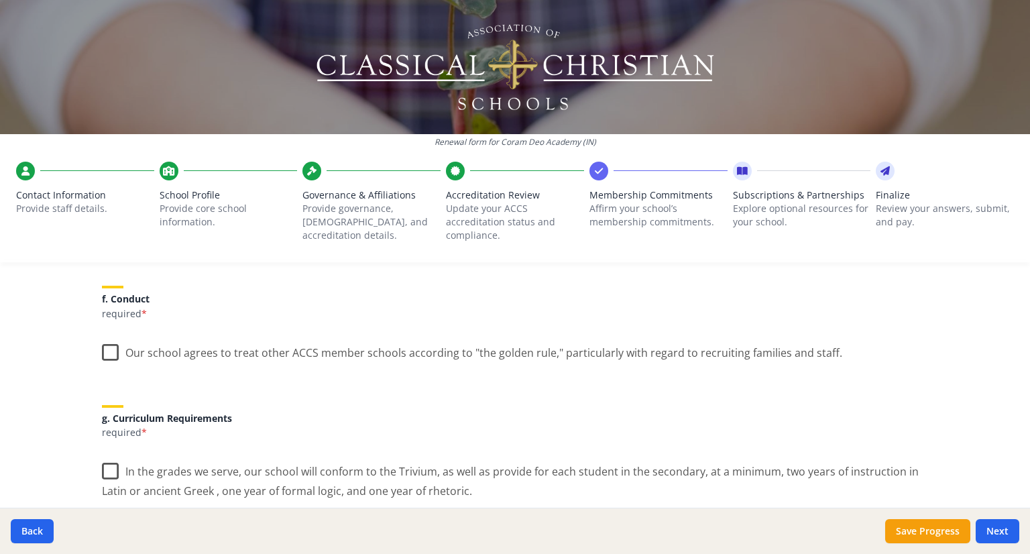
click at [111, 351] on label "Our school agrees to treat other ACCS member schools according to "the golden r…" at bounding box center [472, 349] width 740 height 29
click at [0, 0] on input "Our school agrees to treat other ACCS member schools according to "the golden r…" at bounding box center [0, 0] width 0 height 0
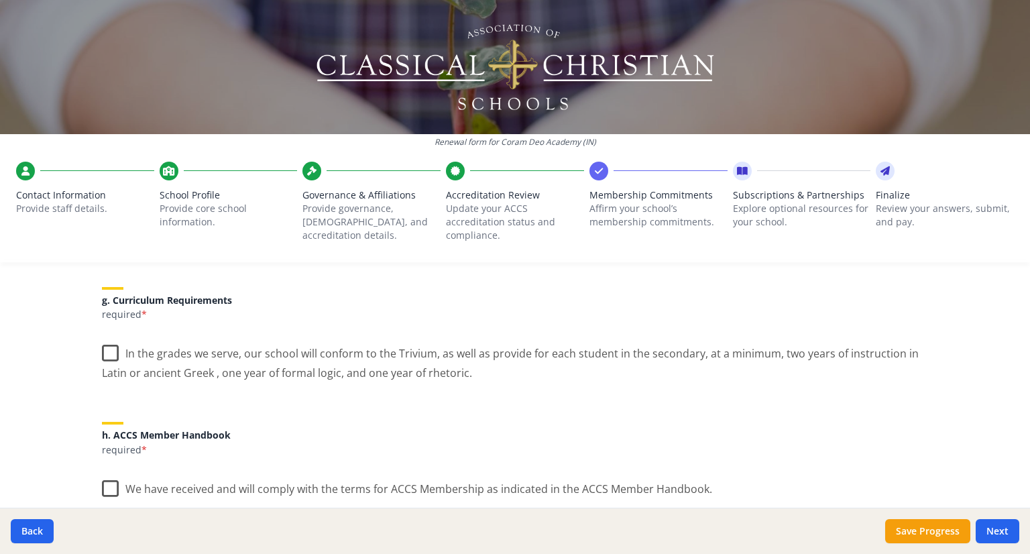
scroll to position [1006, 0]
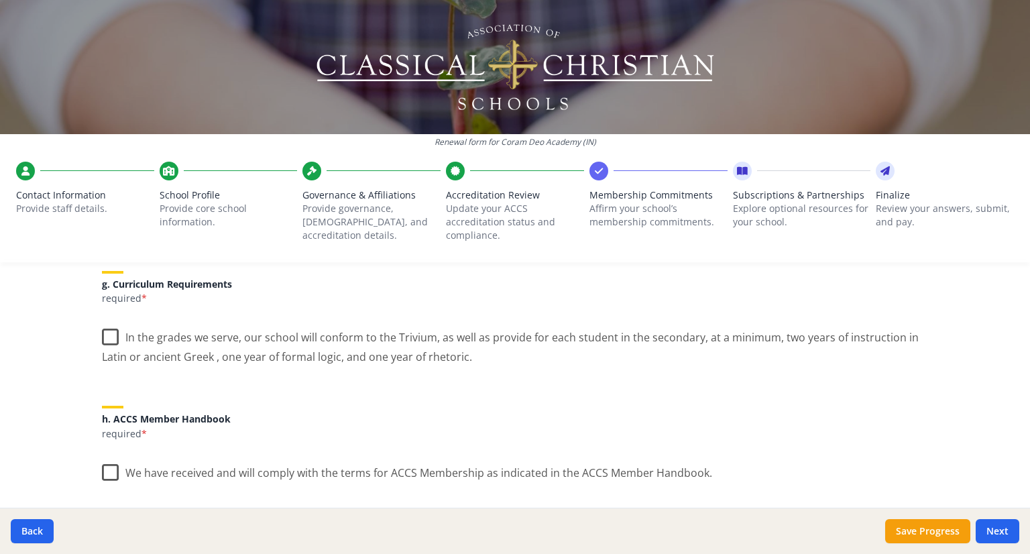
click at [105, 331] on label "In the grades we serve, our school will conform to the Trivium, as well as prov…" at bounding box center [515, 342] width 826 height 45
click at [0, 0] on input "In the grades we serve, our school will conform to the Trivium, as well as prov…" at bounding box center [0, 0] width 0 height 0
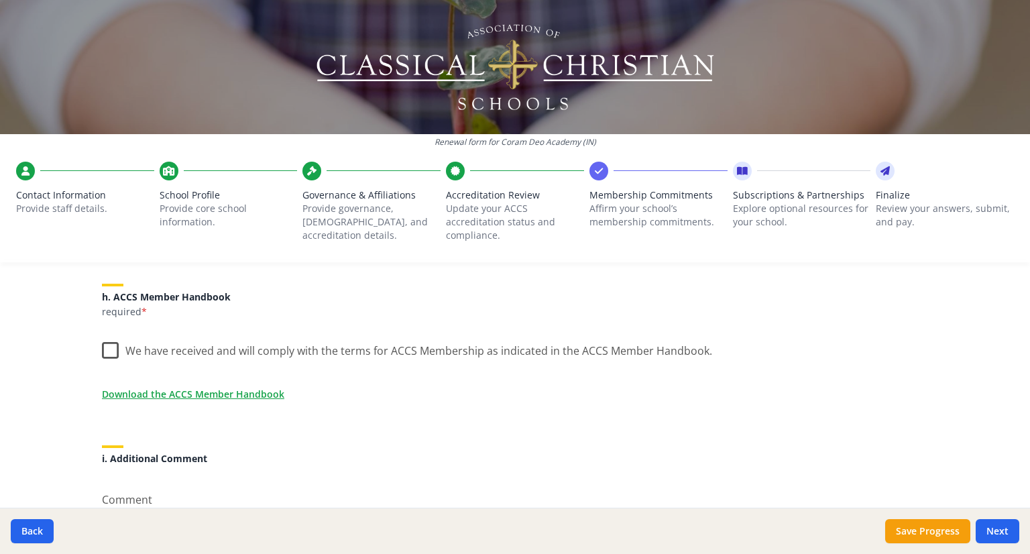
scroll to position [1140, 0]
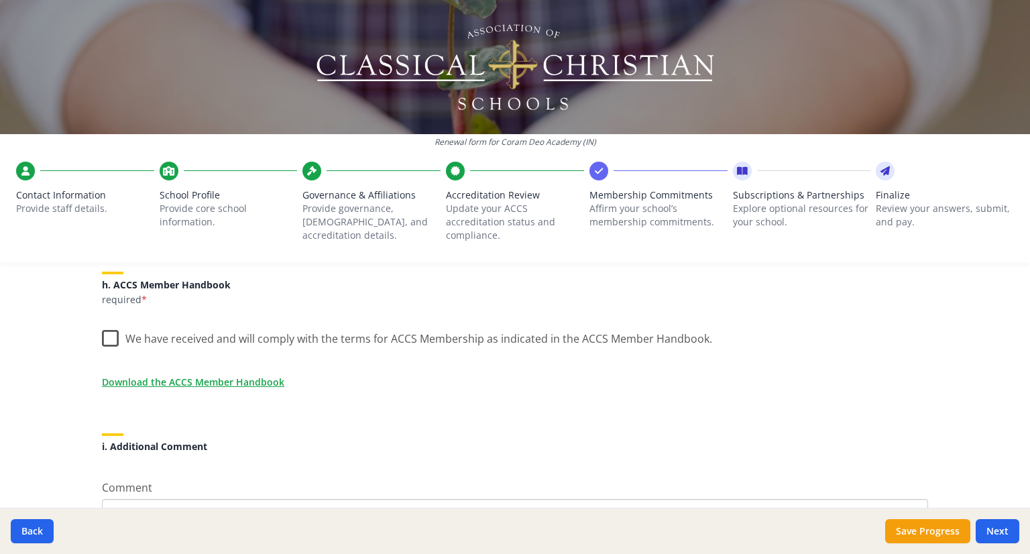
click at [102, 336] on label "We have received and will comply with the terms for ACCS Membership as indicate…" at bounding box center [407, 335] width 610 height 29
click at [0, 0] on input "We have received and will comply with the terms for ACCS Membership as indicate…" at bounding box center [0, 0] width 0 height 0
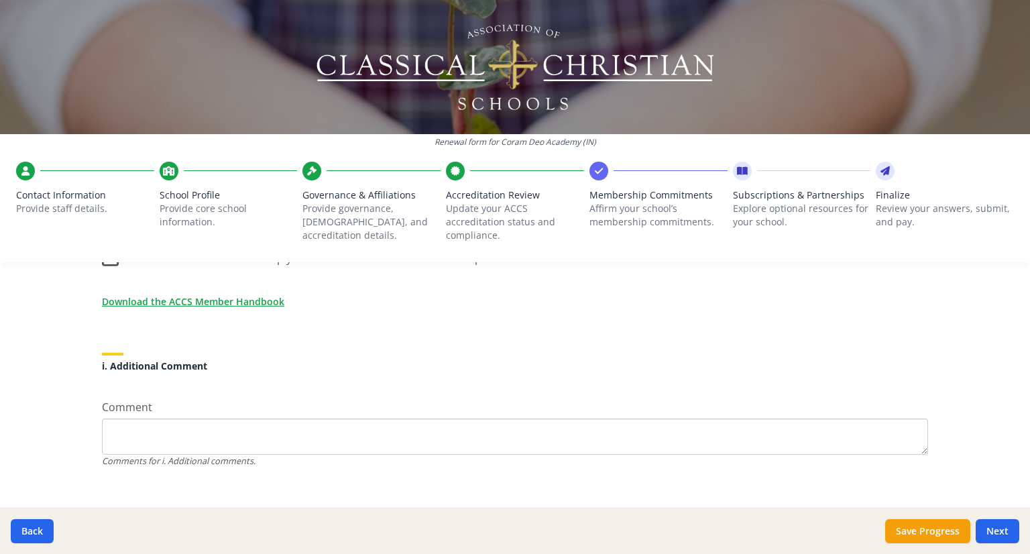
scroll to position [1237, 0]
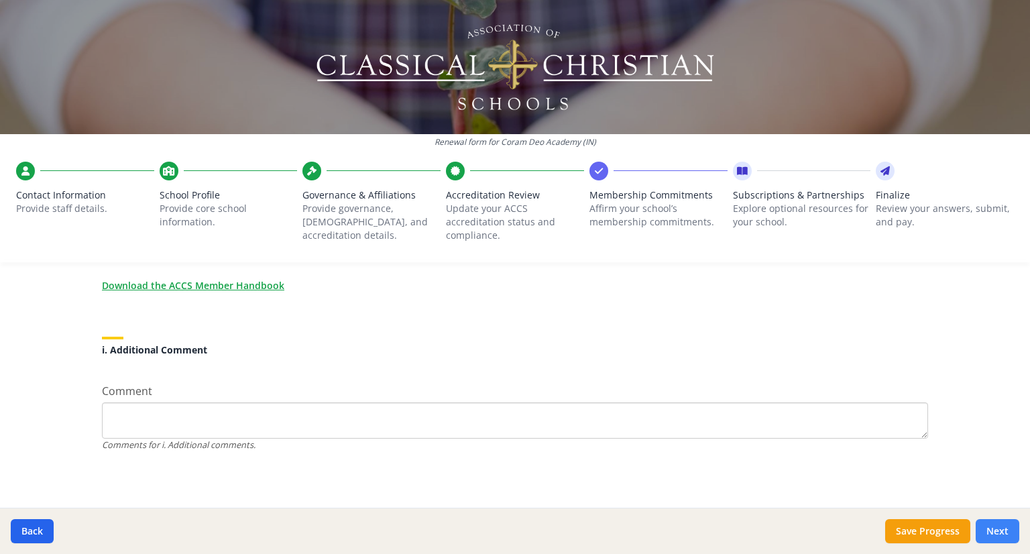
click at [1008, 527] on button "Next" at bounding box center [998, 531] width 44 height 24
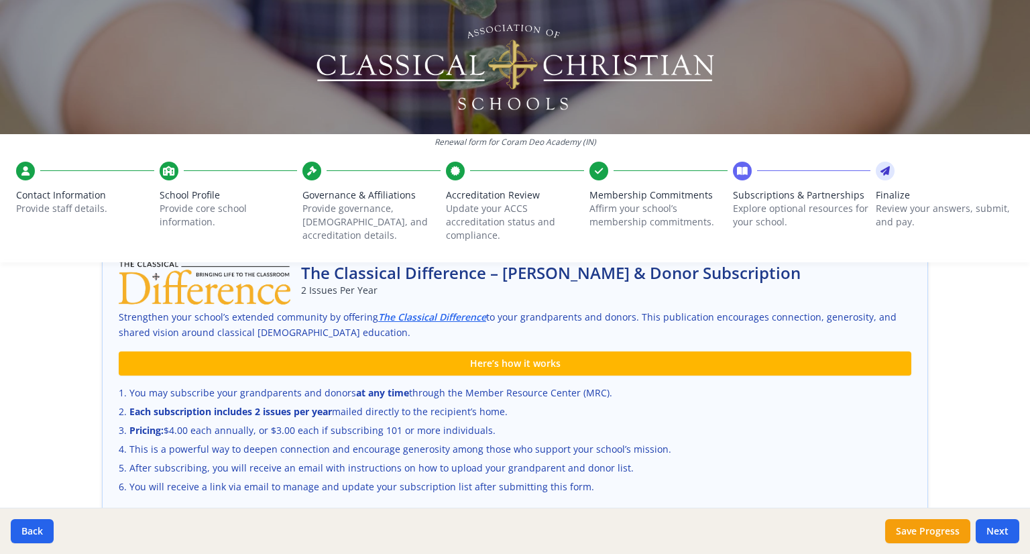
scroll to position [856, 0]
